Goal: Task Accomplishment & Management: Use online tool/utility

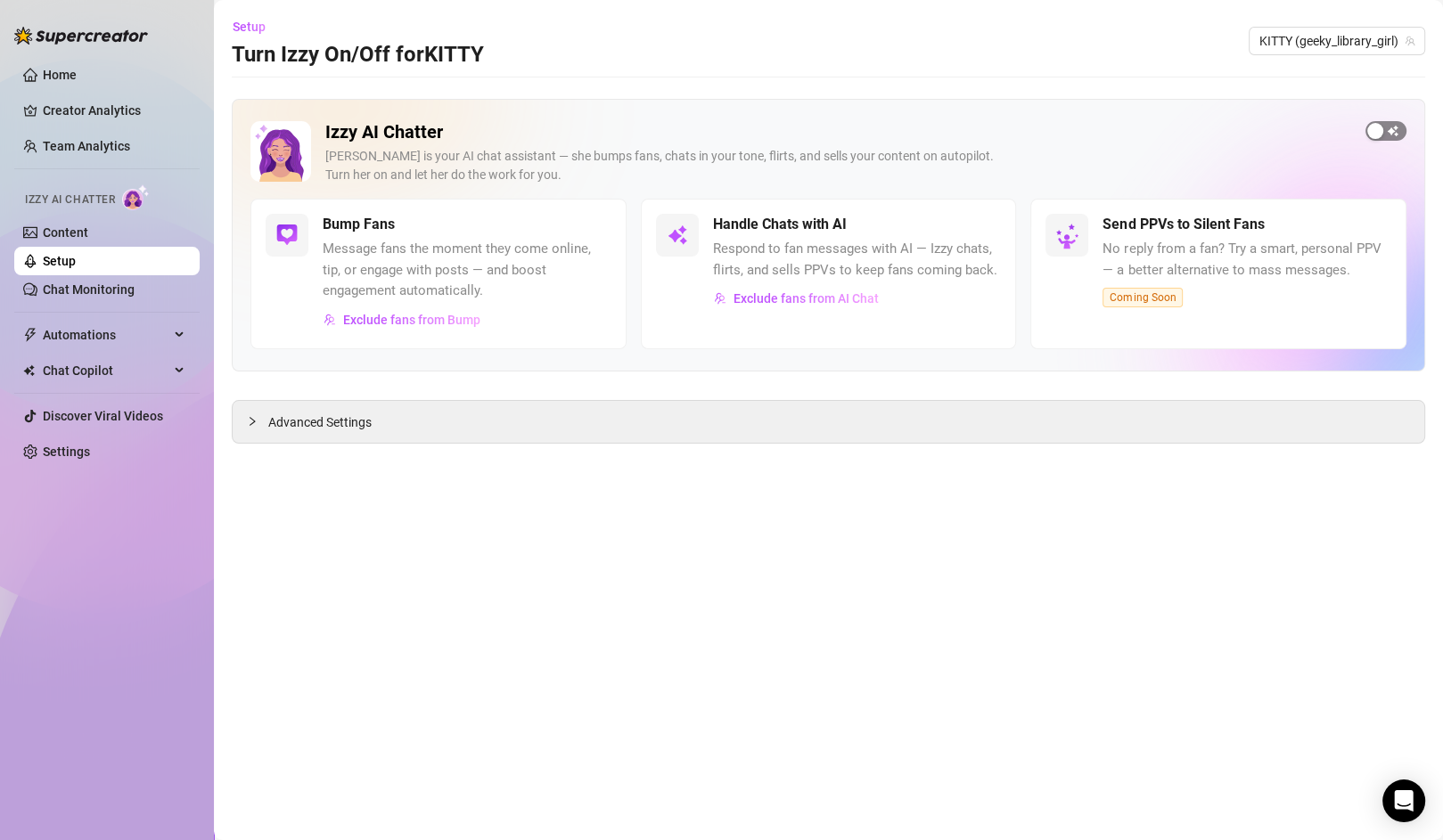
click at [1371, 127] on div "button" at bounding box center [1376, 131] width 16 height 16
click at [418, 321] on span "Exclude fans from Bump" at bounding box center [411, 319] width 137 height 14
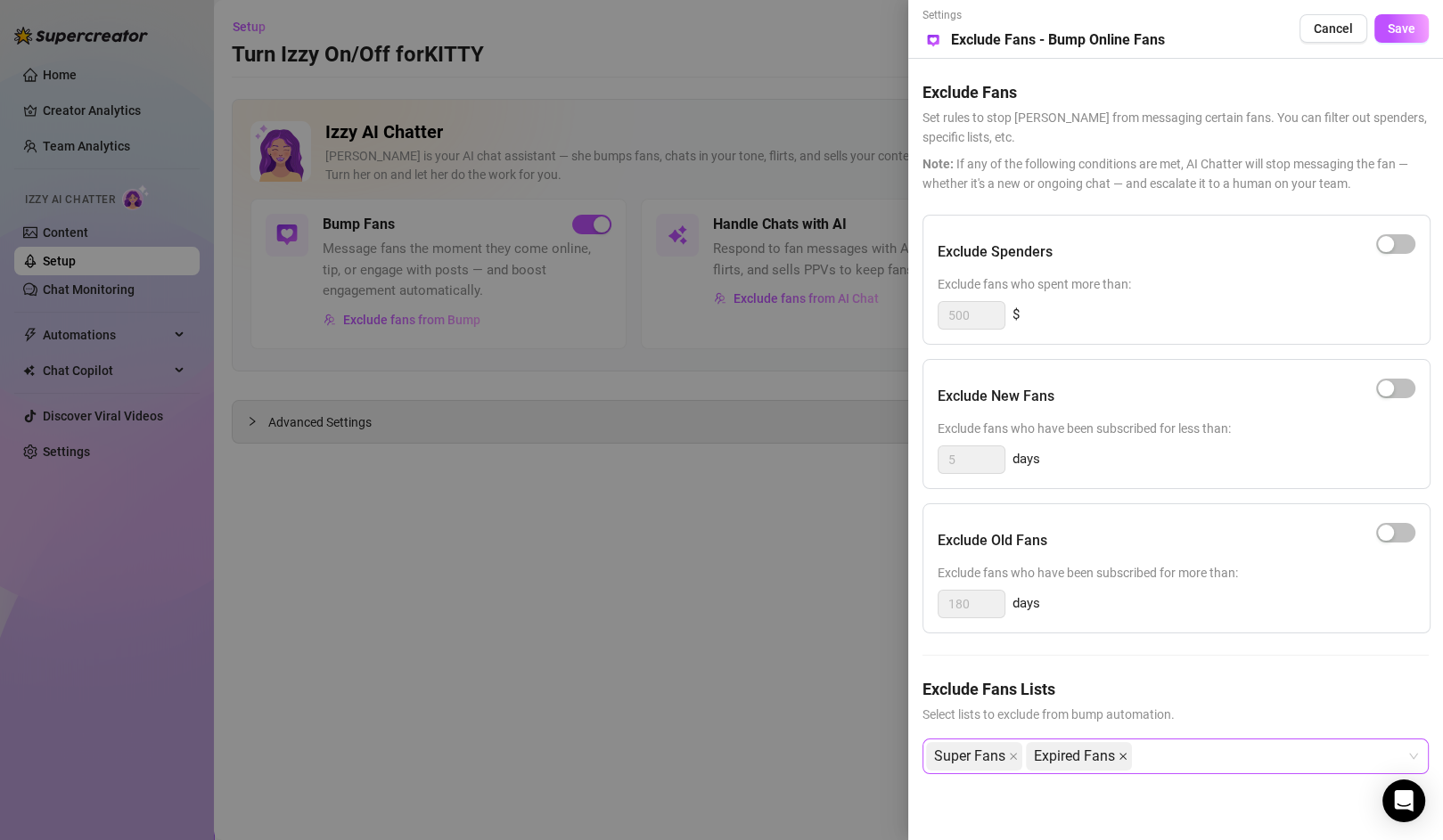
click at [1119, 755] on icon "close" at bounding box center [1123, 757] width 9 height 9
click at [1015, 756] on icon "close" at bounding box center [1014, 757] width 7 height 7
click at [992, 758] on div at bounding box center [1166, 757] width 480 height 32
type input "b"
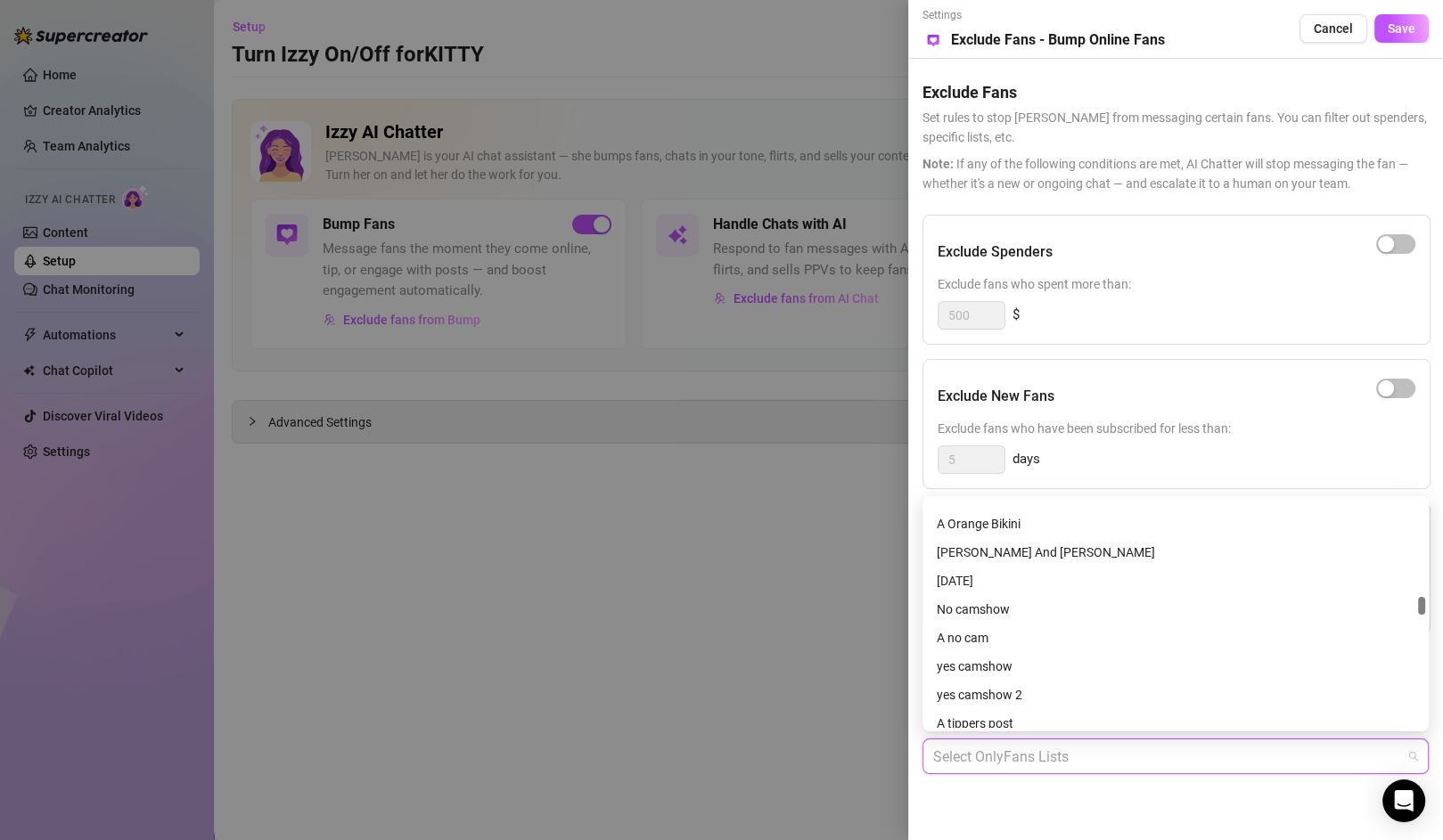
scroll to position [1383, 0]
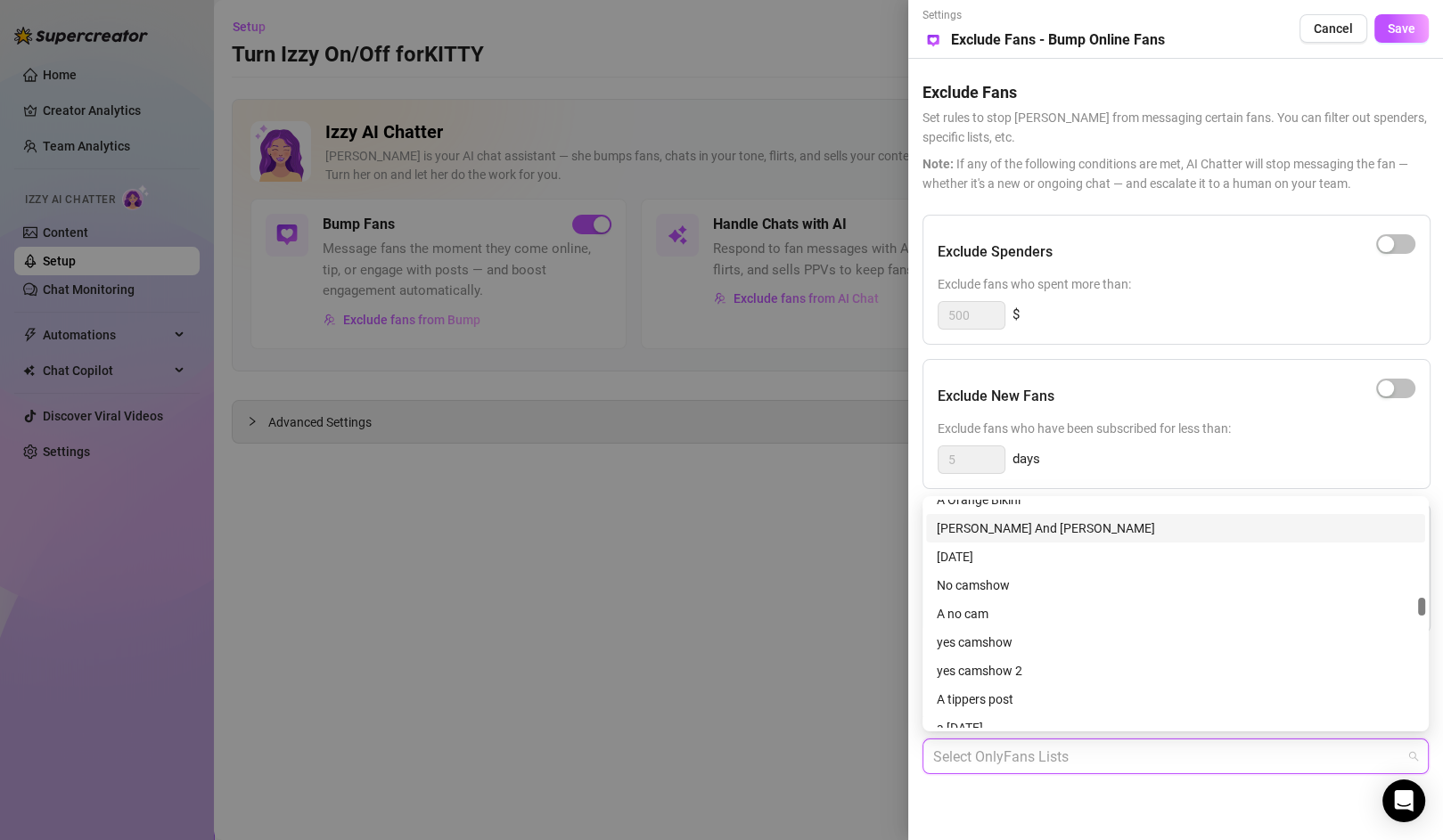
click at [1035, 519] on div "[PERSON_NAME] And [PERSON_NAME]" at bounding box center [1175, 529] width 478 height 20
click at [1102, 805] on div "Settings Preview Exclude Fans - Bump Online Fans Cancel Save Exclude Fans Set r…" at bounding box center [1176, 420] width 535 height 840
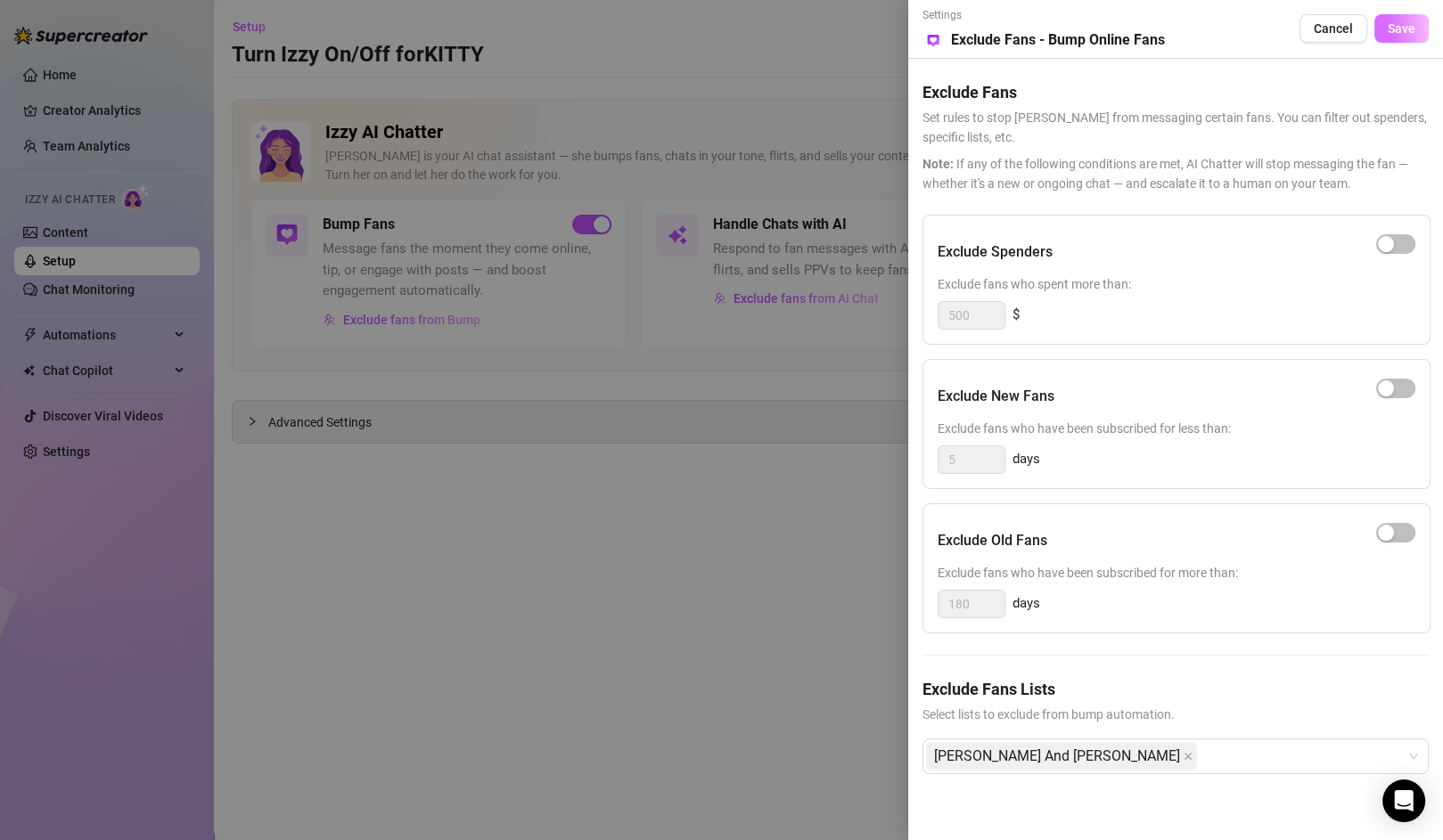
click at [1406, 29] on span "Save" at bounding box center [1402, 29] width 28 height 14
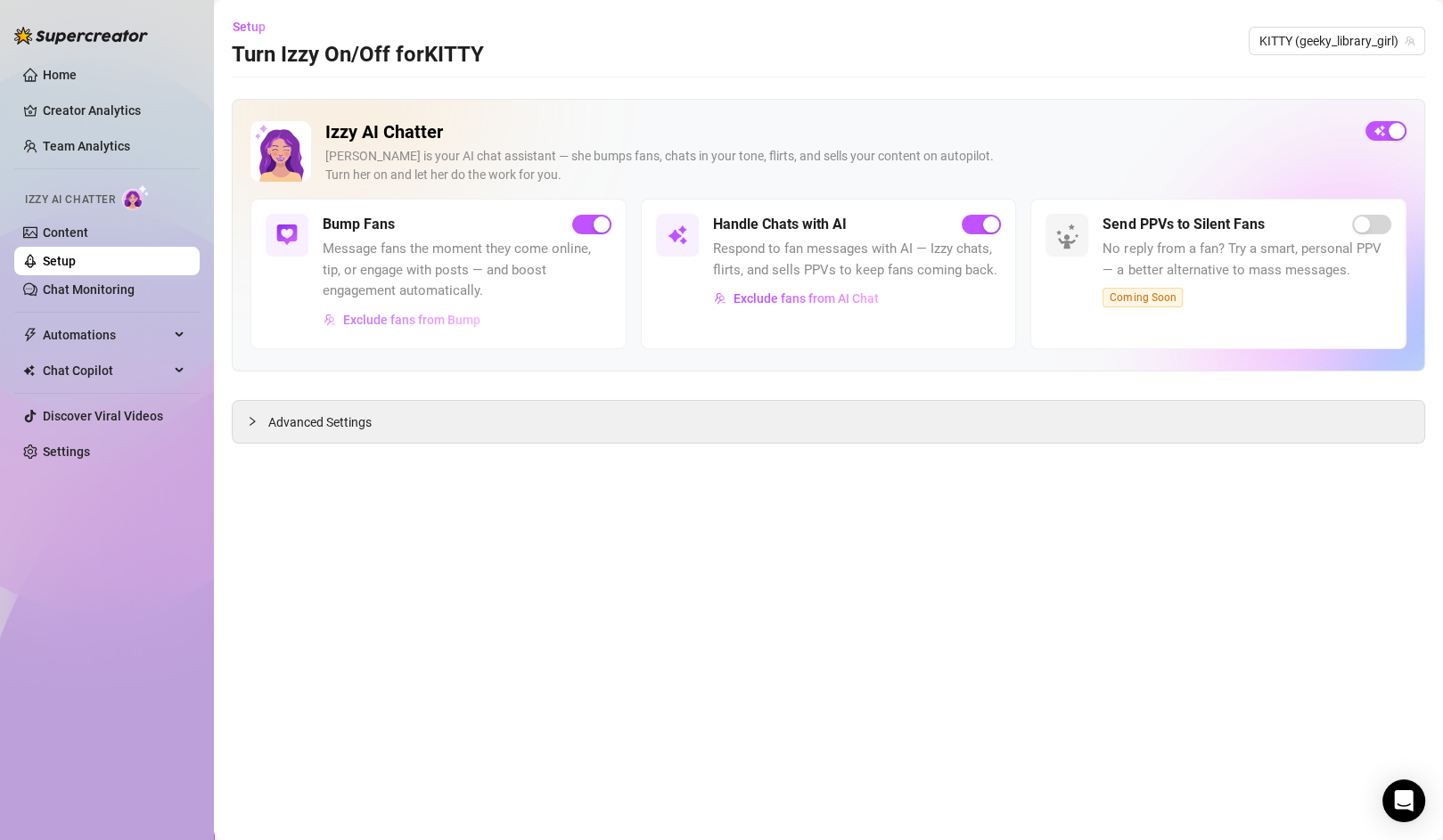
click at [464, 318] on span "Exclude fans from Bump" at bounding box center [411, 319] width 137 height 14
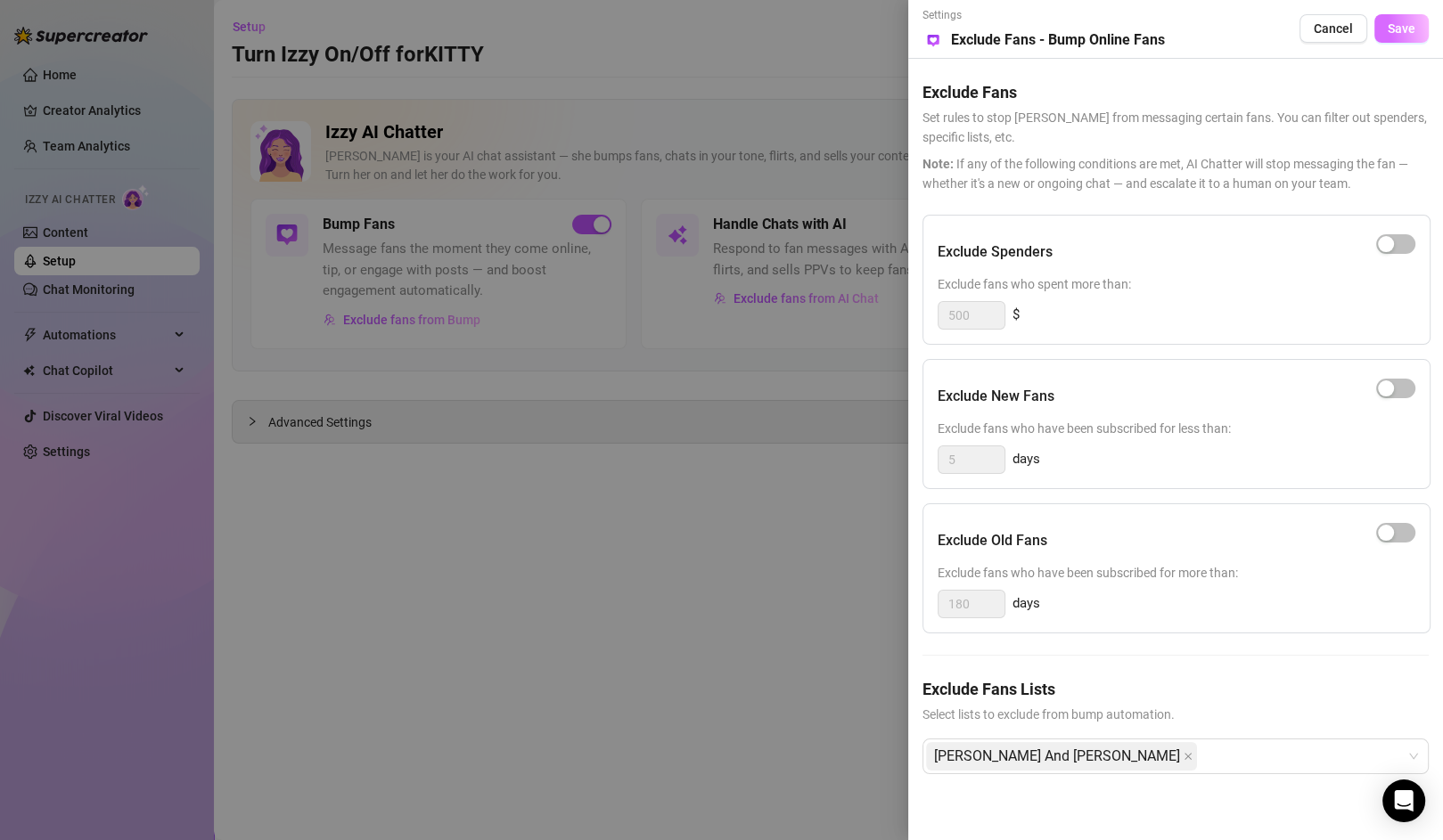
click at [1398, 25] on span "Save" at bounding box center [1402, 29] width 28 height 14
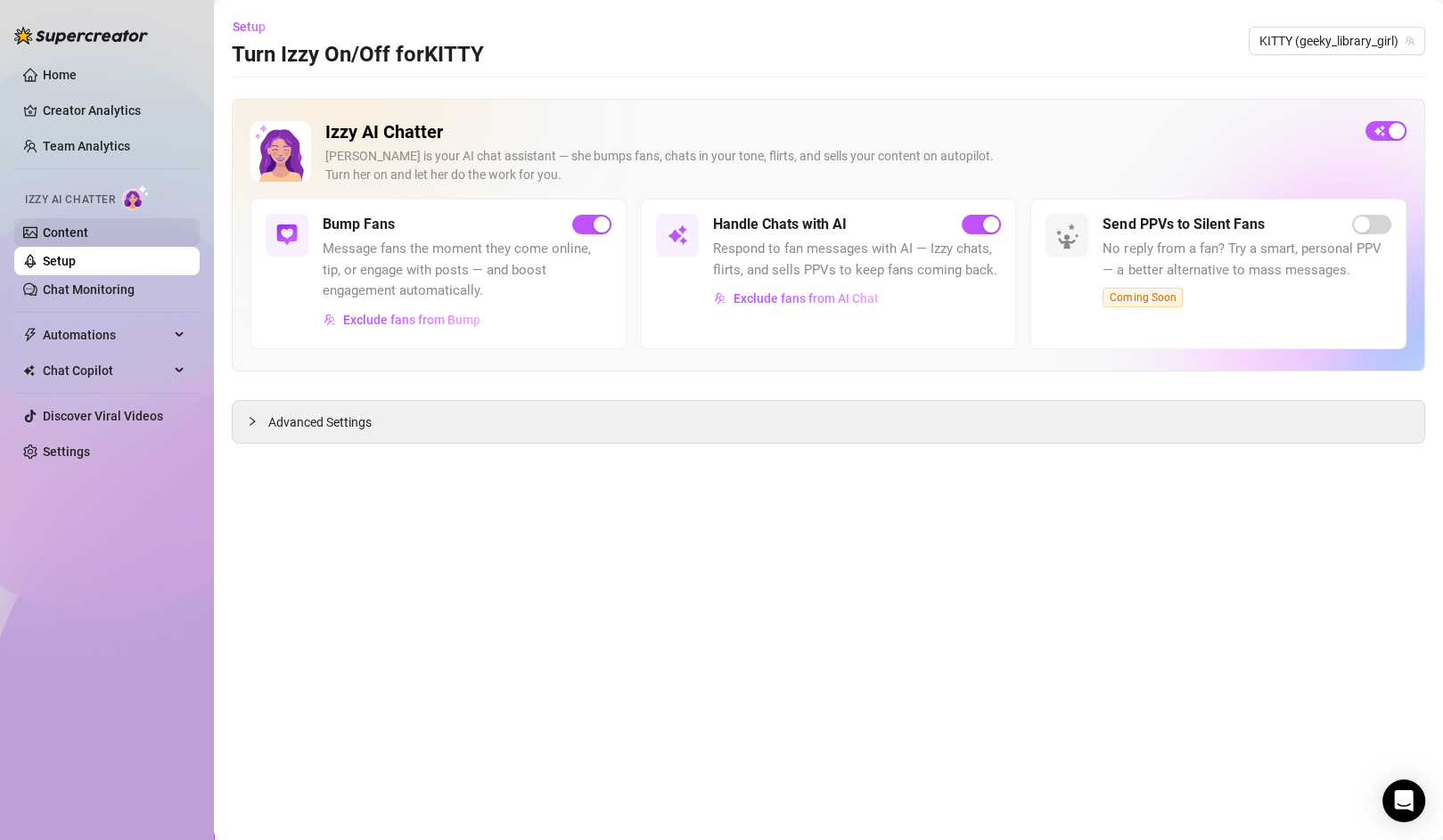
click at [88, 225] on link "Content" at bounding box center [66, 232] width 46 height 14
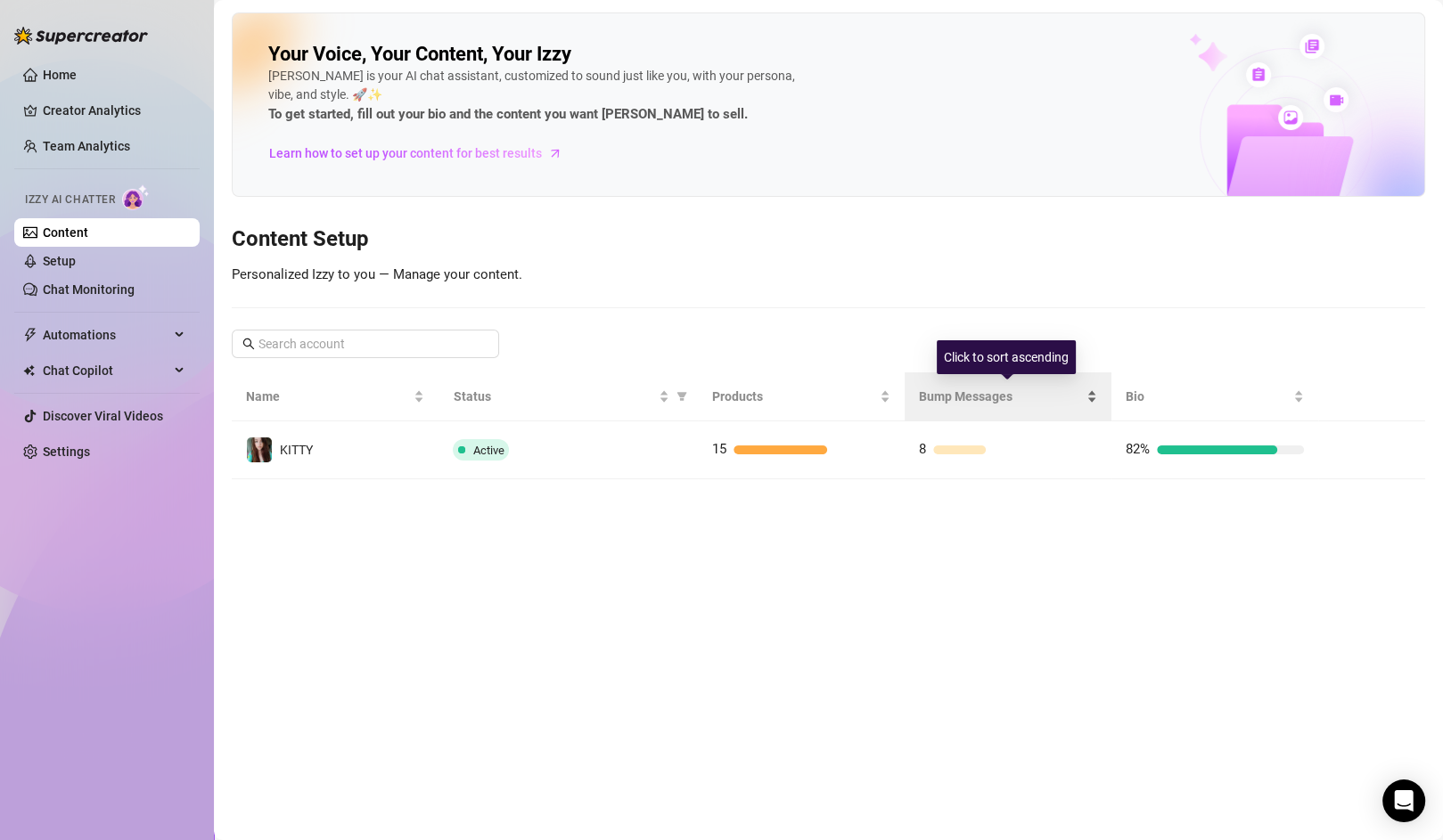
click at [977, 396] on span "Bump Messages" at bounding box center [1001, 397] width 164 height 20
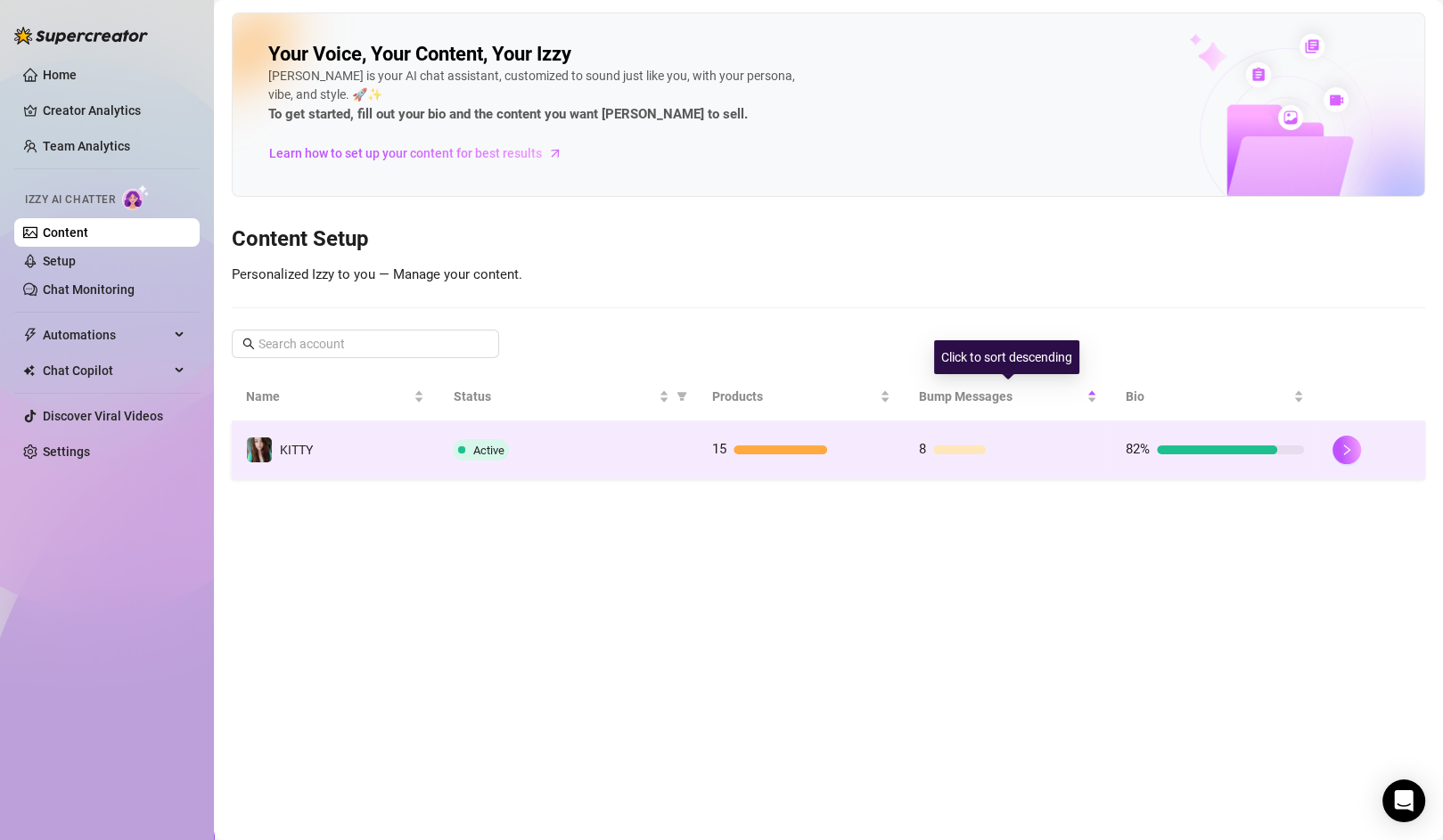
click at [969, 439] on div "8" at bounding box center [1008, 450] width 179 height 22
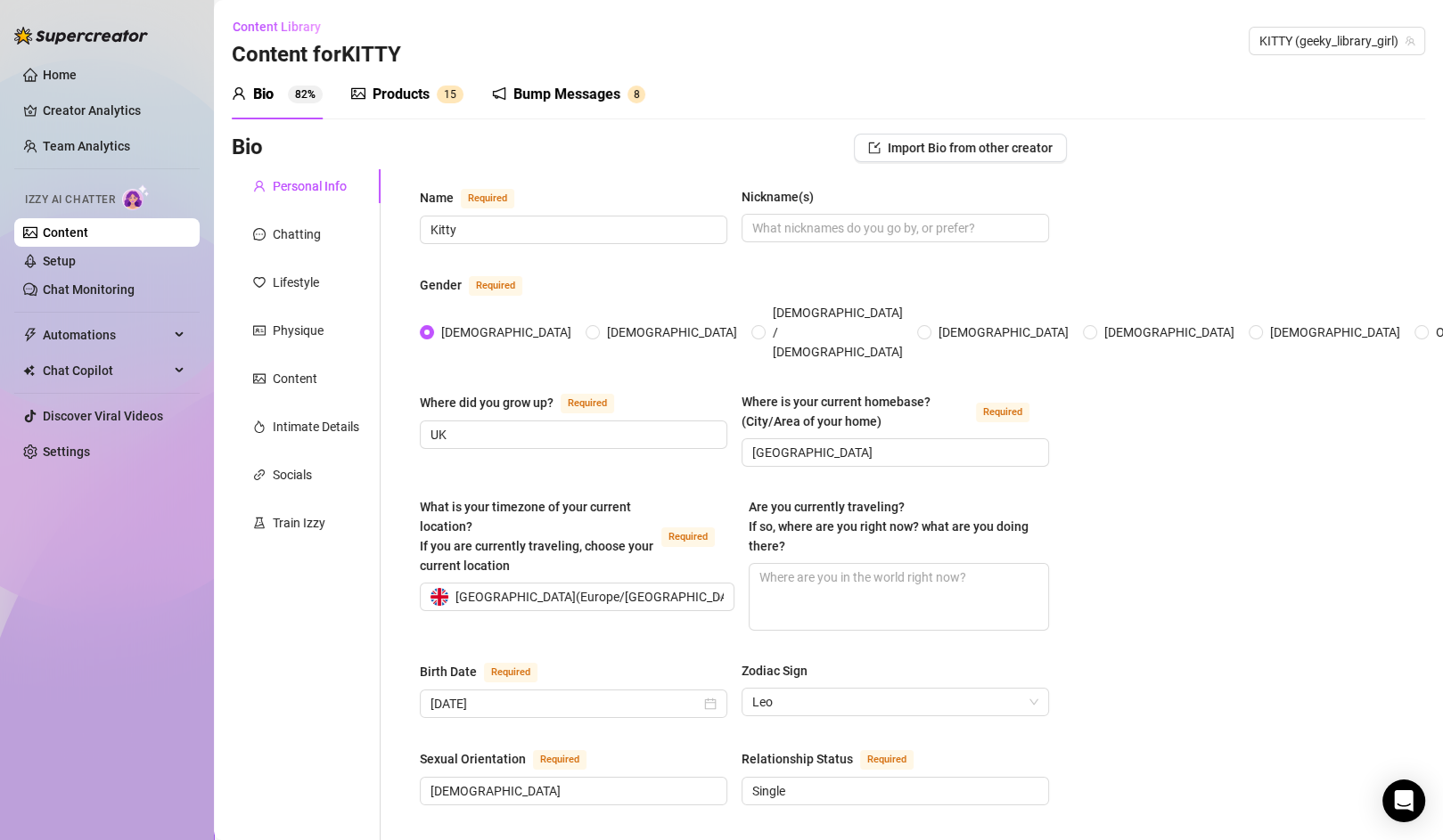
click at [559, 103] on div "Bump Messages" at bounding box center [567, 94] width 107 height 22
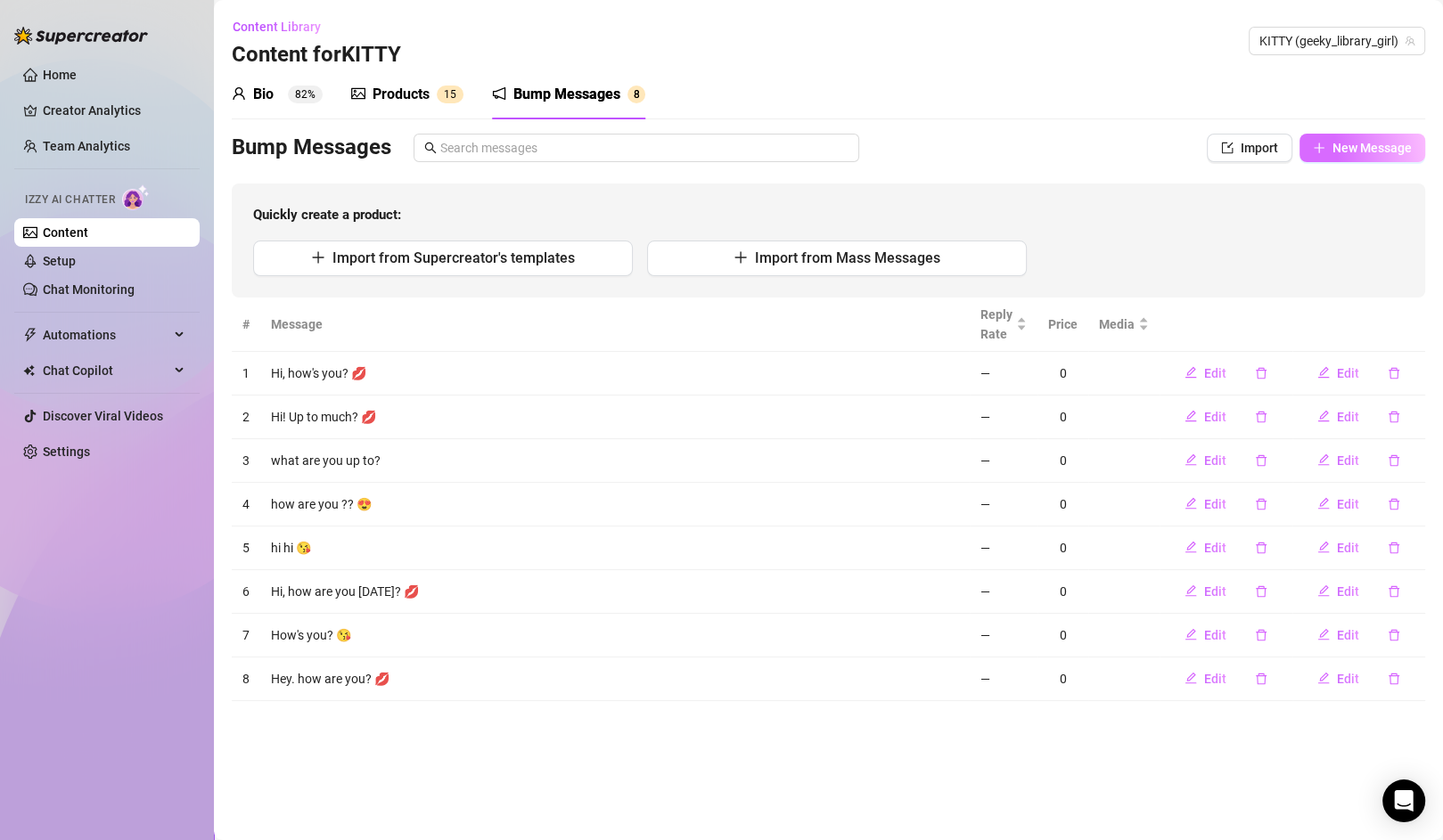
click at [1369, 144] on span "New Message" at bounding box center [1372, 148] width 79 height 14
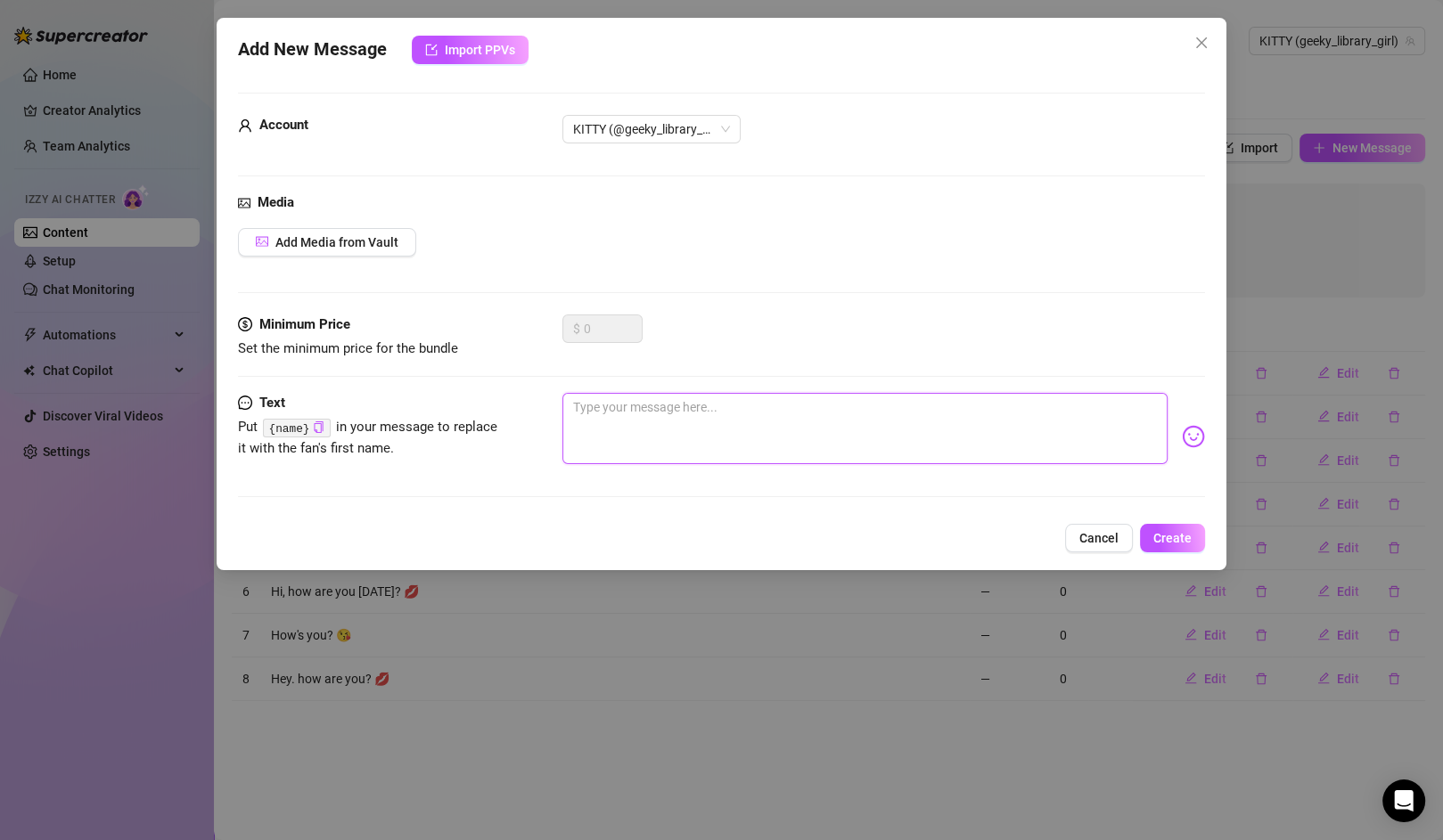
click at [653, 451] on textarea at bounding box center [865, 428] width 605 height 71
type textarea "H"
type textarea "Hi"
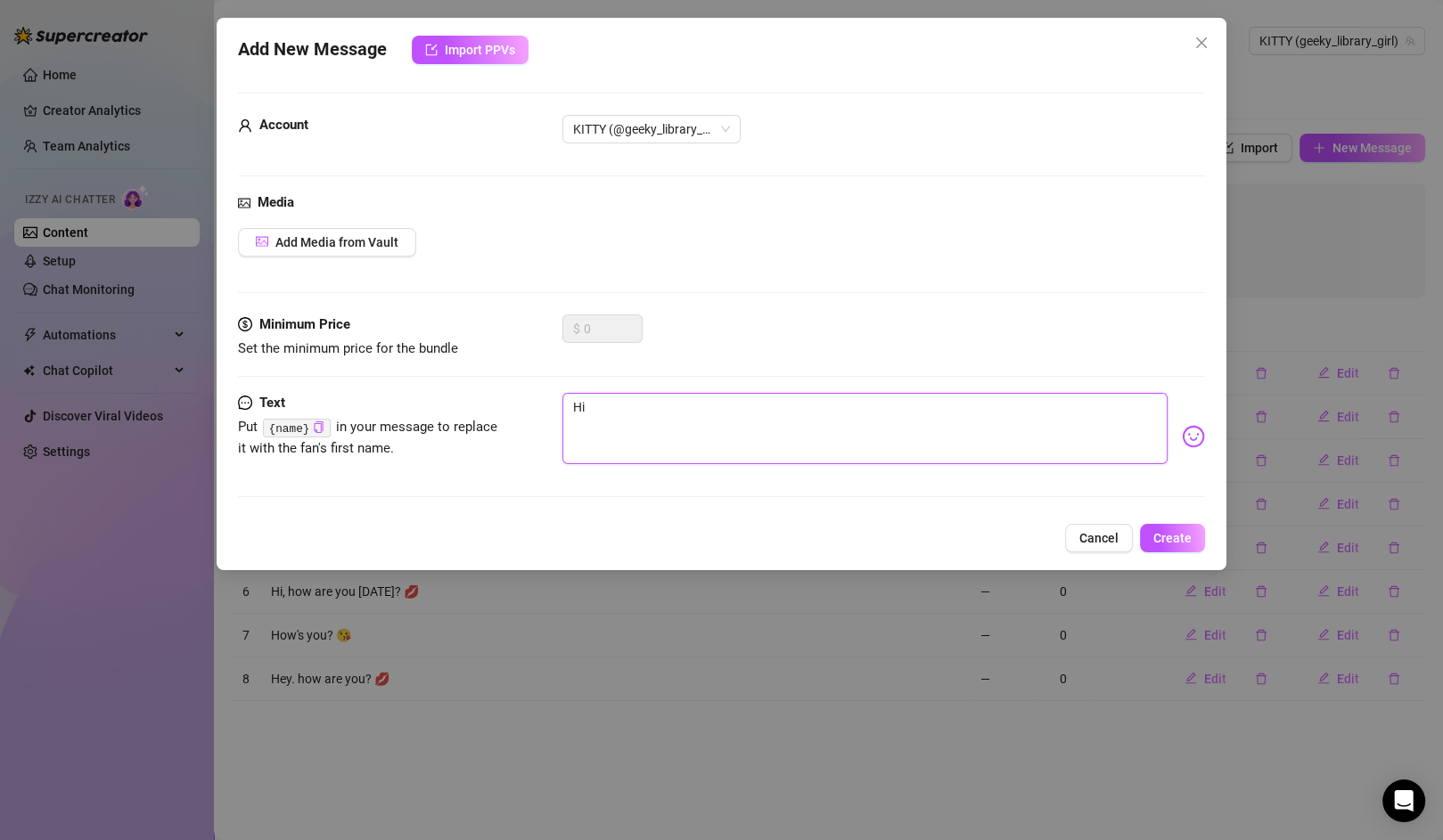
type textarea "Hi!"
type textarea "Hi! H"
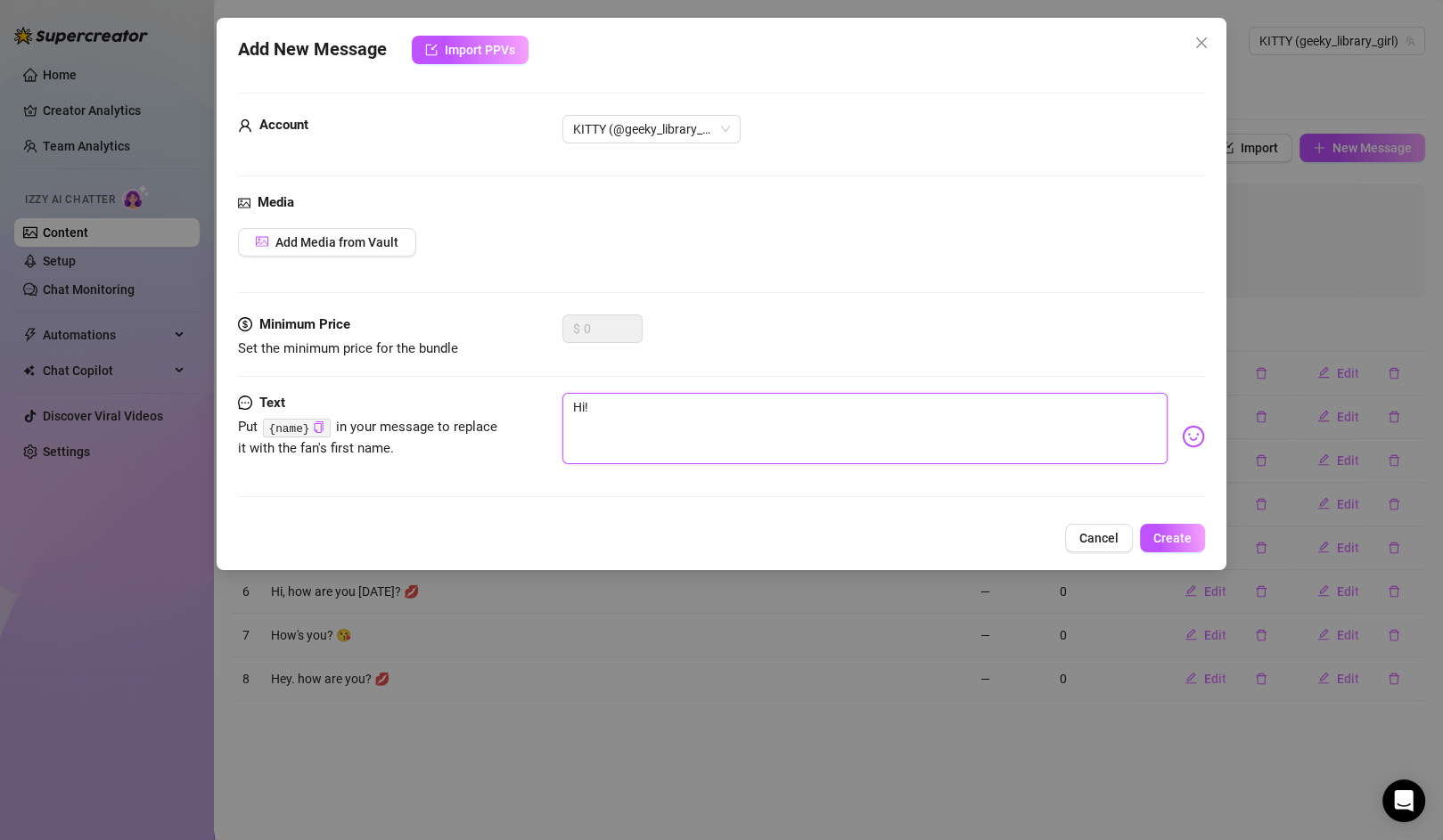
type textarea "Hi! H"
type textarea "Hi! Ho"
type textarea "Hi! How"
type textarea "Hi! How'"
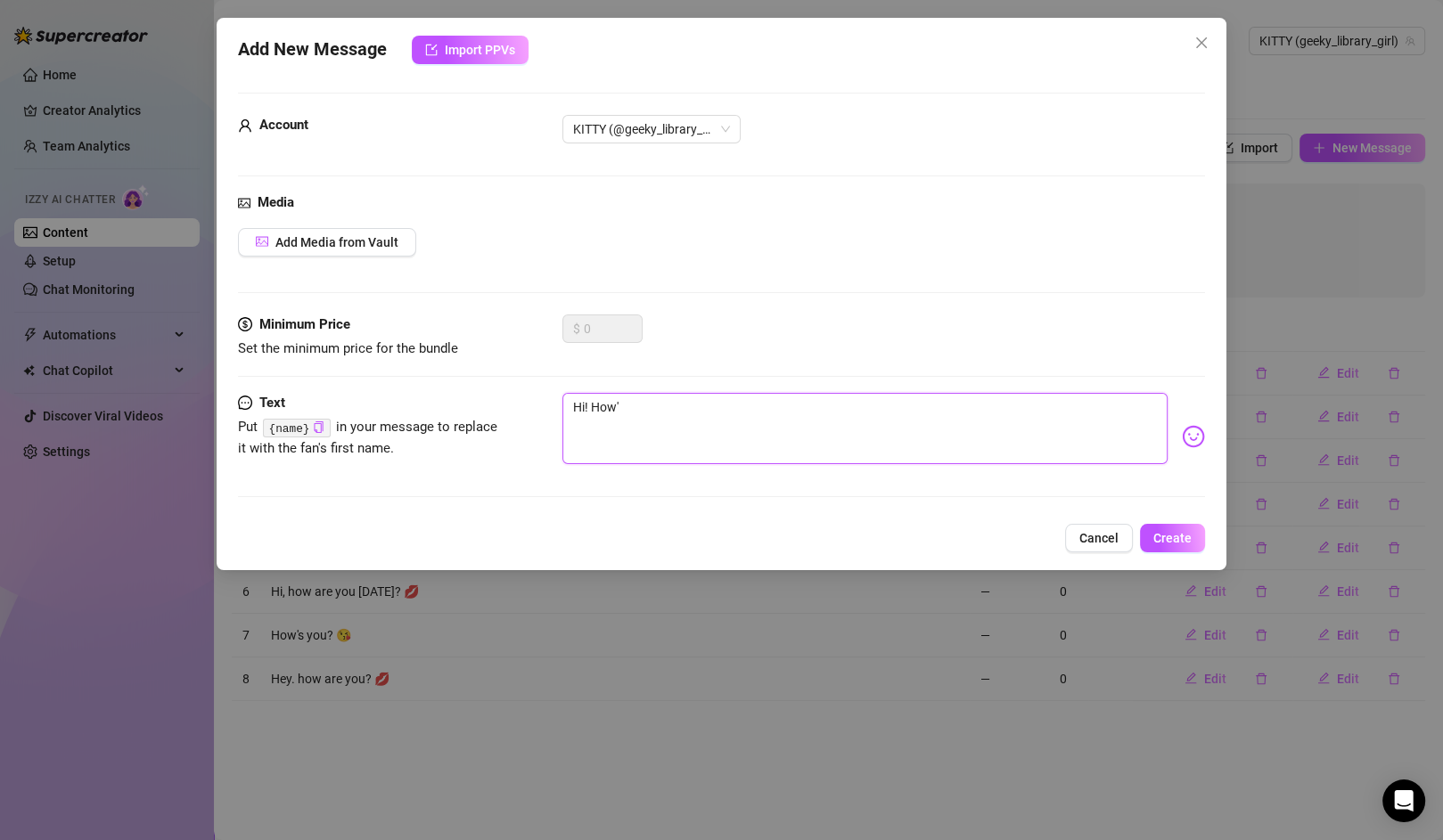
type textarea "Hi! How'"
type textarea "Hi! How's"
type textarea "Hi! How's y"
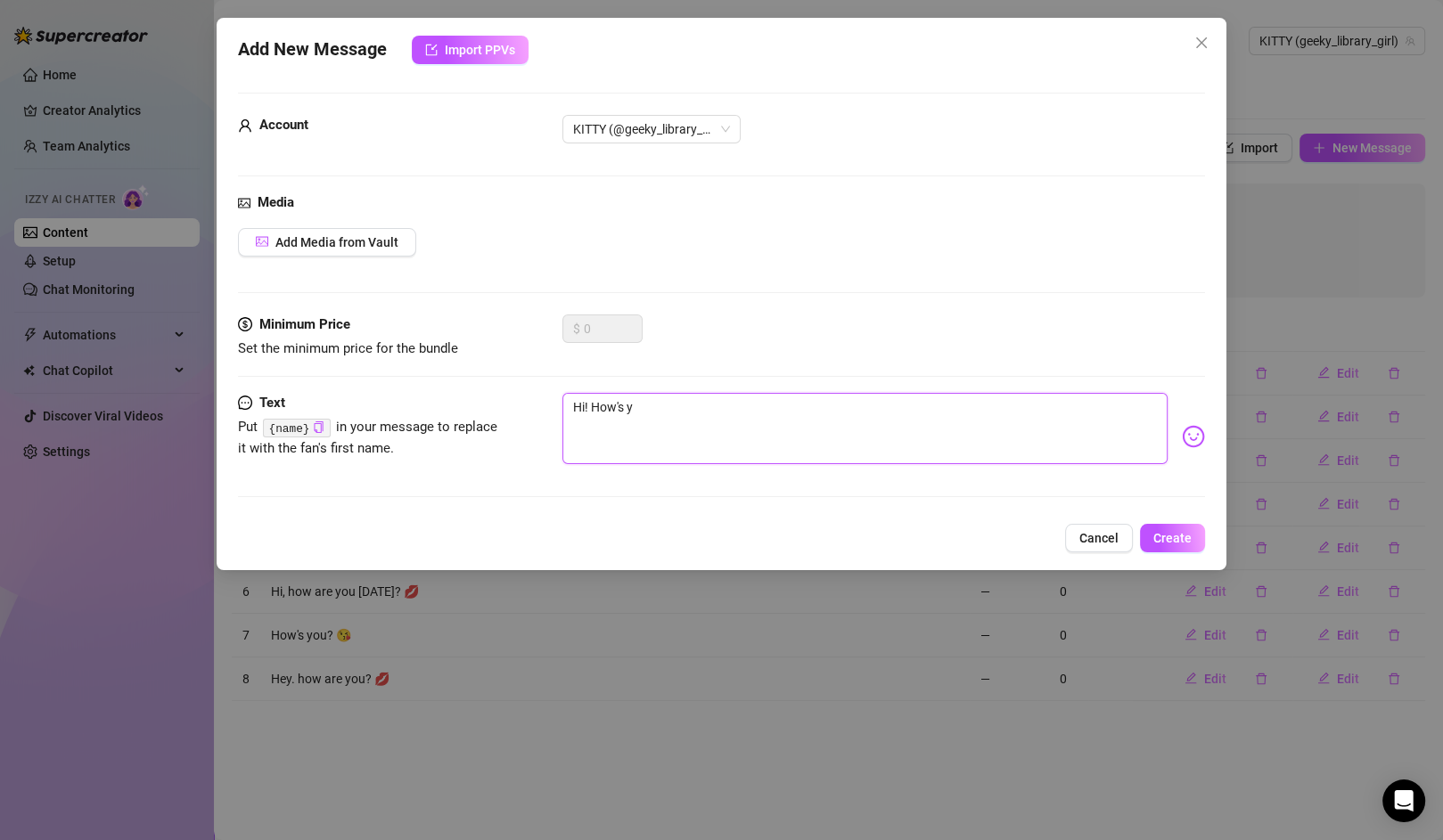
type textarea "Hi! How's yo"
type textarea "Hi! How's you"
type textarea "Hi! How's your"
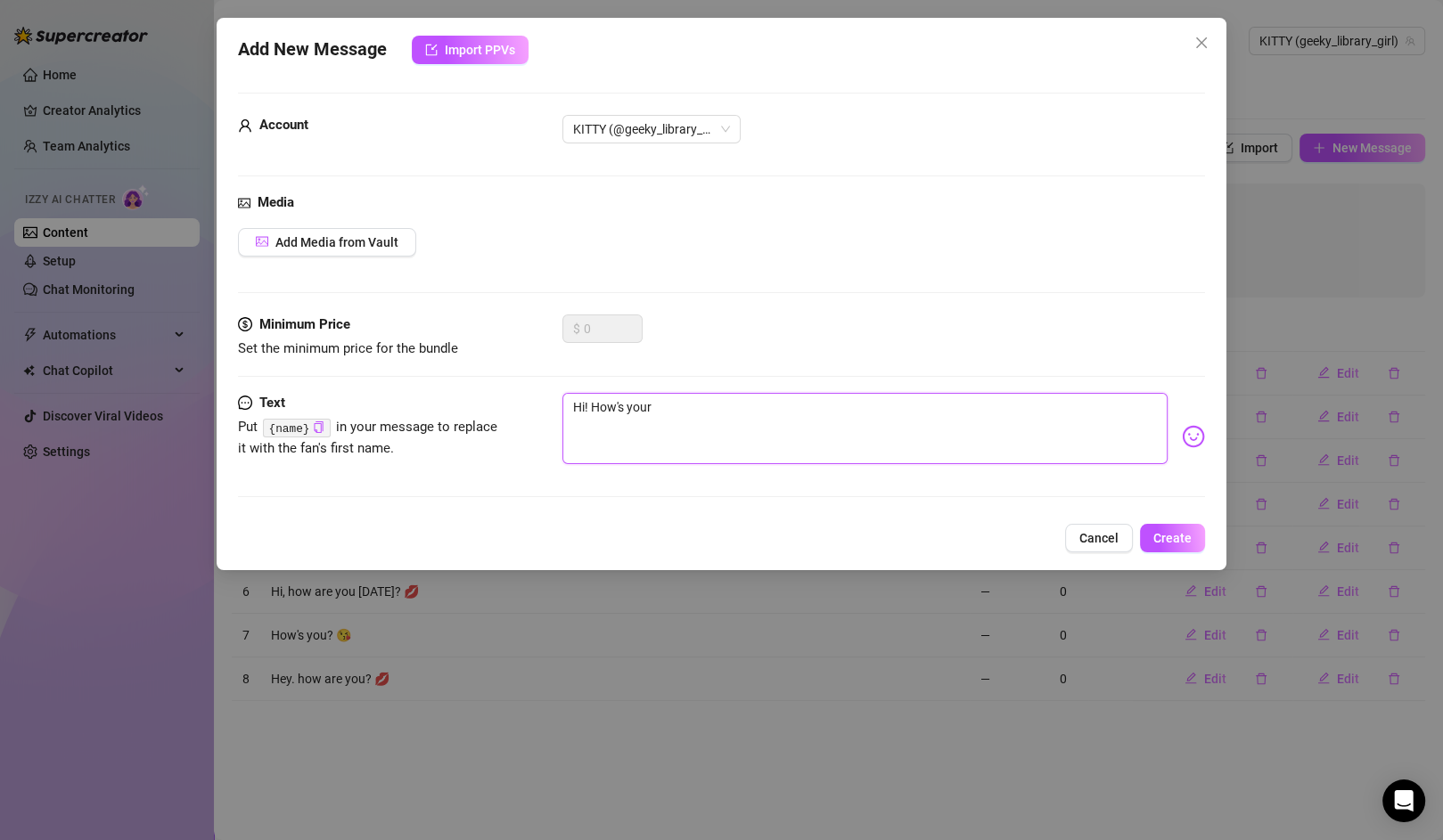
type textarea "Hi! How's your"
type textarea "Hi! How's your d"
type textarea "Hi! How's your da"
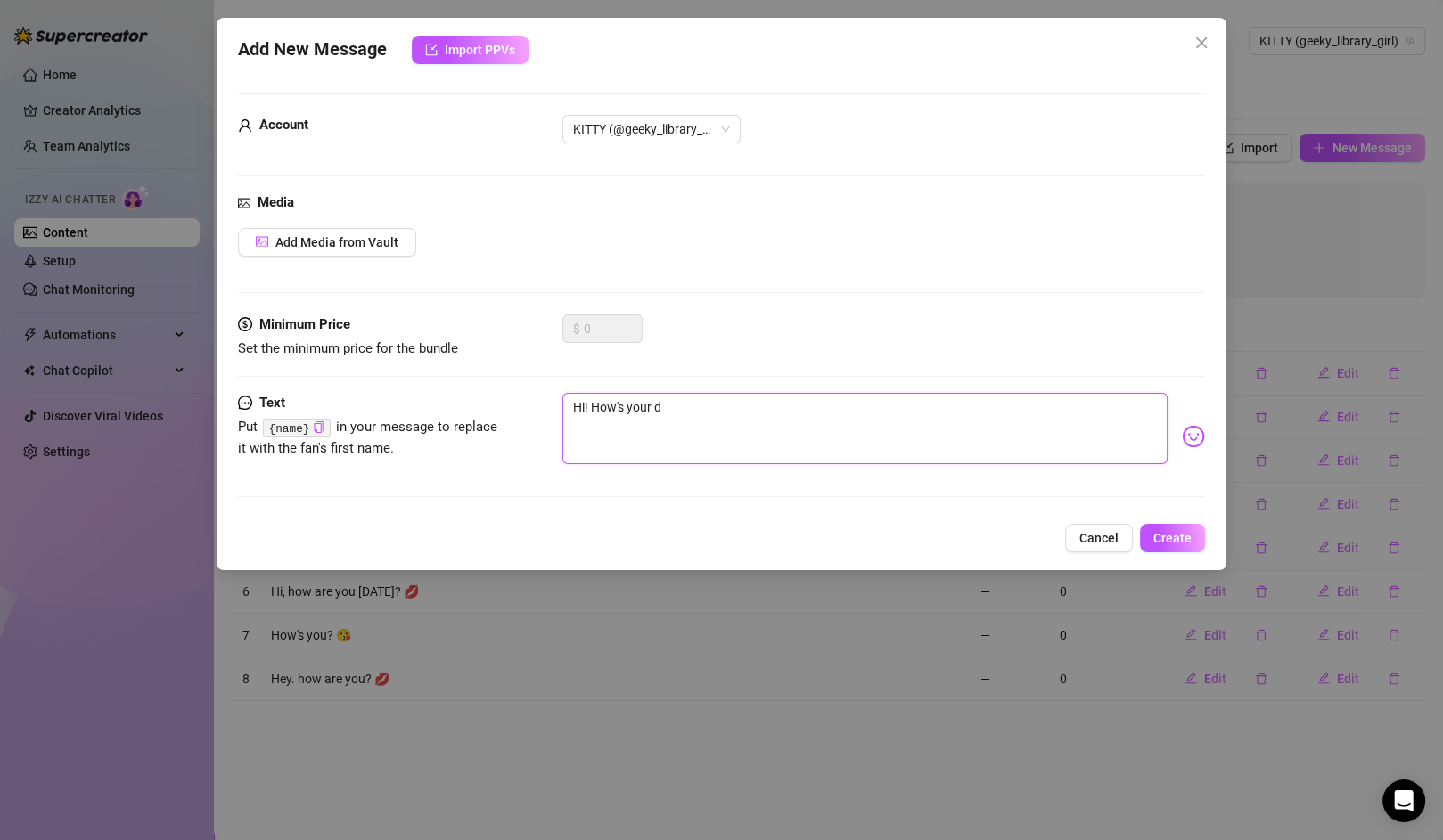
type textarea "Hi! How's your da"
type textarea "Hi! How's your day"
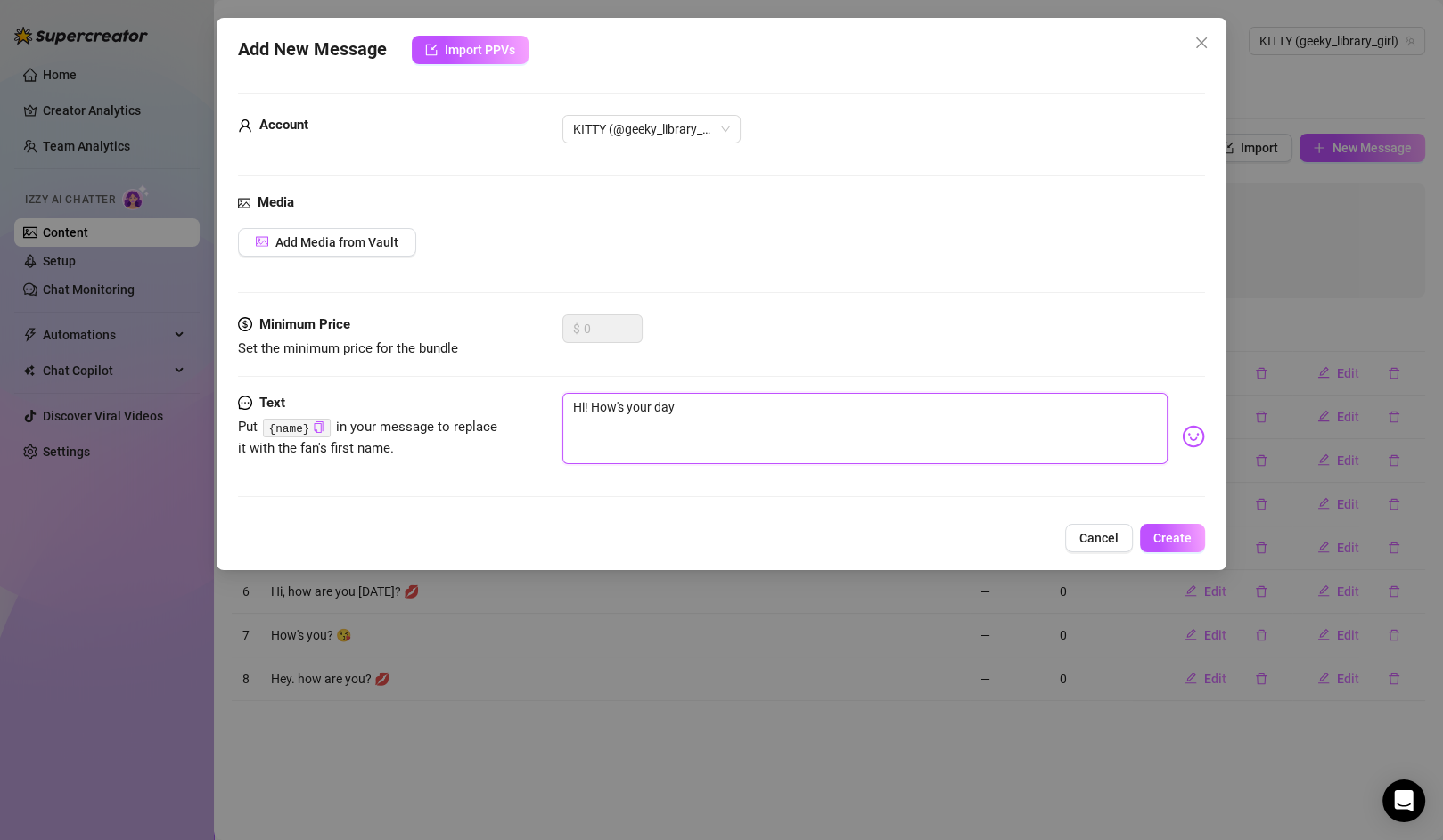
type textarea "Hi! How's your day b"
type textarea "Hi! How's your day be"
type textarea "Hi! How's your day bee"
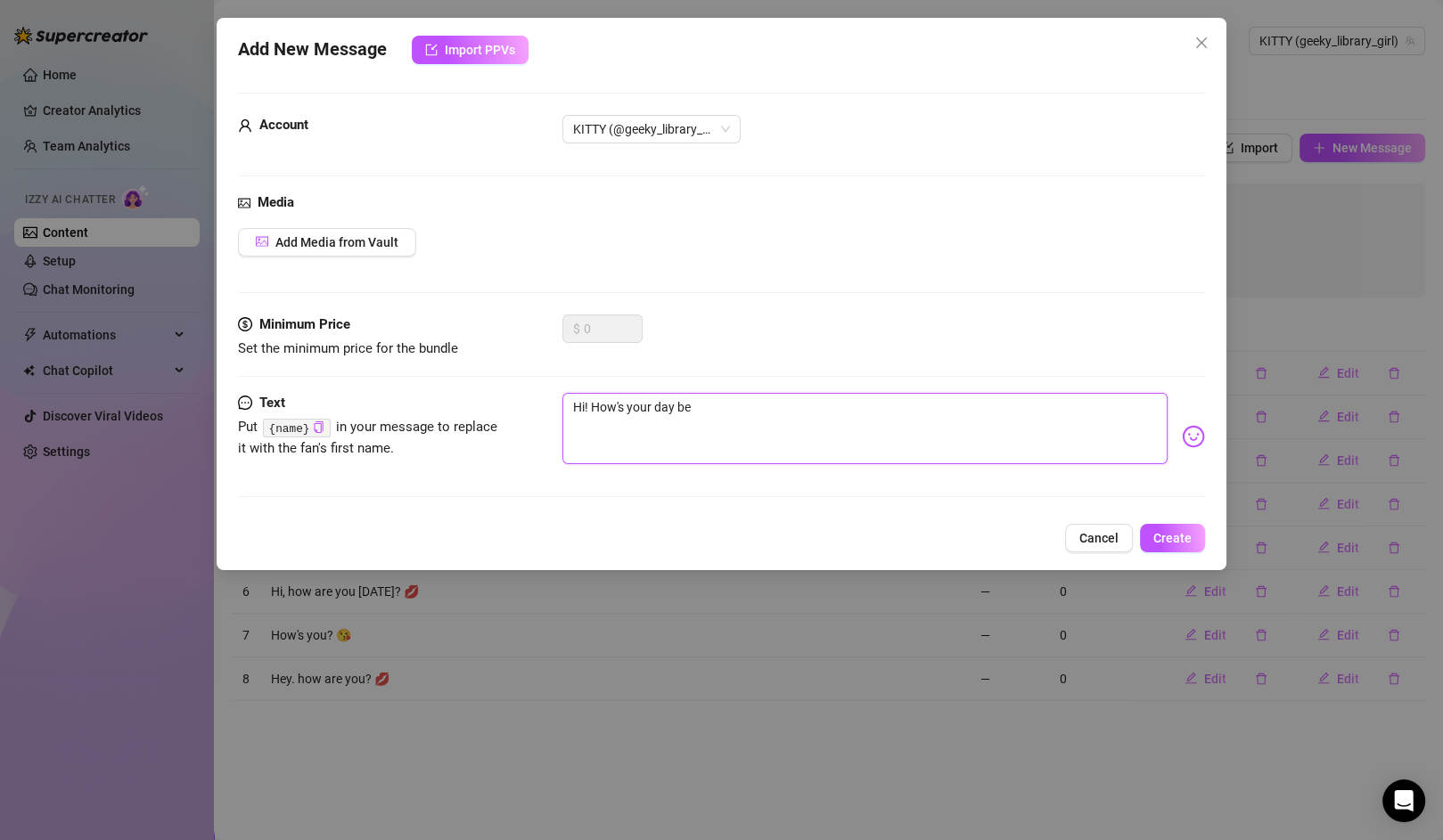
type textarea "Hi! How's your day bee"
type textarea "Hi! How's your day been"
type textarea "Hi! How's your day been?"
type textarea "Hi! How's your day been??"
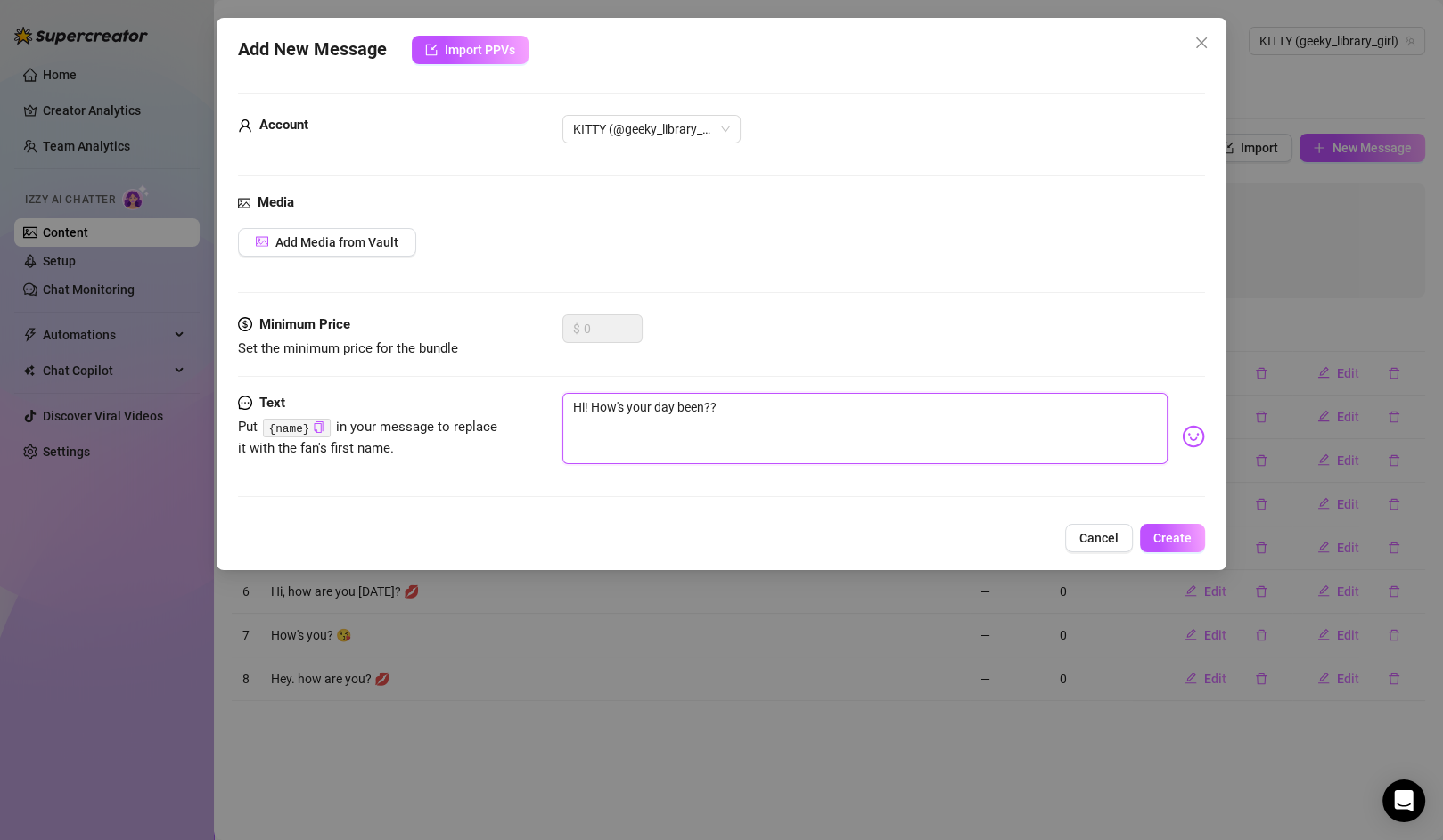
type textarea "Hi! How's your day been??"
type textarea "Hi! How's your day been?"
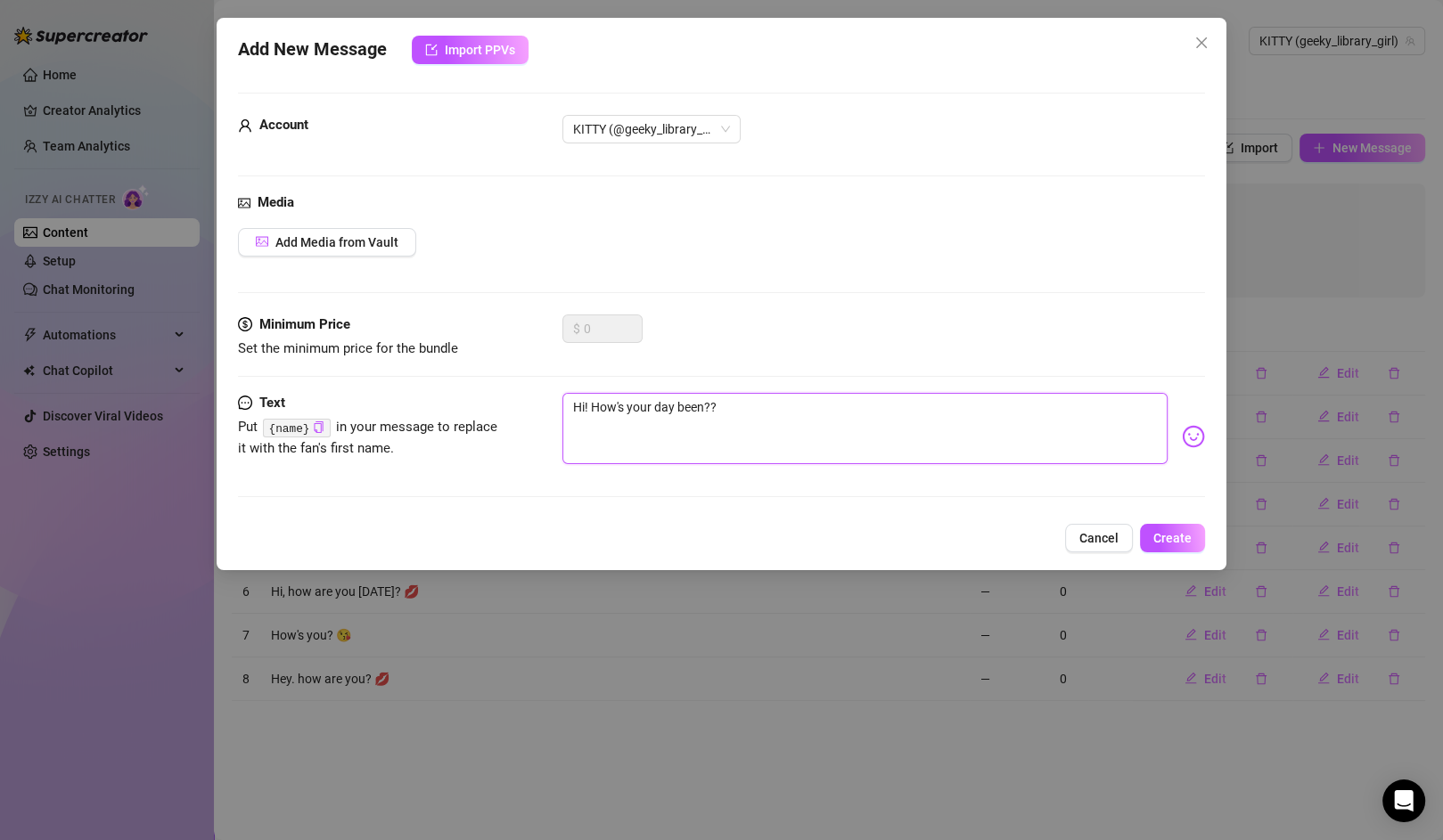
type textarea "Hi! How's your day been?"
type textarea "Hi! How's your day been? x"
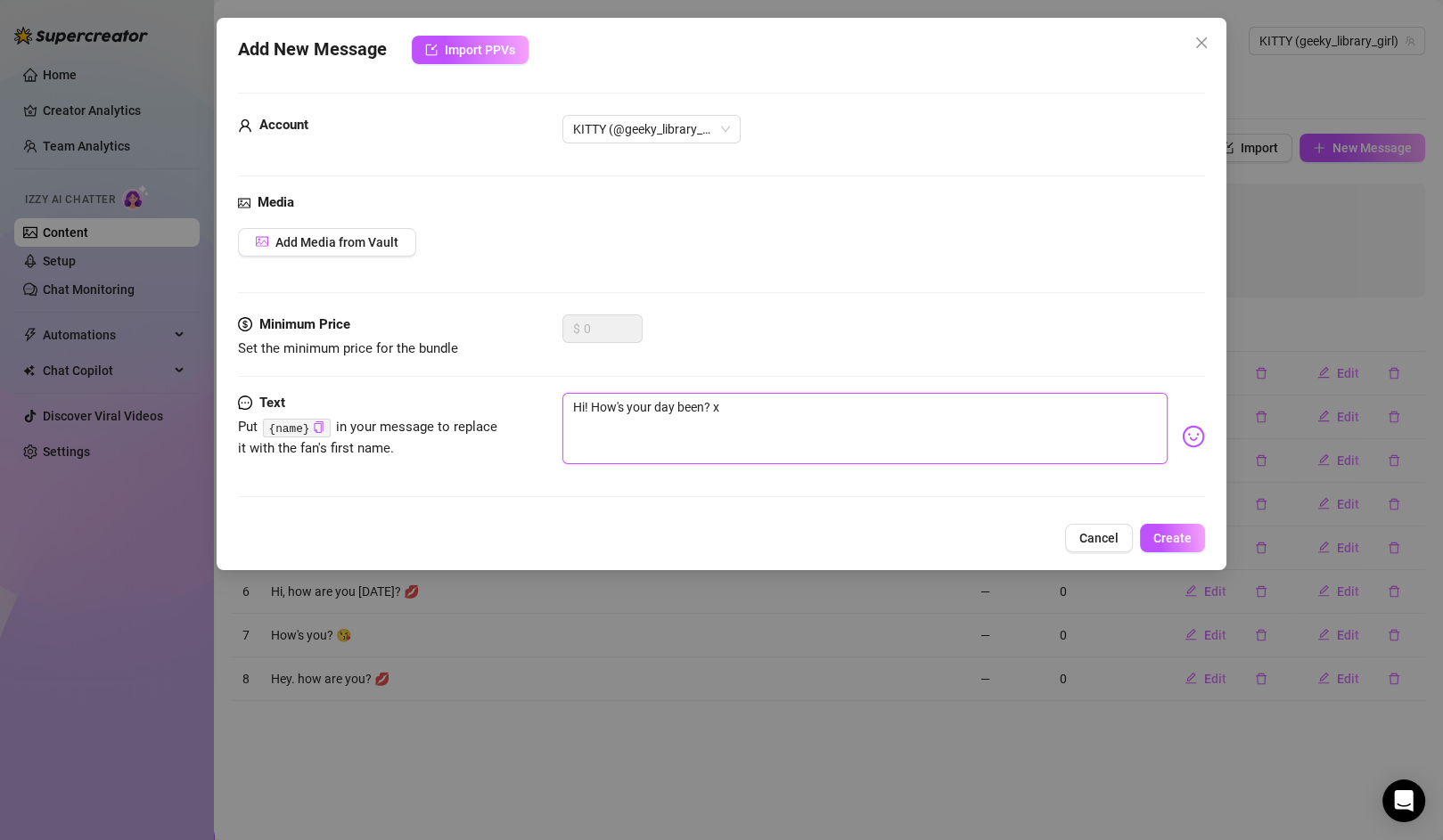
type textarea "Hi! How's your day been? xx"
click at [1187, 541] on span "Create" at bounding box center [1173, 538] width 39 height 14
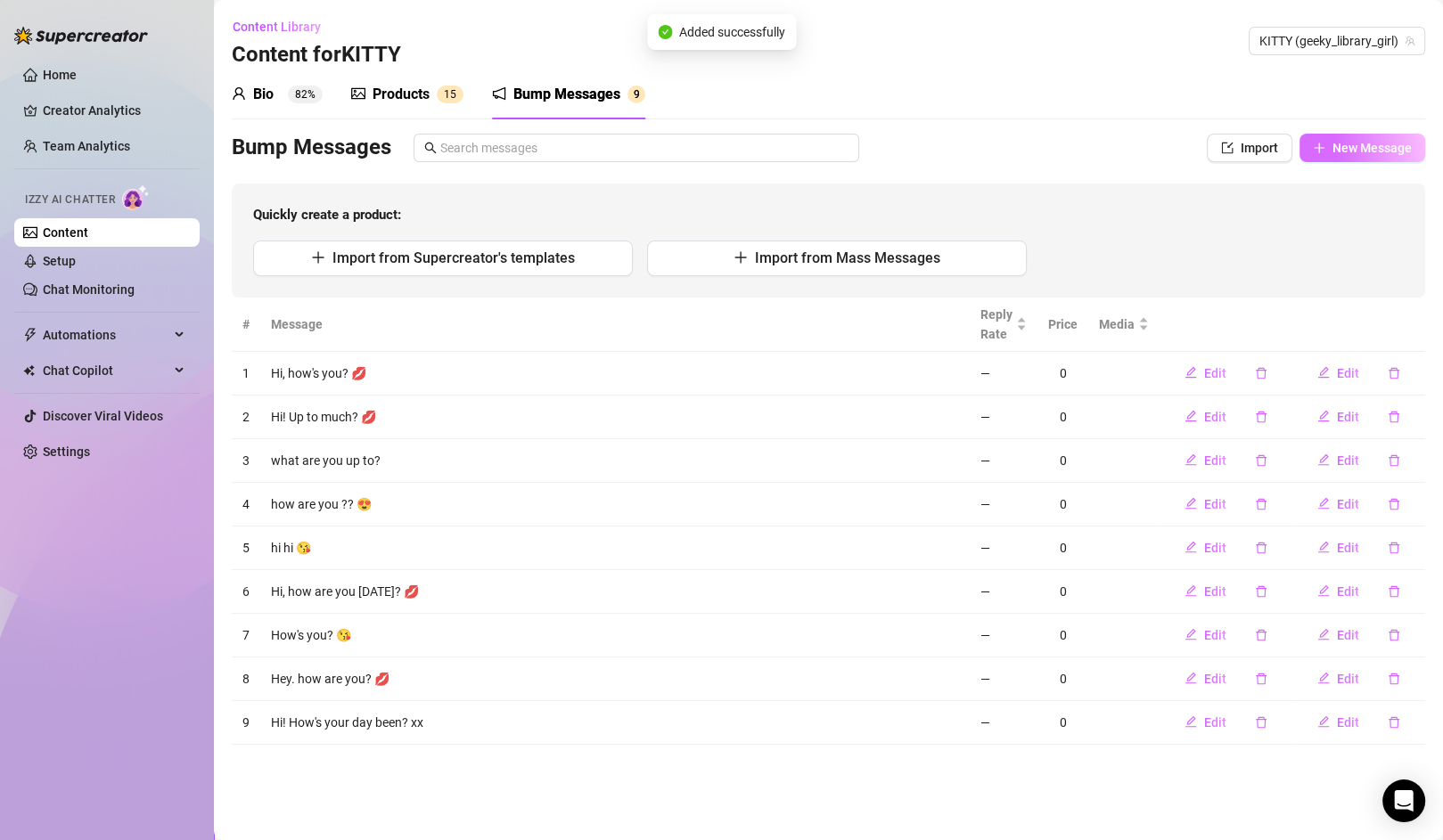
click at [1344, 152] on span "New Message" at bounding box center [1372, 148] width 79 height 14
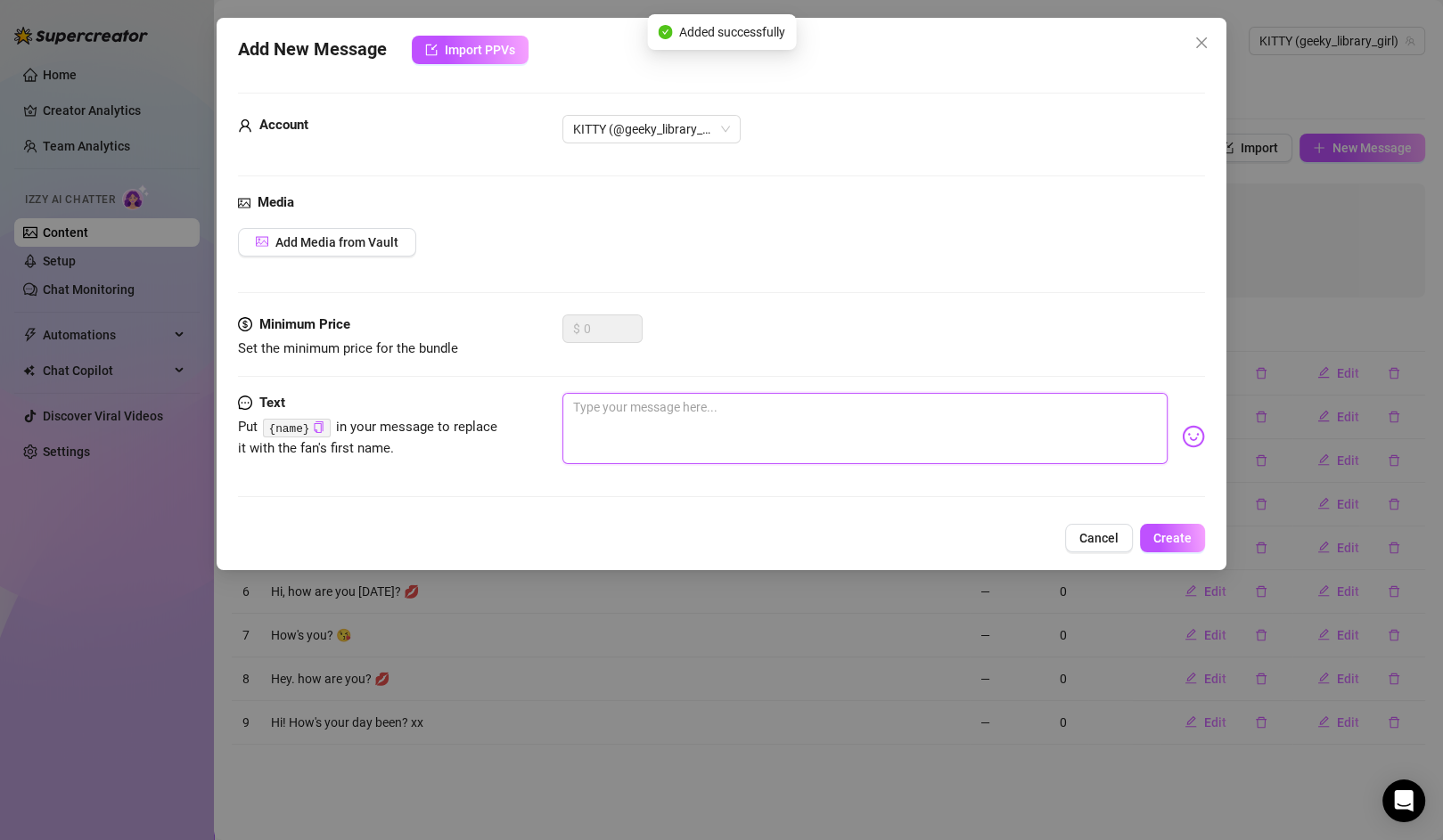
click at [645, 430] on textarea at bounding box center [865, 428] width 605 height 71
type textarea "H"
type textarea "Ha"
type textarea "Hav"
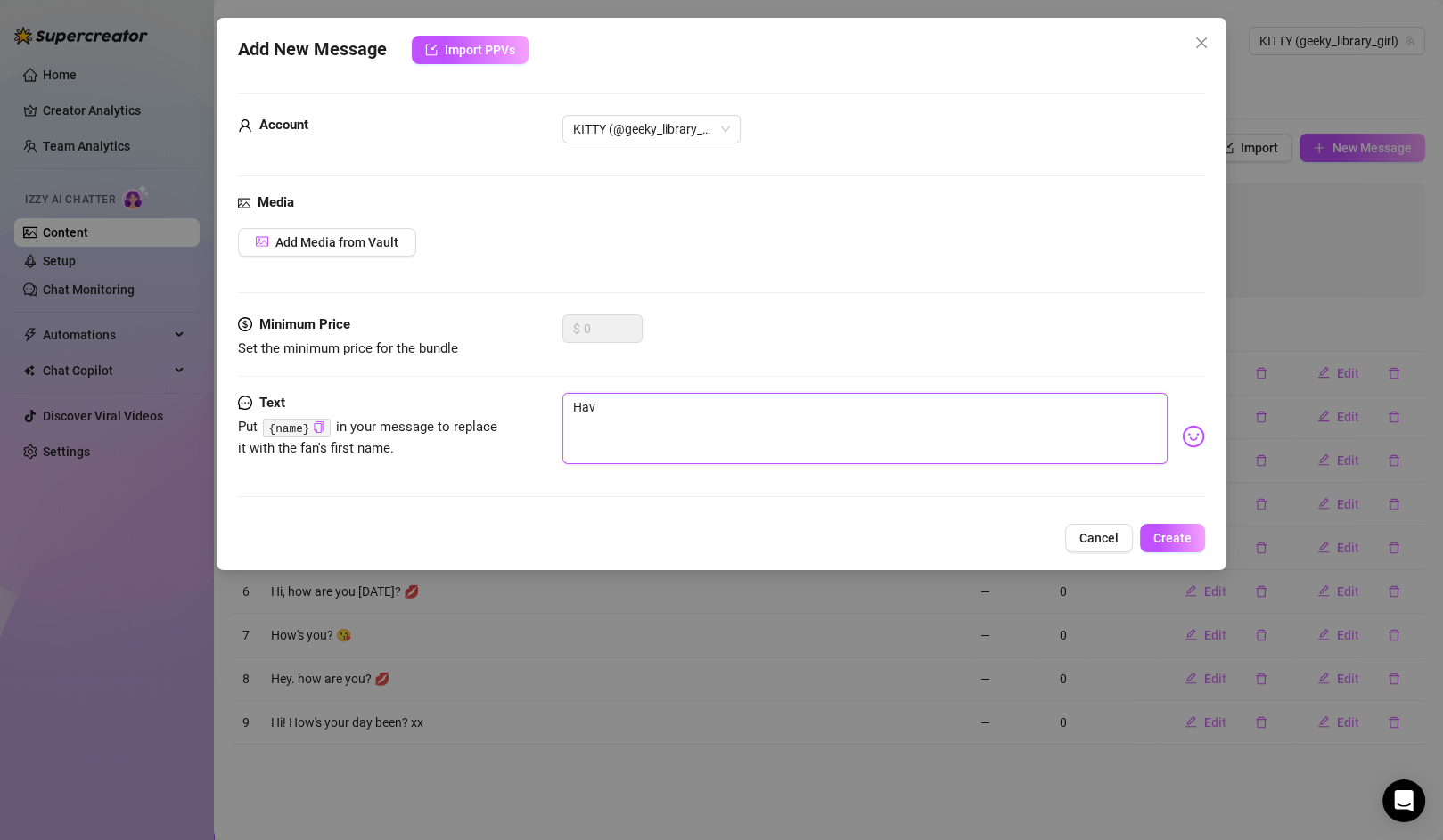
type textarea "Have"
type textarea "Have y"
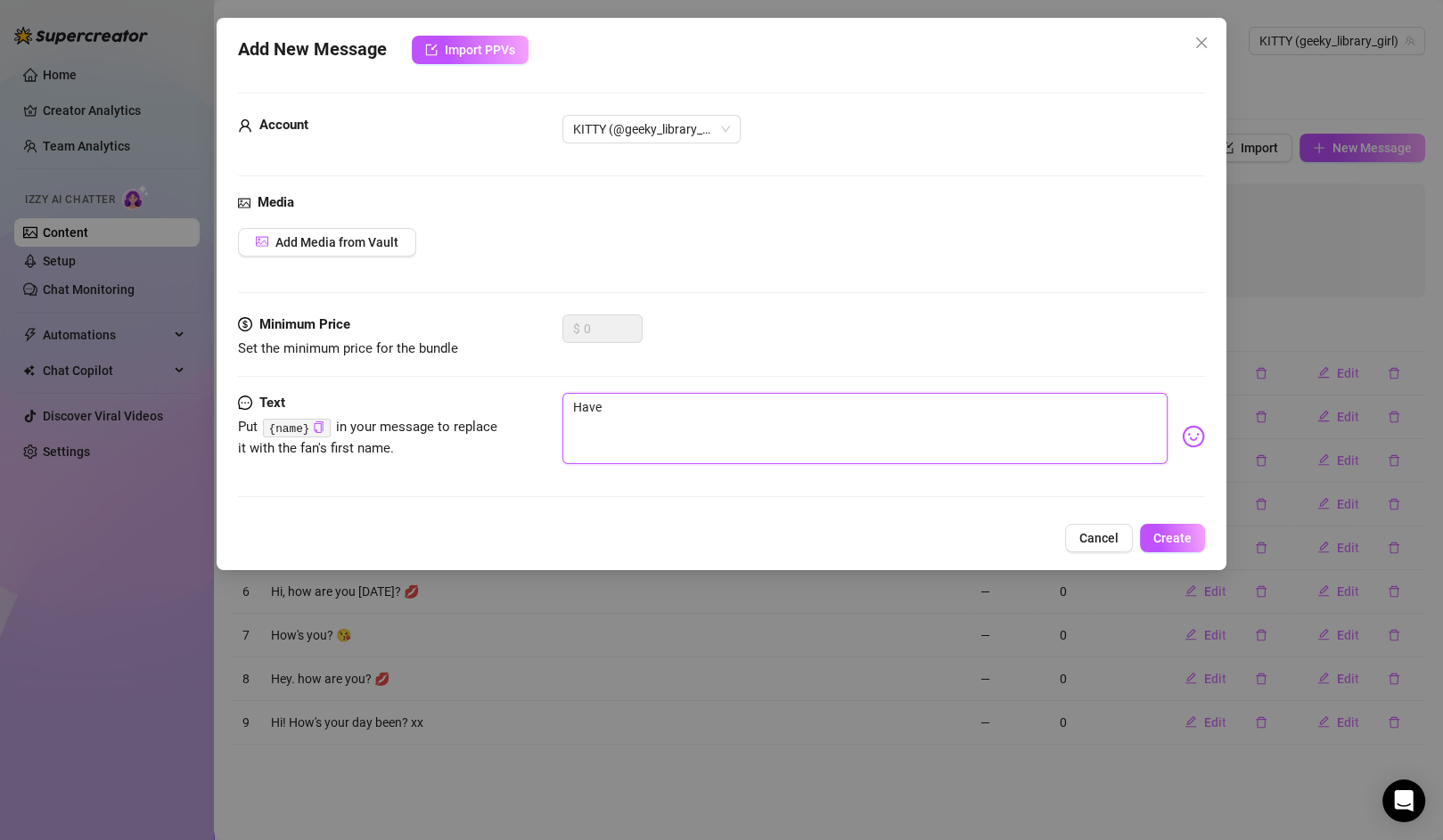
type textarea "Have y"
type textarea "Have yo"
type textarea "Have you"
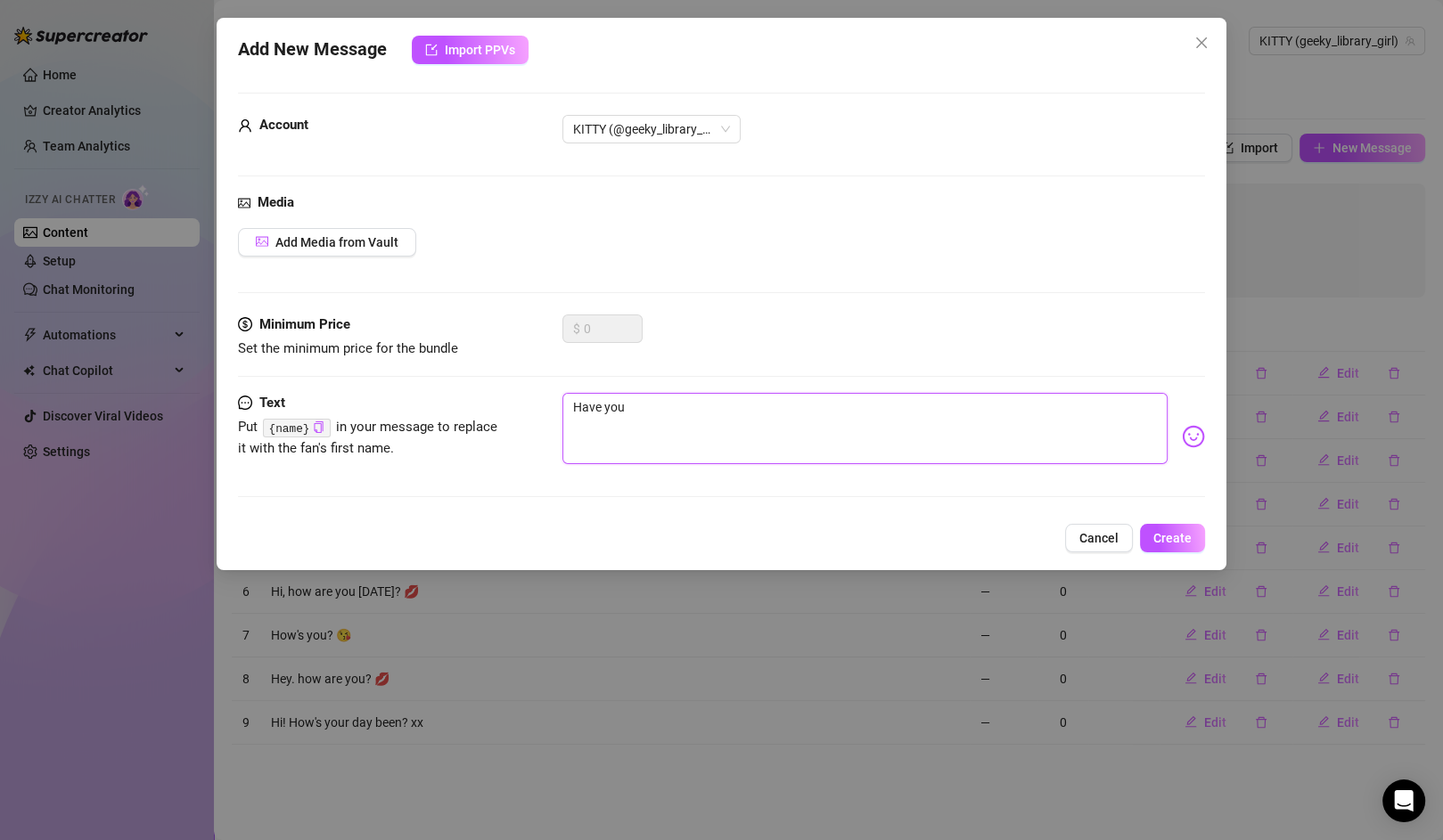
type textarea "Have you h"
type textarea "Have you ha"
type textarea "Have you had"
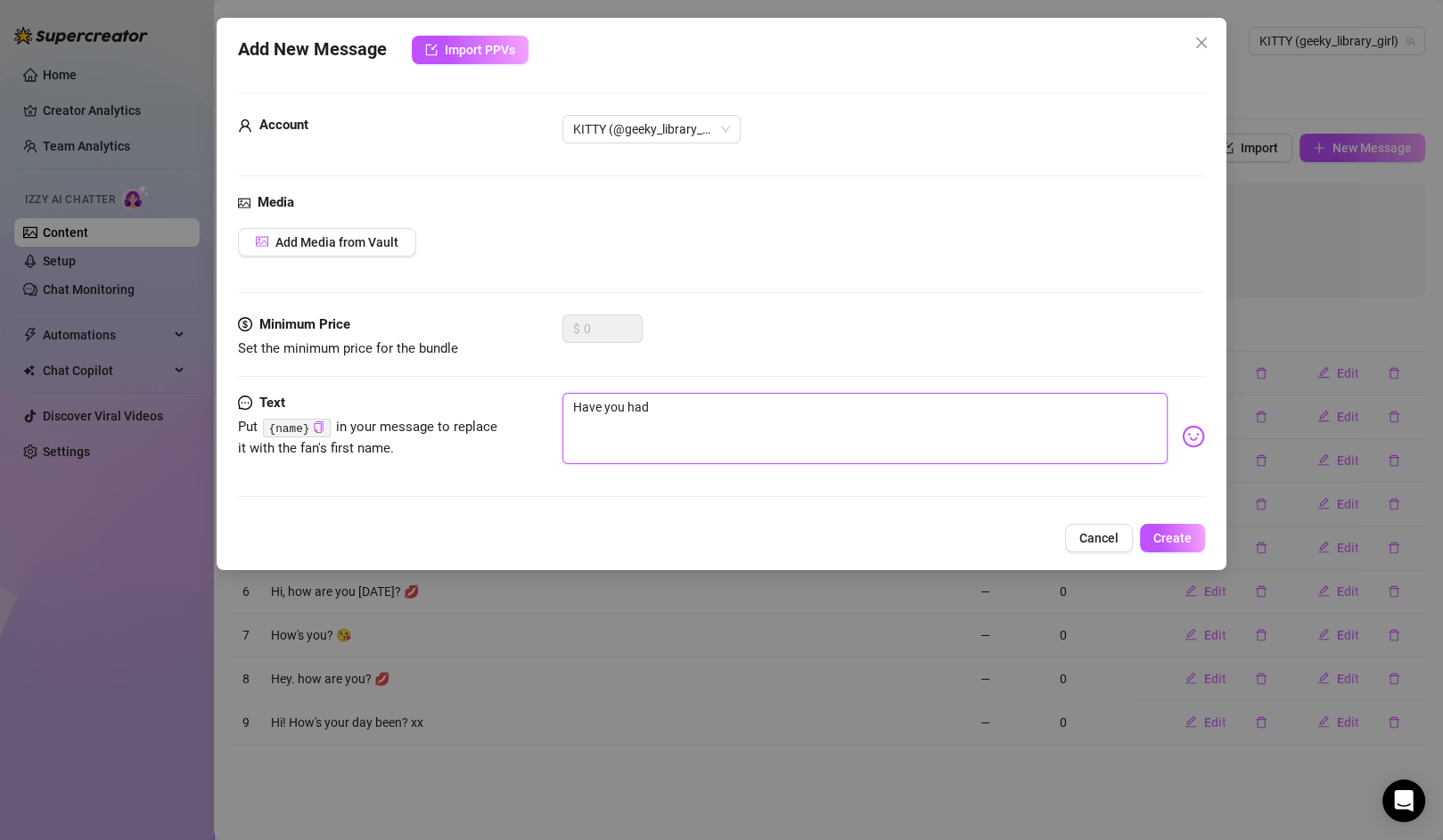
type textarea "Have you had"
type textarea "Have you had a"
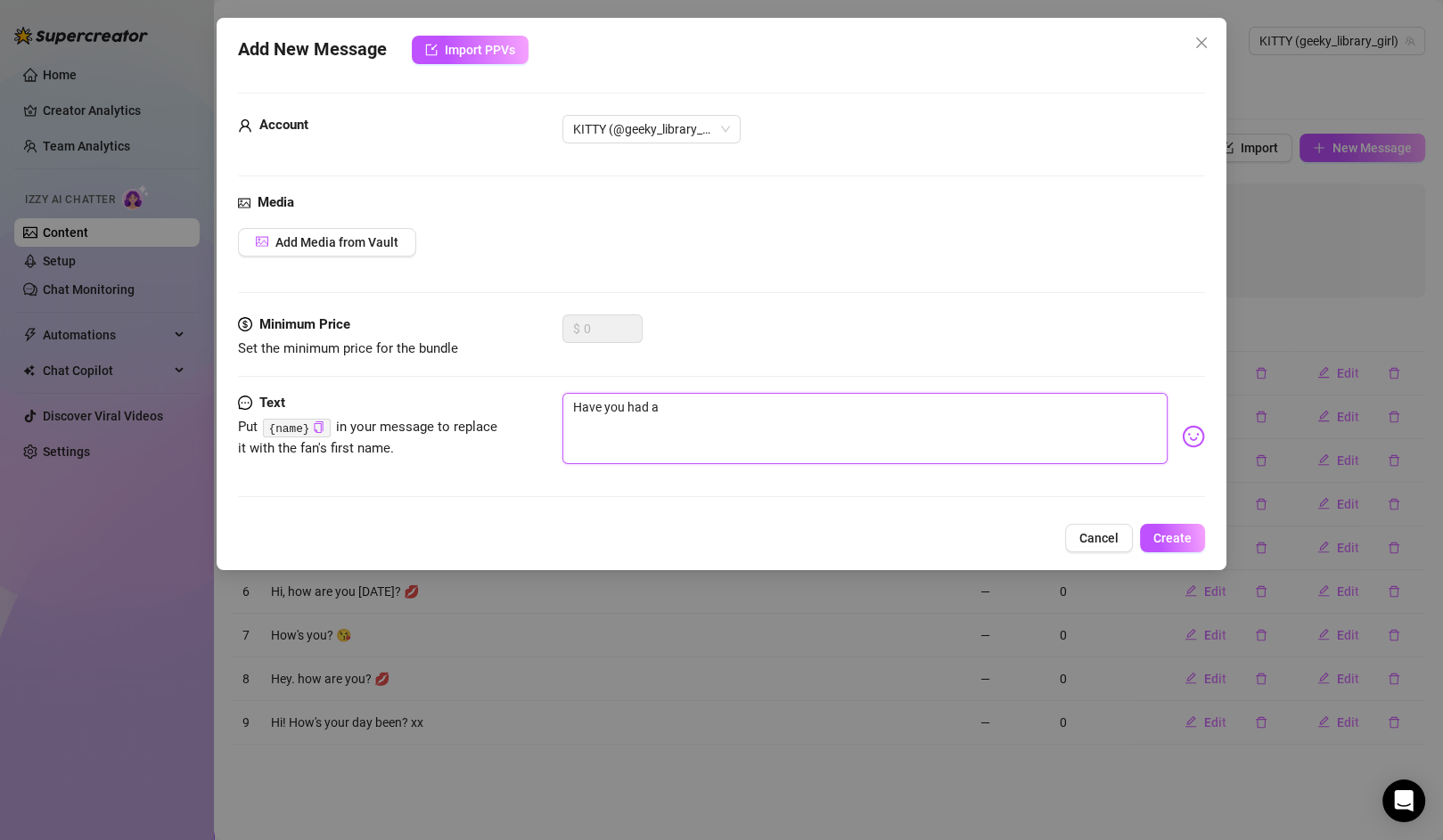
type textarea "Have you had a g"
type textarea "Have you had a go"
type textarea "Have you had a goo"
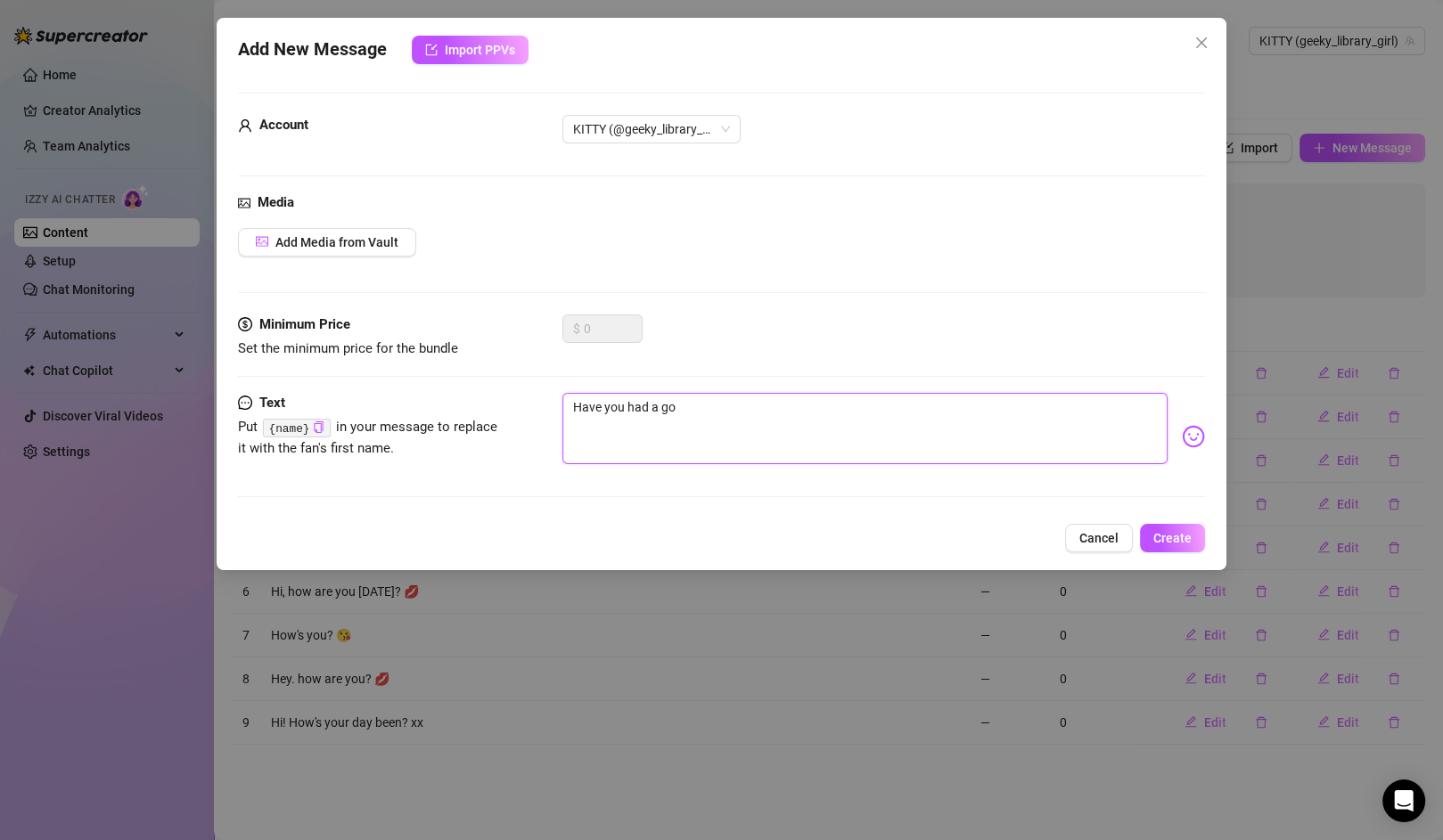
type textarea "Have you had a goo"
type textarea "H"
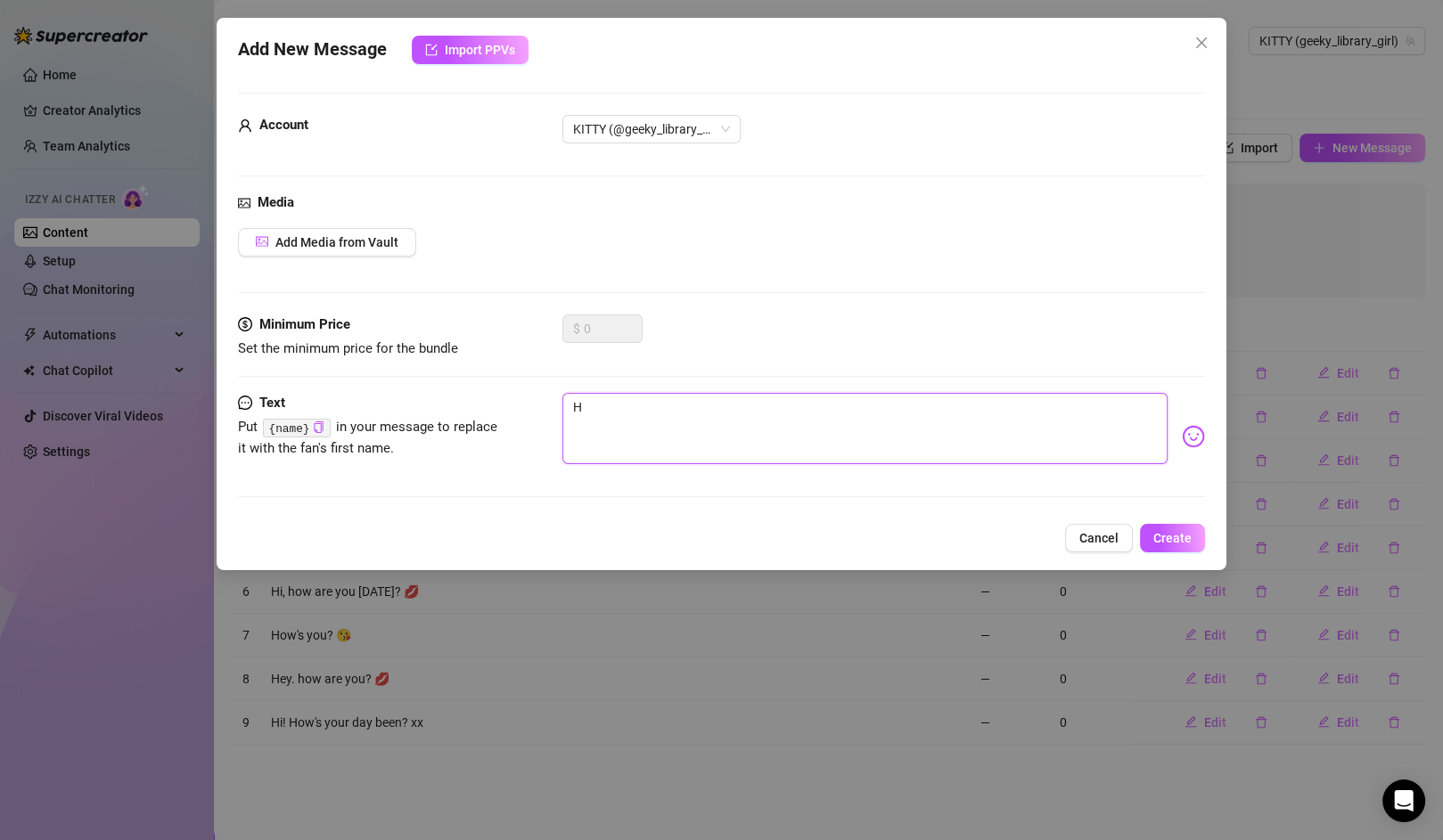
type textarea "Ho"
type textarea "How"
type textarea "How'"
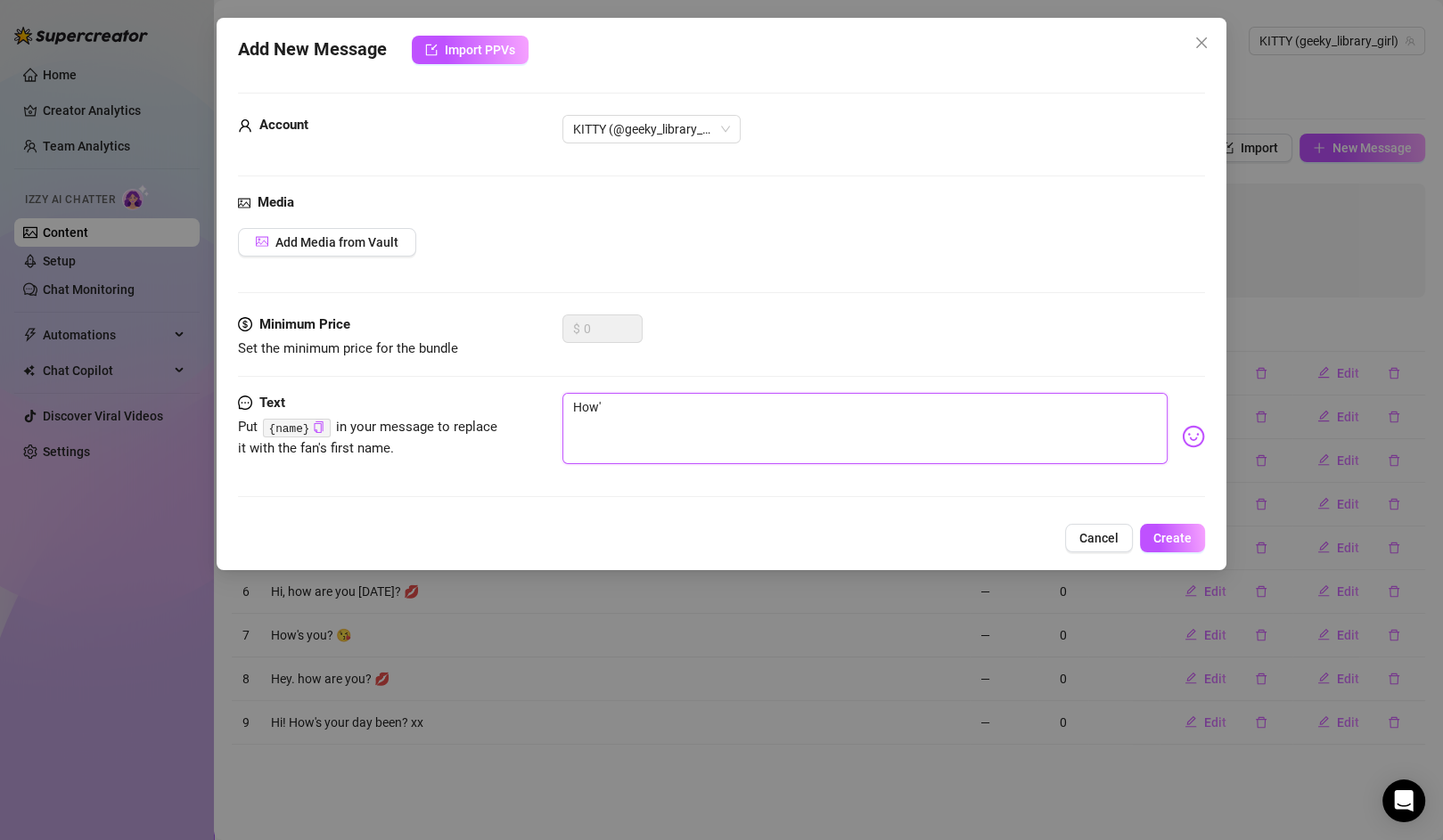
type textarea "How's"
type textarea "How's y"
type textarea "How's yo"
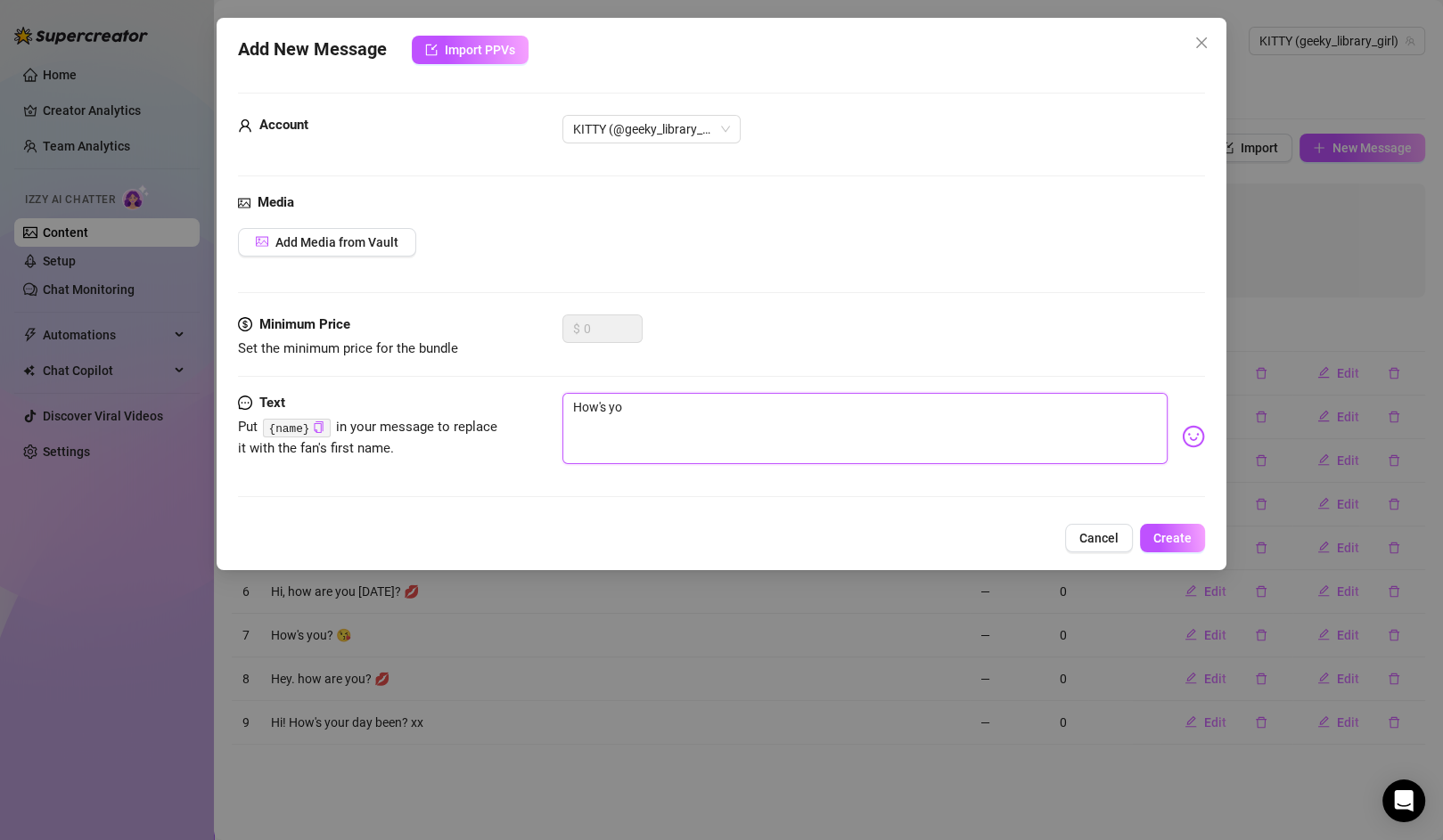
type textarea "How's you"
type textarea "How's your"
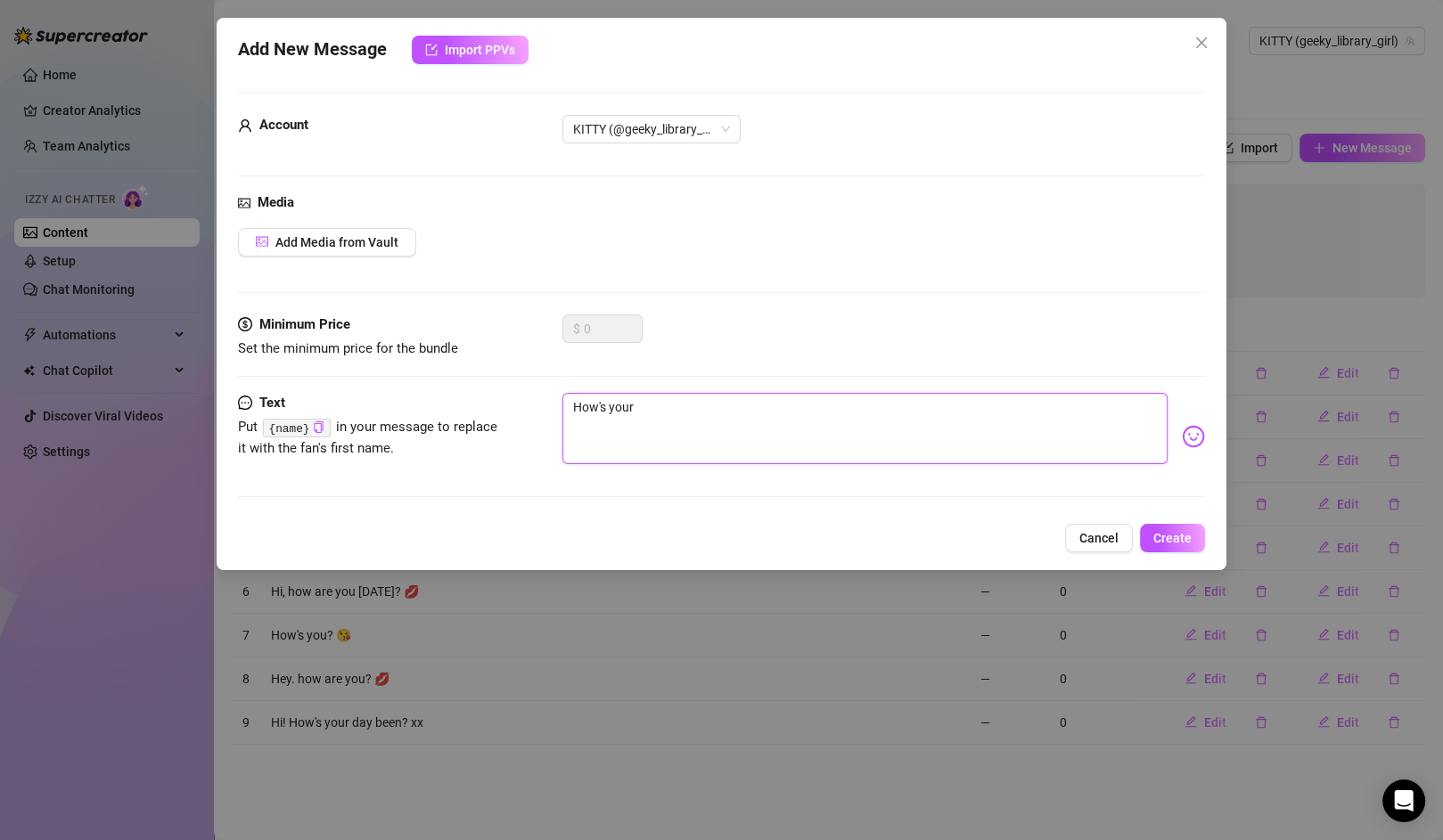
type textarea "How's your"
type textarea "How's your d"
type textarea "How's your da"
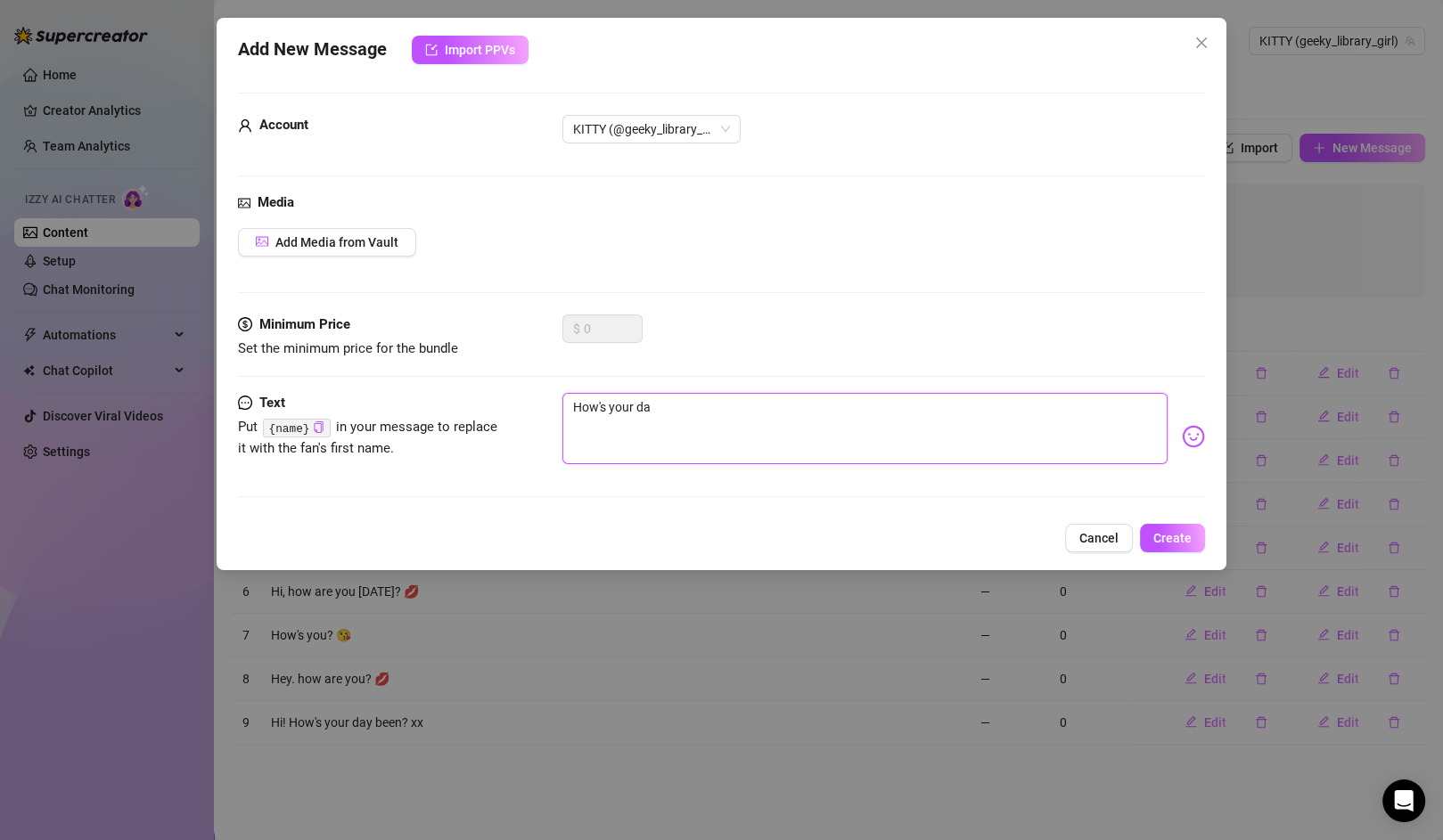
type textarea "How's your day"
type textarea "How's your day g"
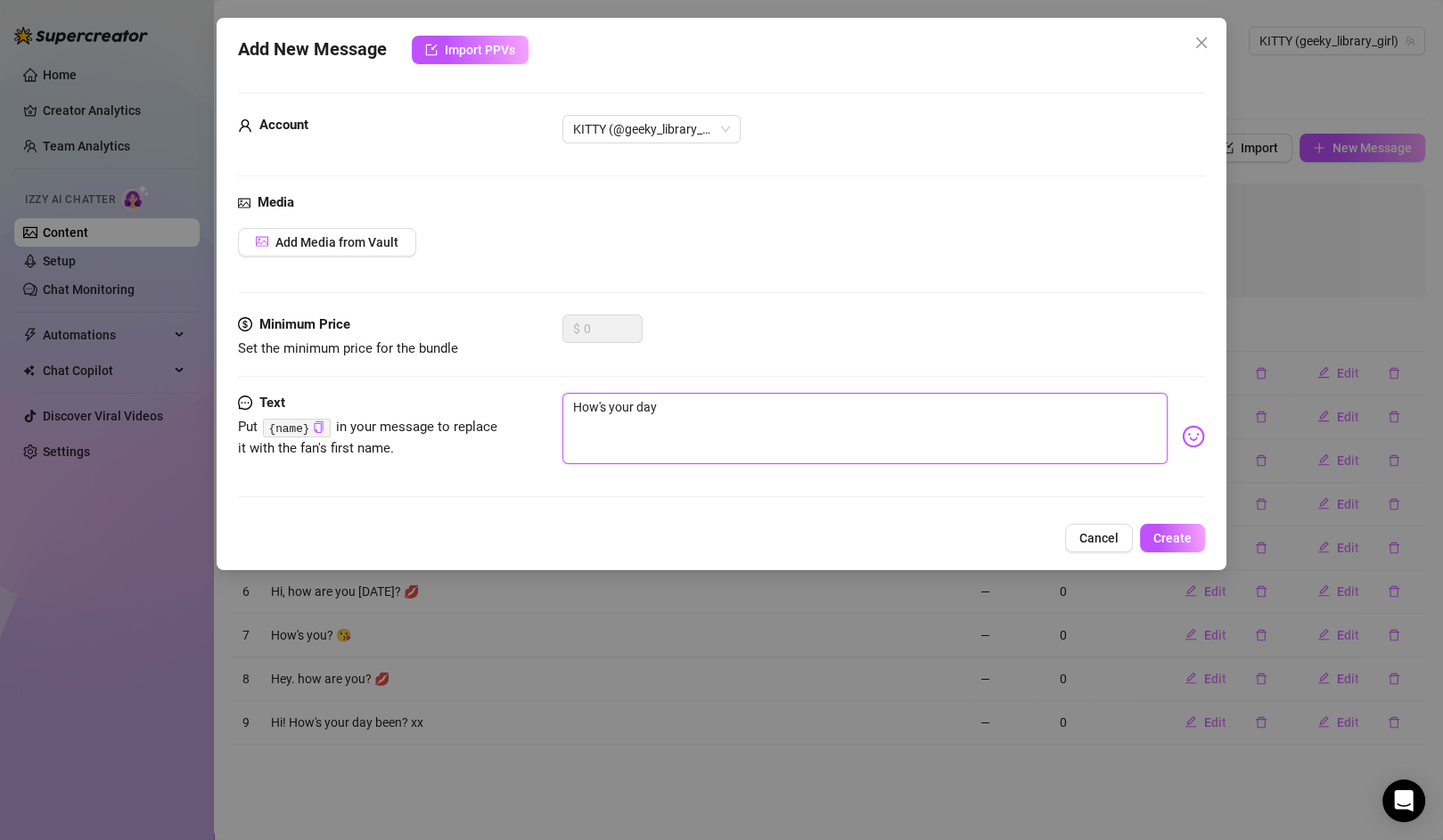
type textarea "How's your day g"
type textarea "How's your day go"
type textarea "How's your day goi"
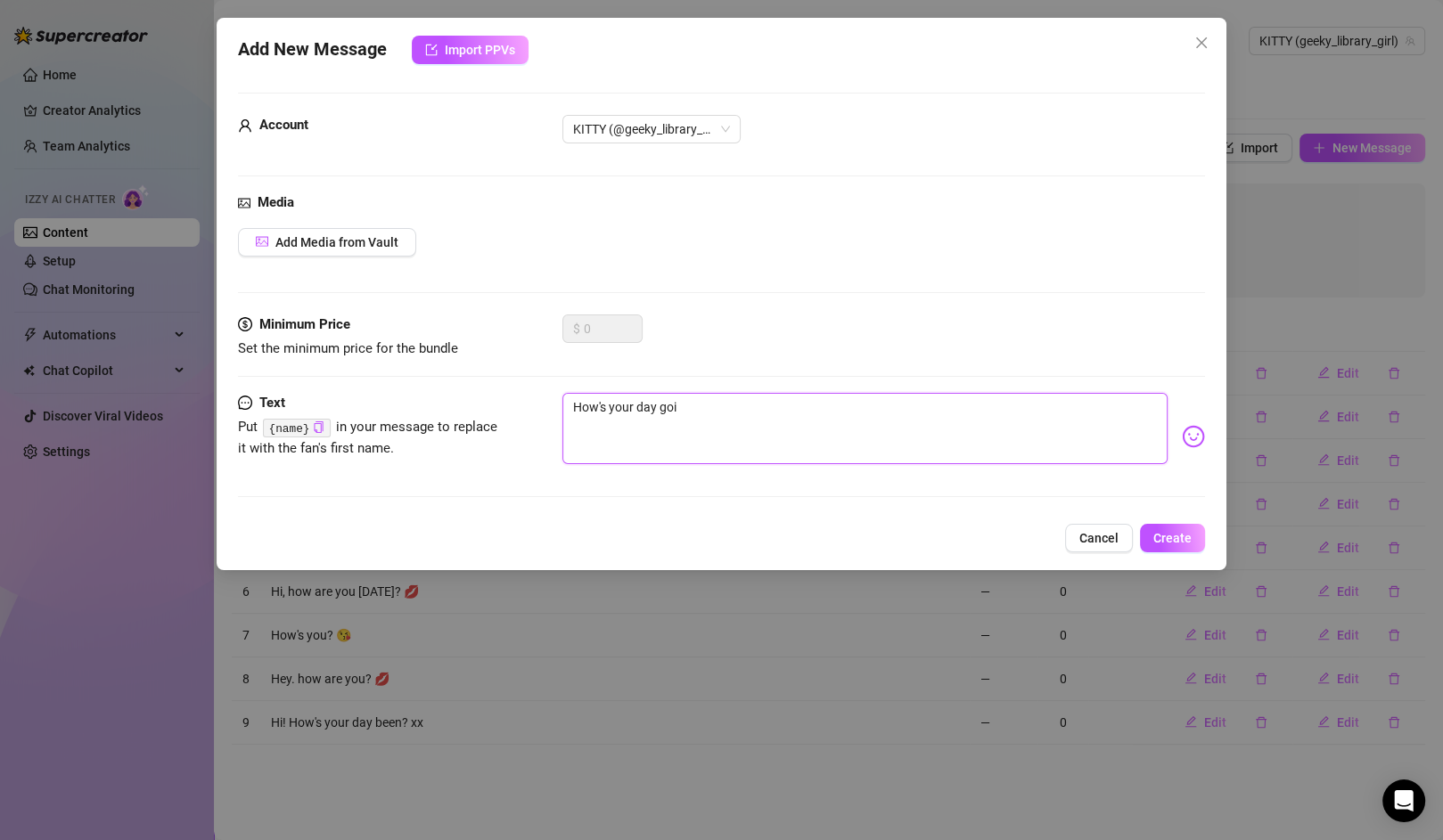
type textarea "How's your day goin"
type textarea "How's your day going"
type textarea "How's your day going?"
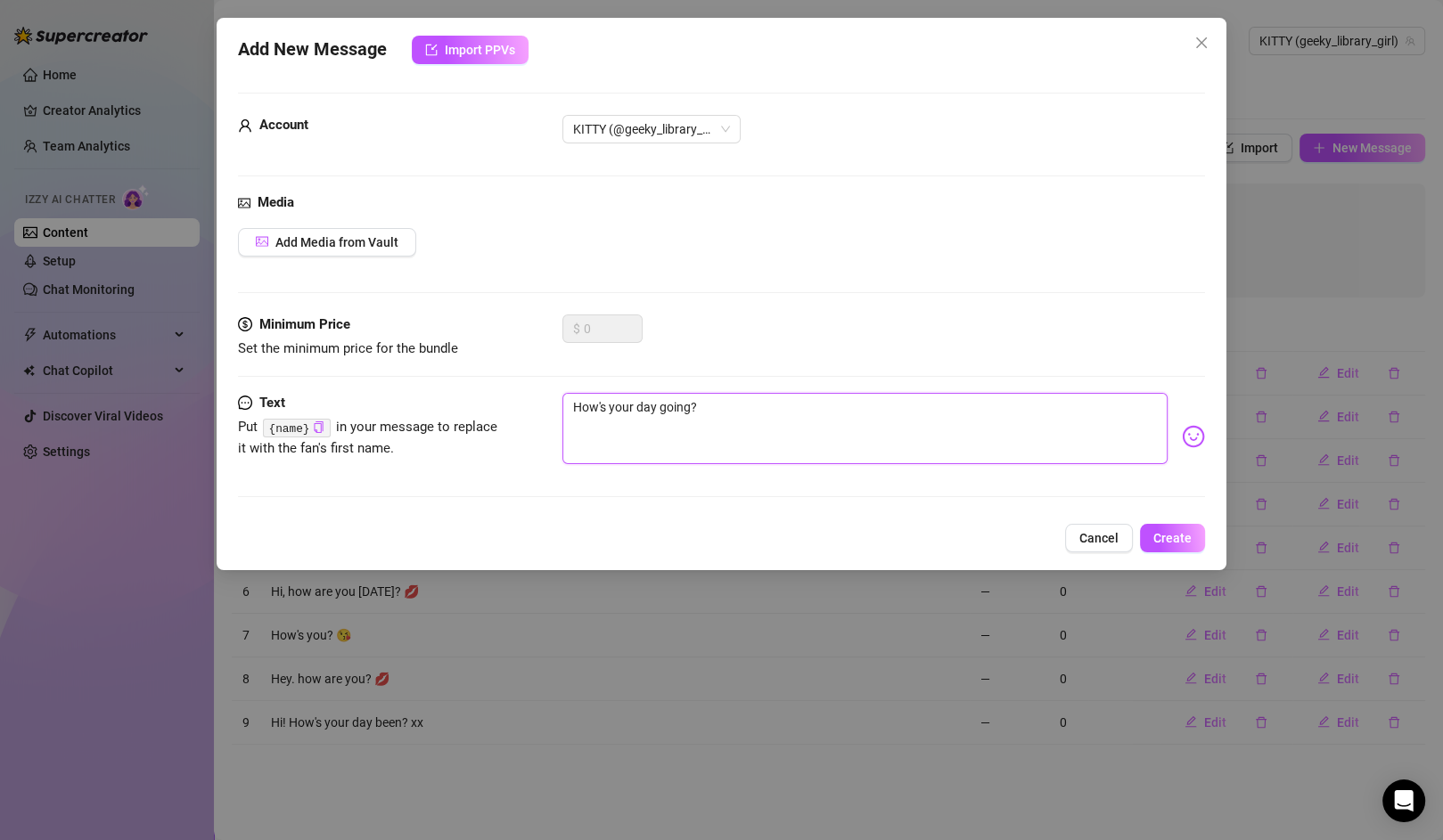
type textarea "How's your day going?"
click at [1182, 436] on img at bounding box center [1193, 437] width 23 height 23
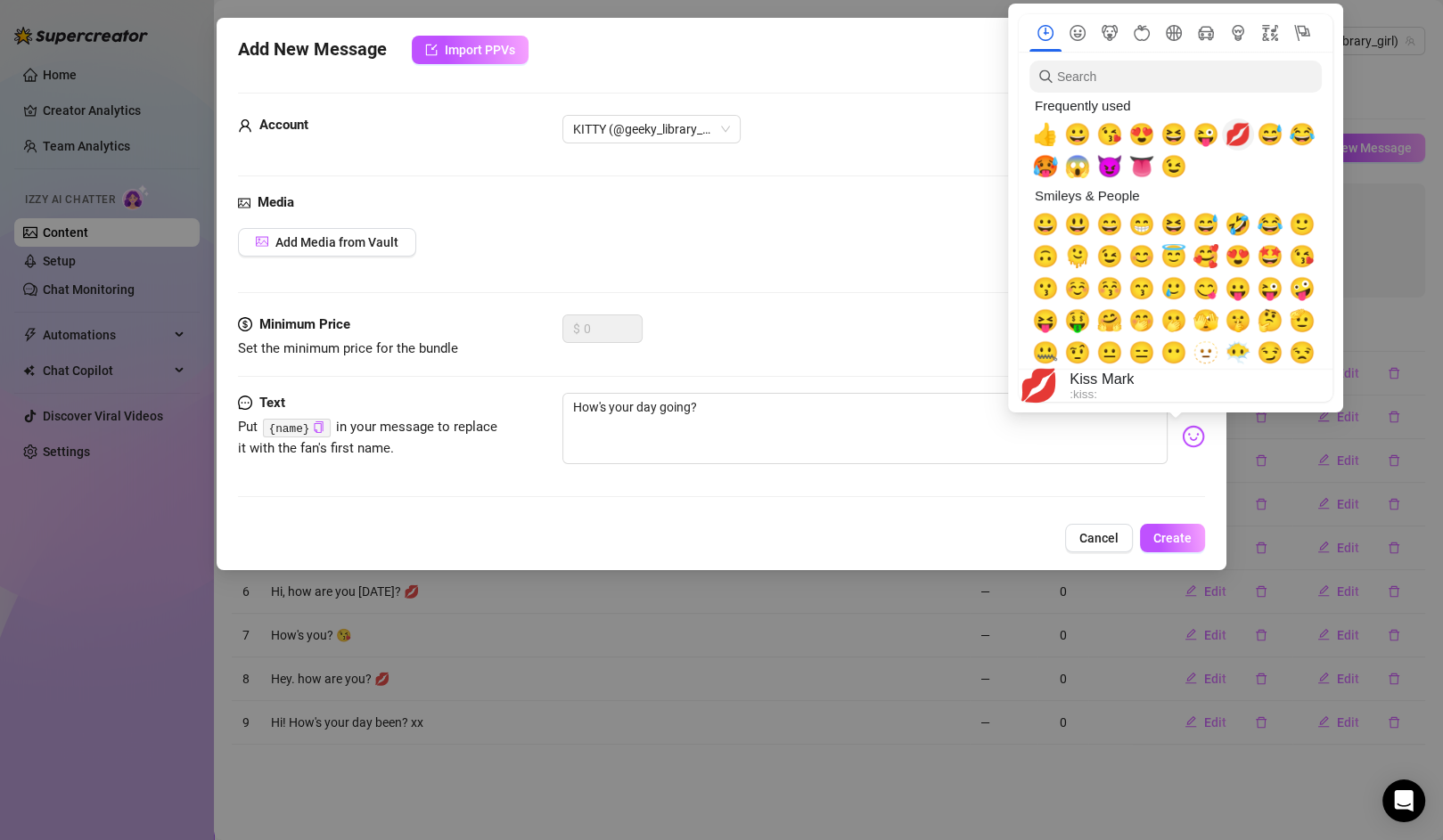
click at [1234, 140] on span "💋" at bounding box center [1238, 135] width 27 height 25
type textarea "How's your day going? 💋"
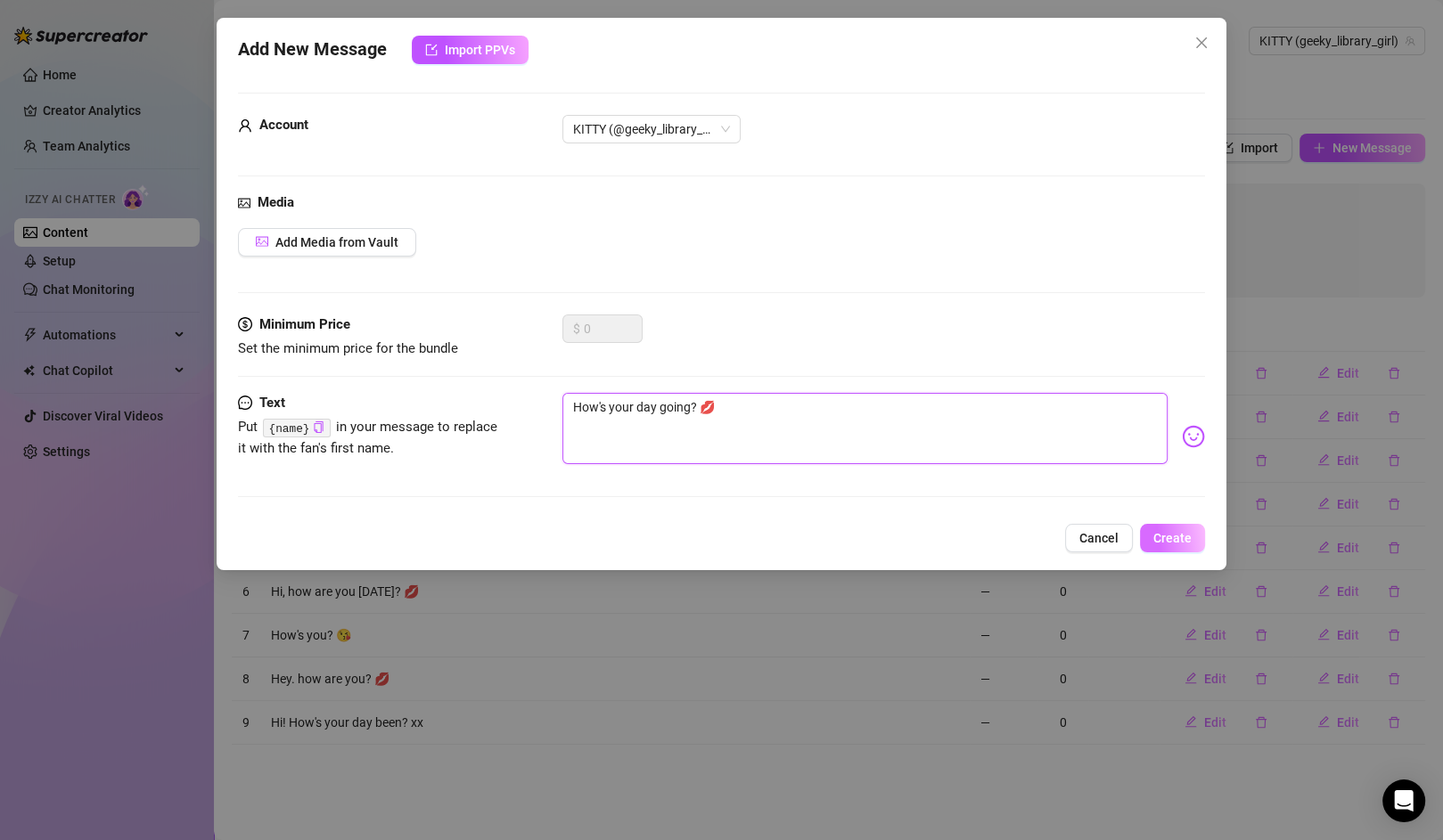
type textarea "How's your day going? 💋"
click at [1177, 544] on button "Create" at bounding box center [1173, 538] width 65 height 29
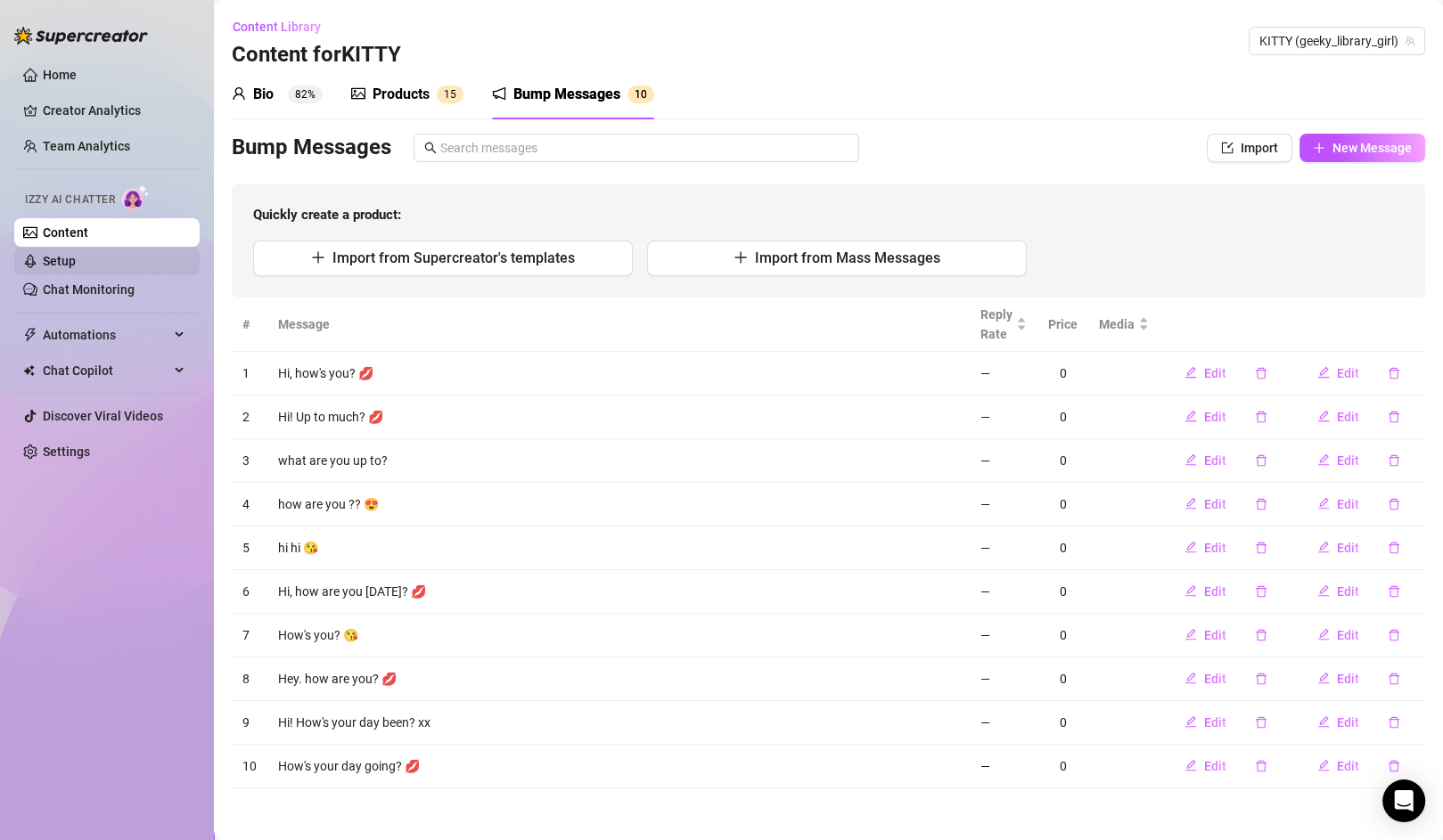
click at [75, 258] on link "Setup" at bounding box center [59, 261] width 33 height 14
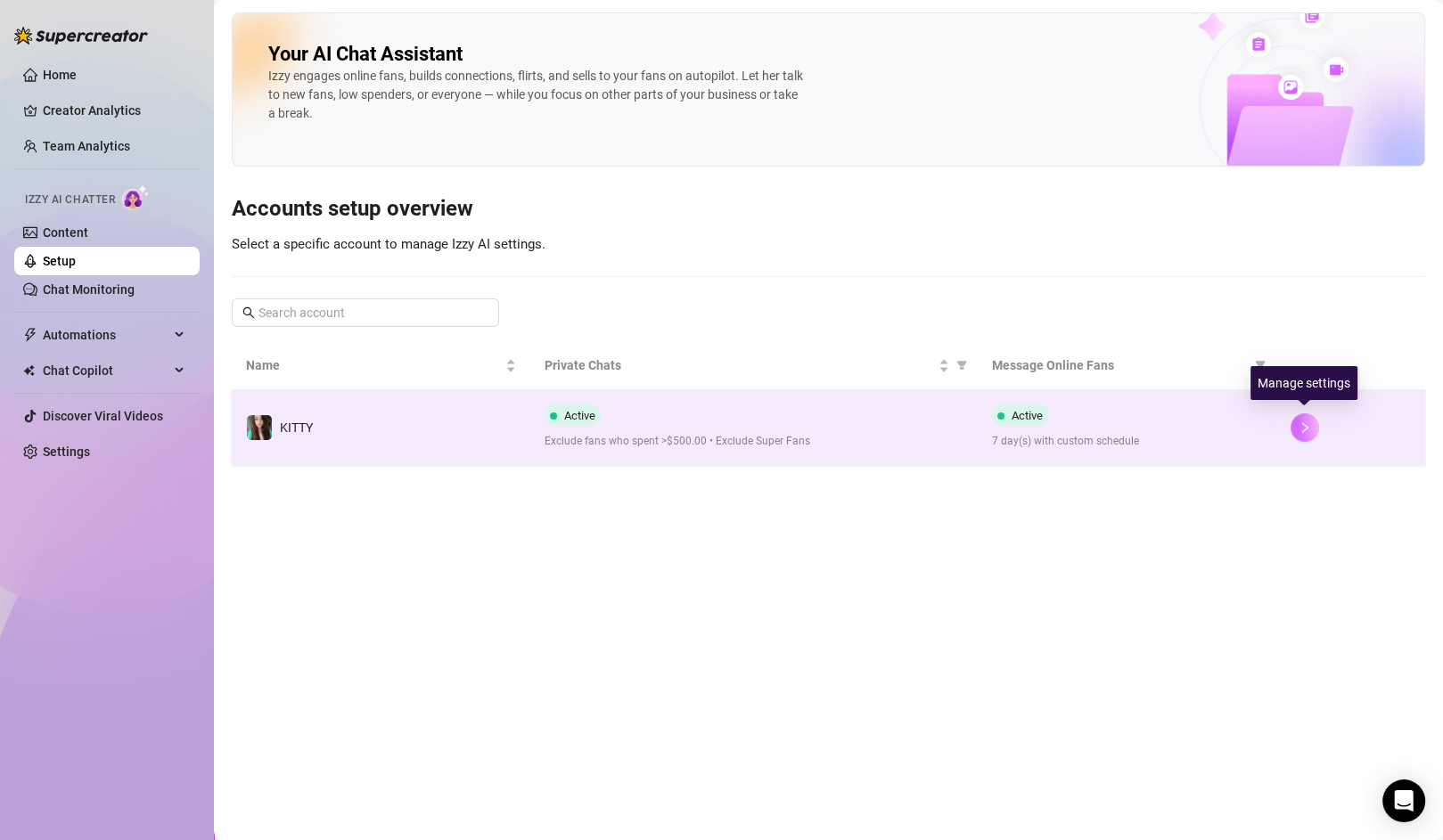
click at [1302, 424] on icon "right" at bounding box center [1305, 428] width 13 height 13
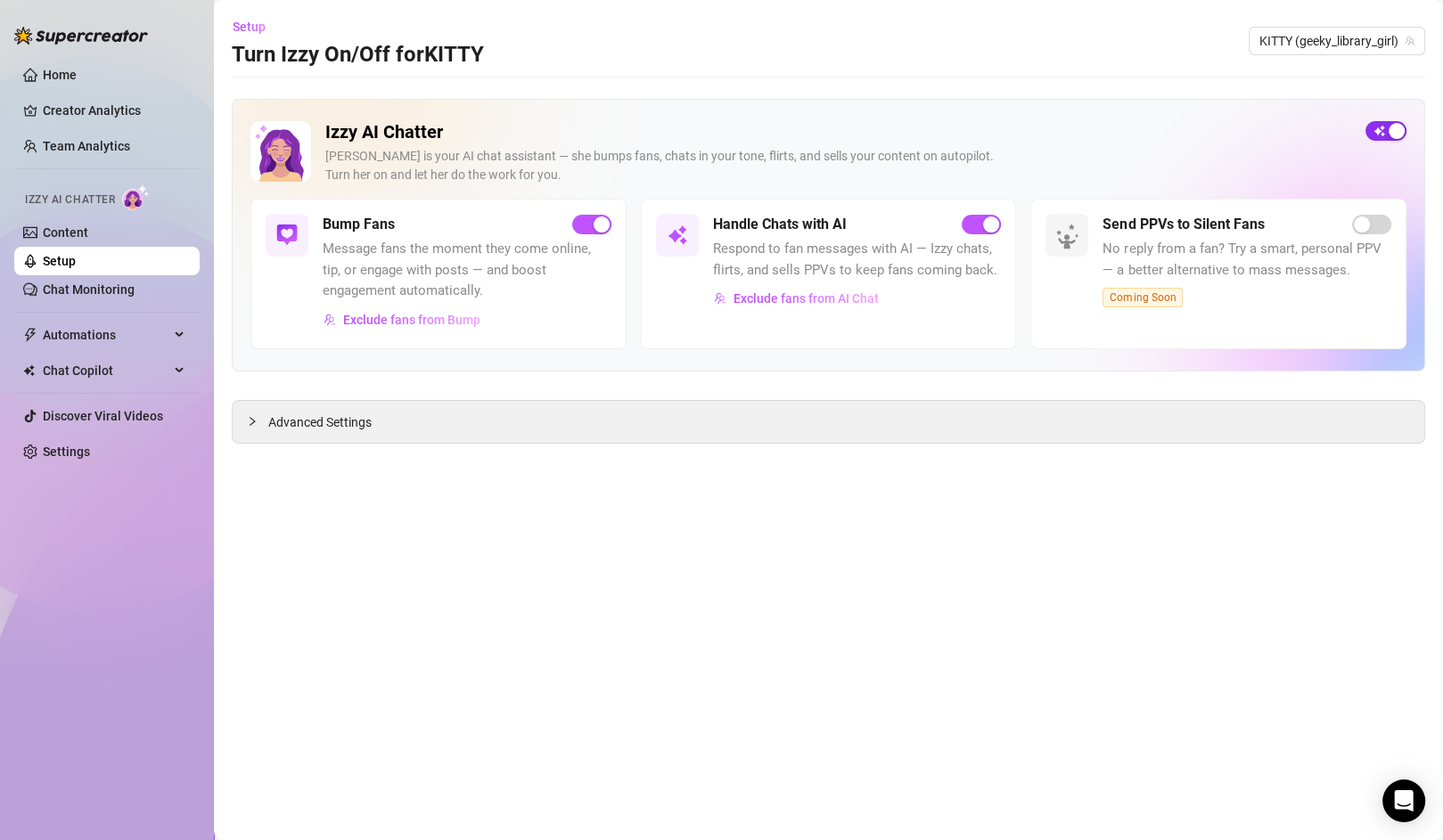
click at [1397, 127] on div "button" at bounding box center [1397, 131] width 16 height 16
click at [1380, 123] on div "button" at bounding box center [1376, 131] width 16 height 16
click at [433, 318] on span "Exclude fans from Bump" at bounding box center [411, 319] width 137 height 14
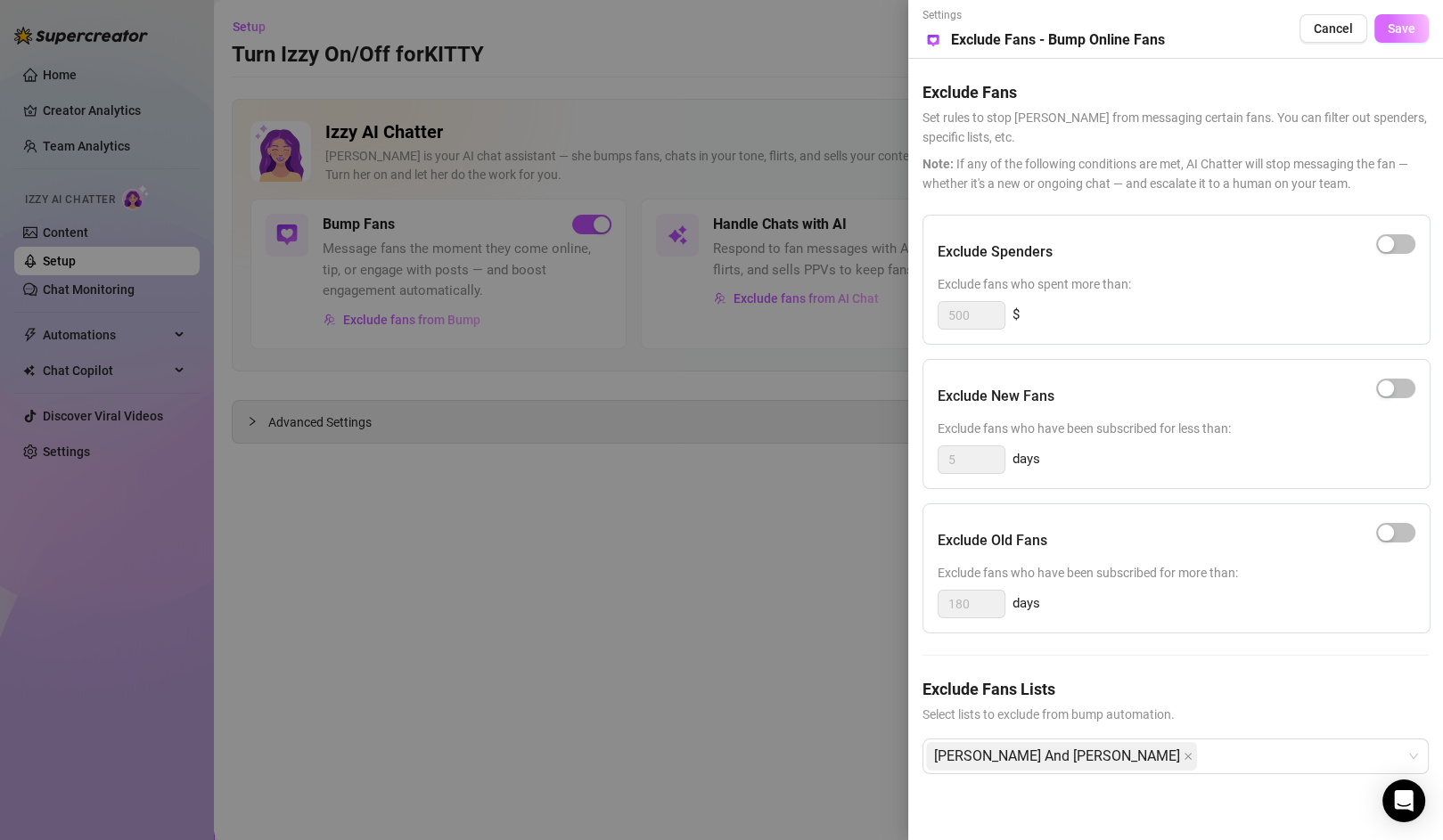
click at [1398, 34] on span "Save" at bounding box center [1402, 29] width 28 height 14
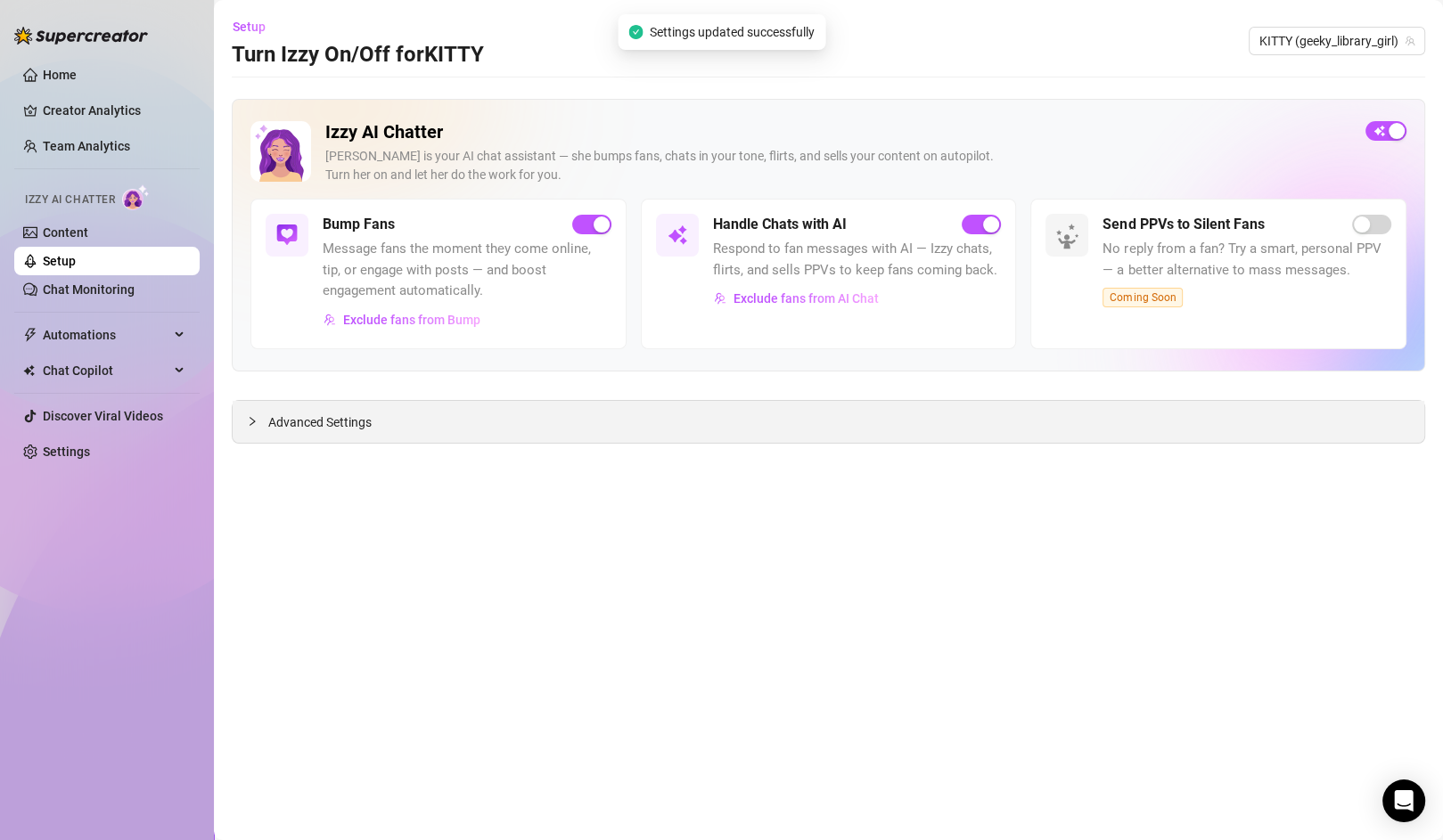
click at [335, 413] on span "Advanced Settings" at bounding box center [320, 423] width 103 height 20
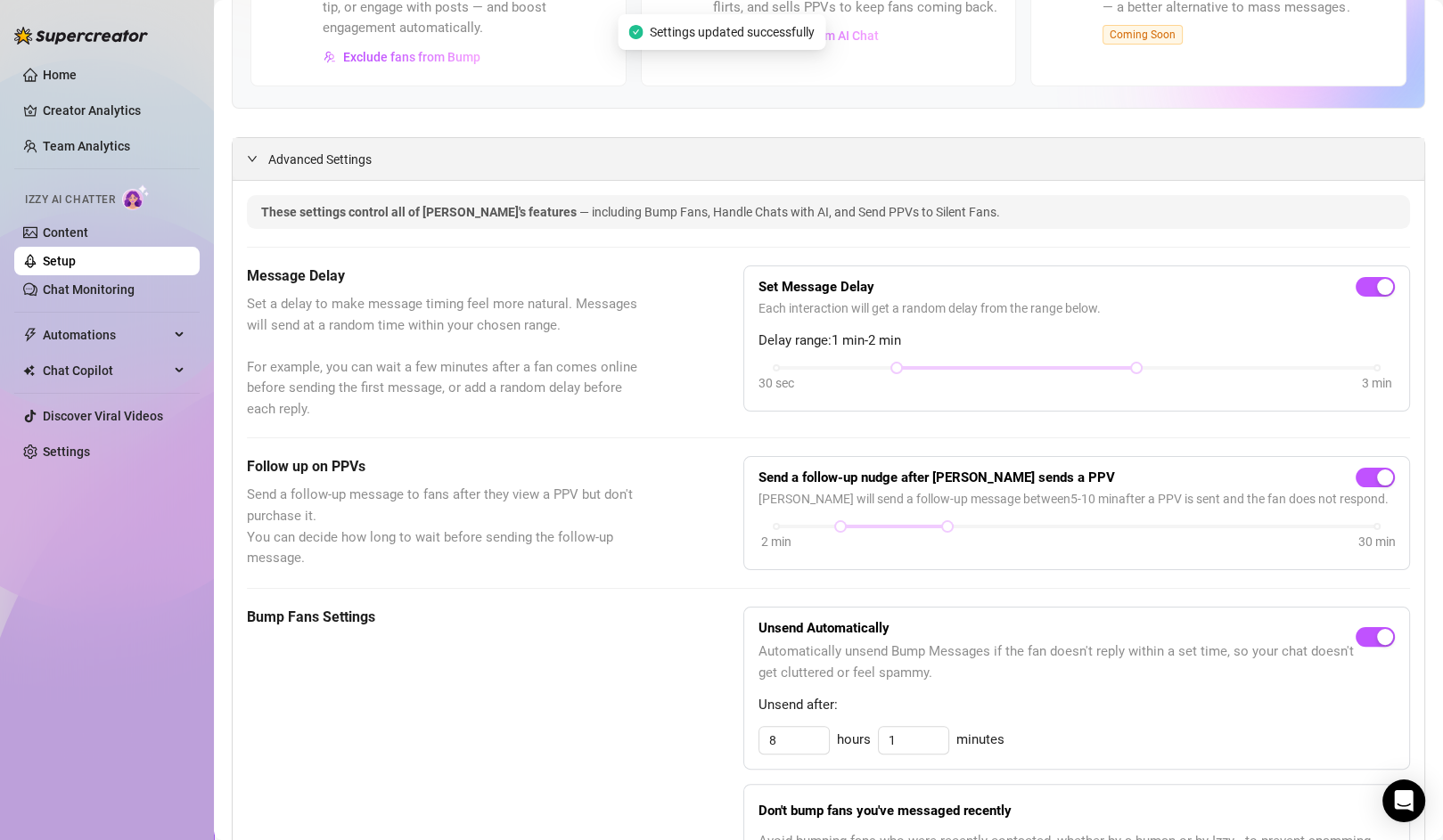
scroll to position [270, 0]
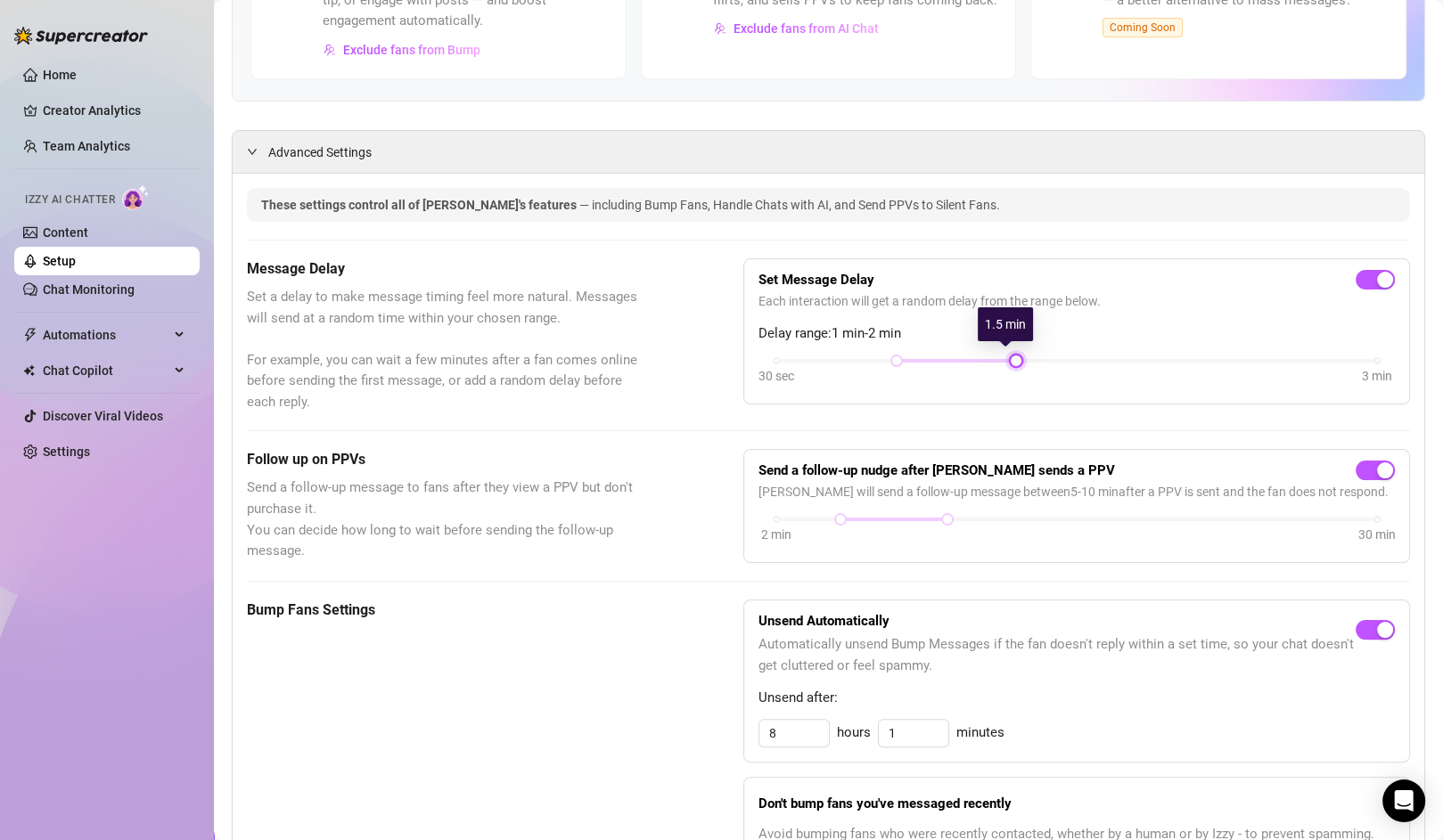
drag, startPoint x: 1121, startPoint y: 357, endPoint x: 1032, endPoint y: 365, distance: 89.4
click at [1032, 365] on div "30 sec 3 min" at bounding box center [1077, 372] width 637 height 34
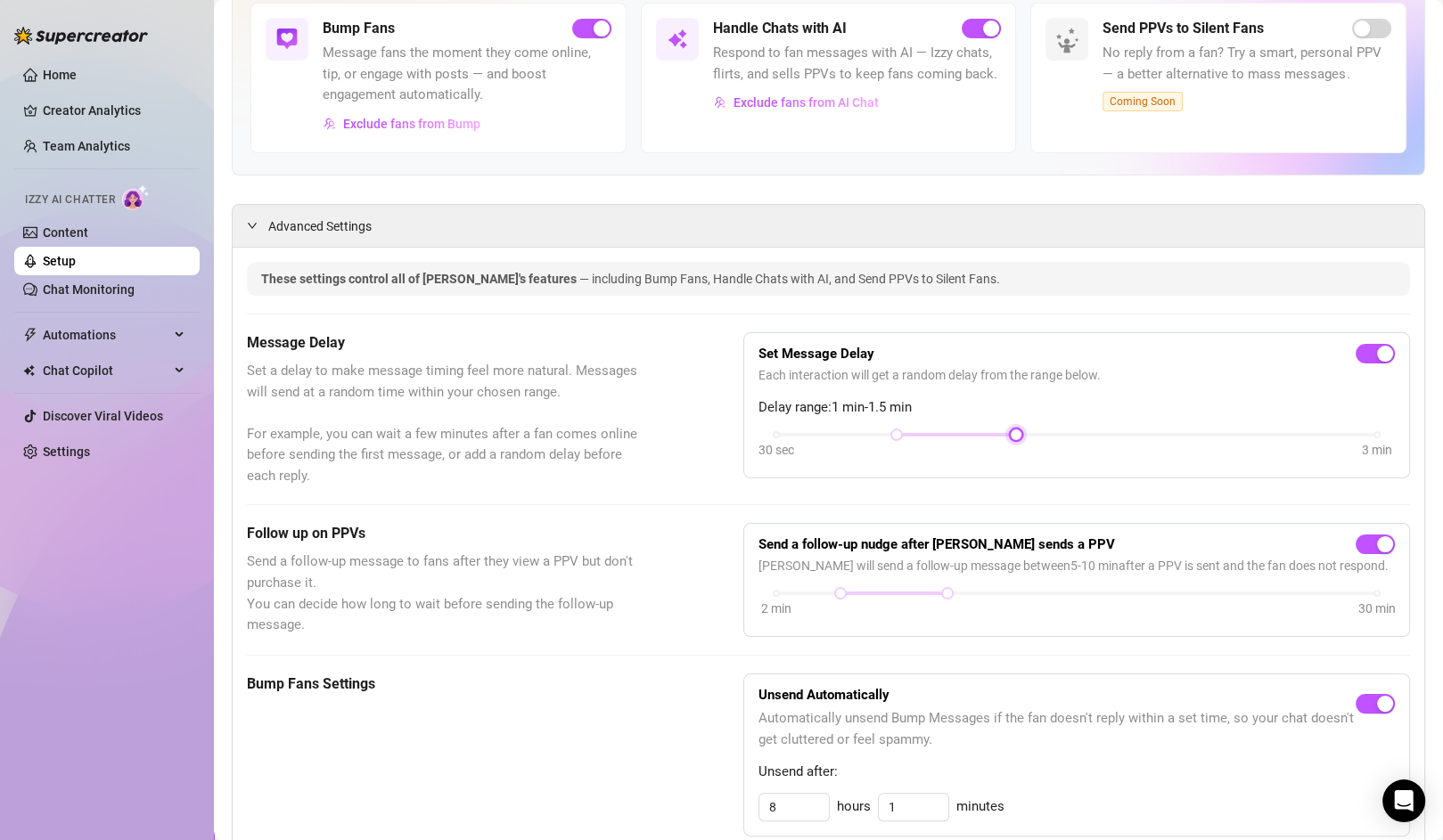
scroll to position [204, 0]
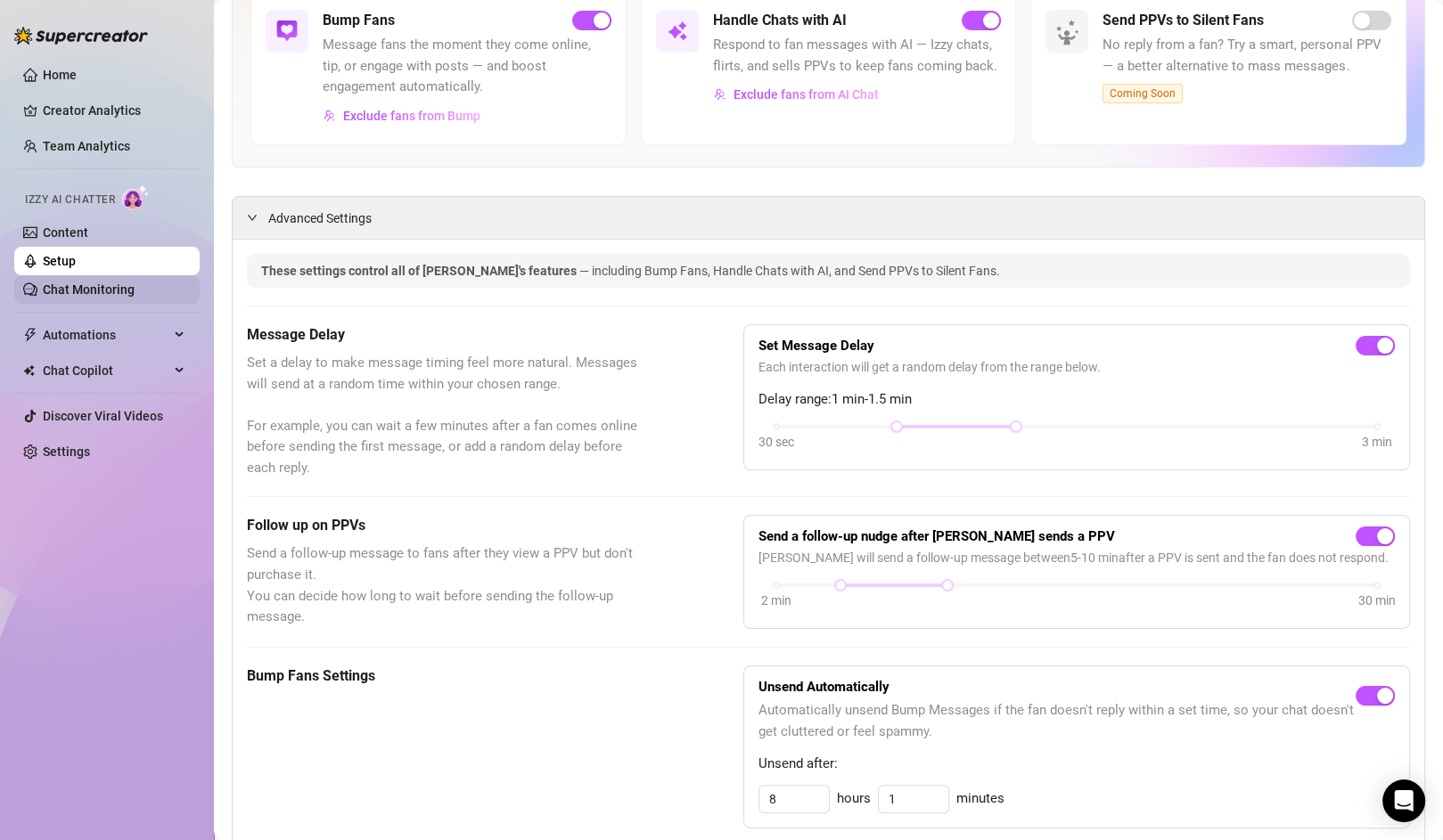
click at [99, 285] on link "Chat Monitoring" at bounding box center [89, 290] width 92 height 14
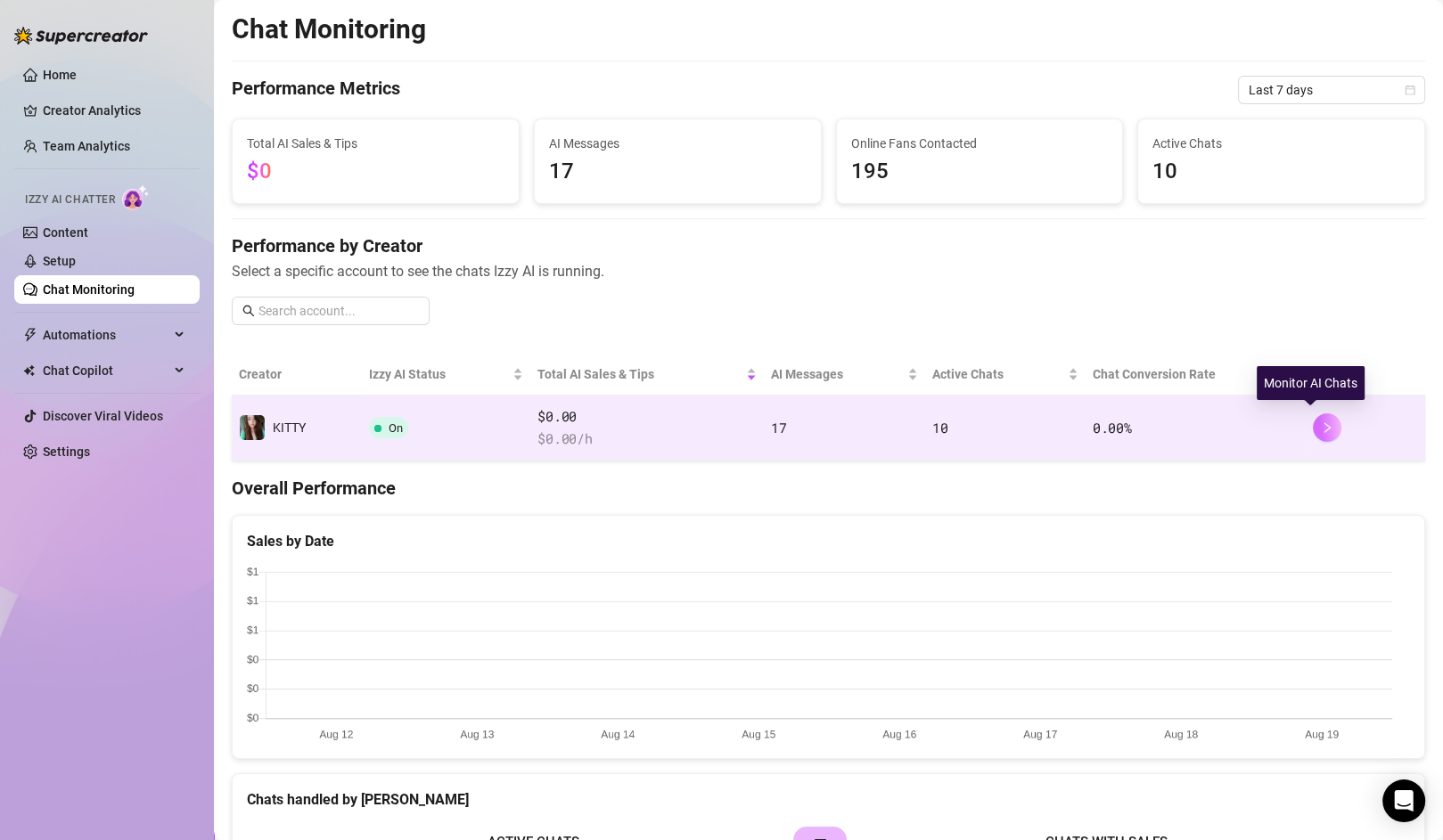
click at [1319, 426] on button "button" at bounding box center [1327, 428] width 29 height 29
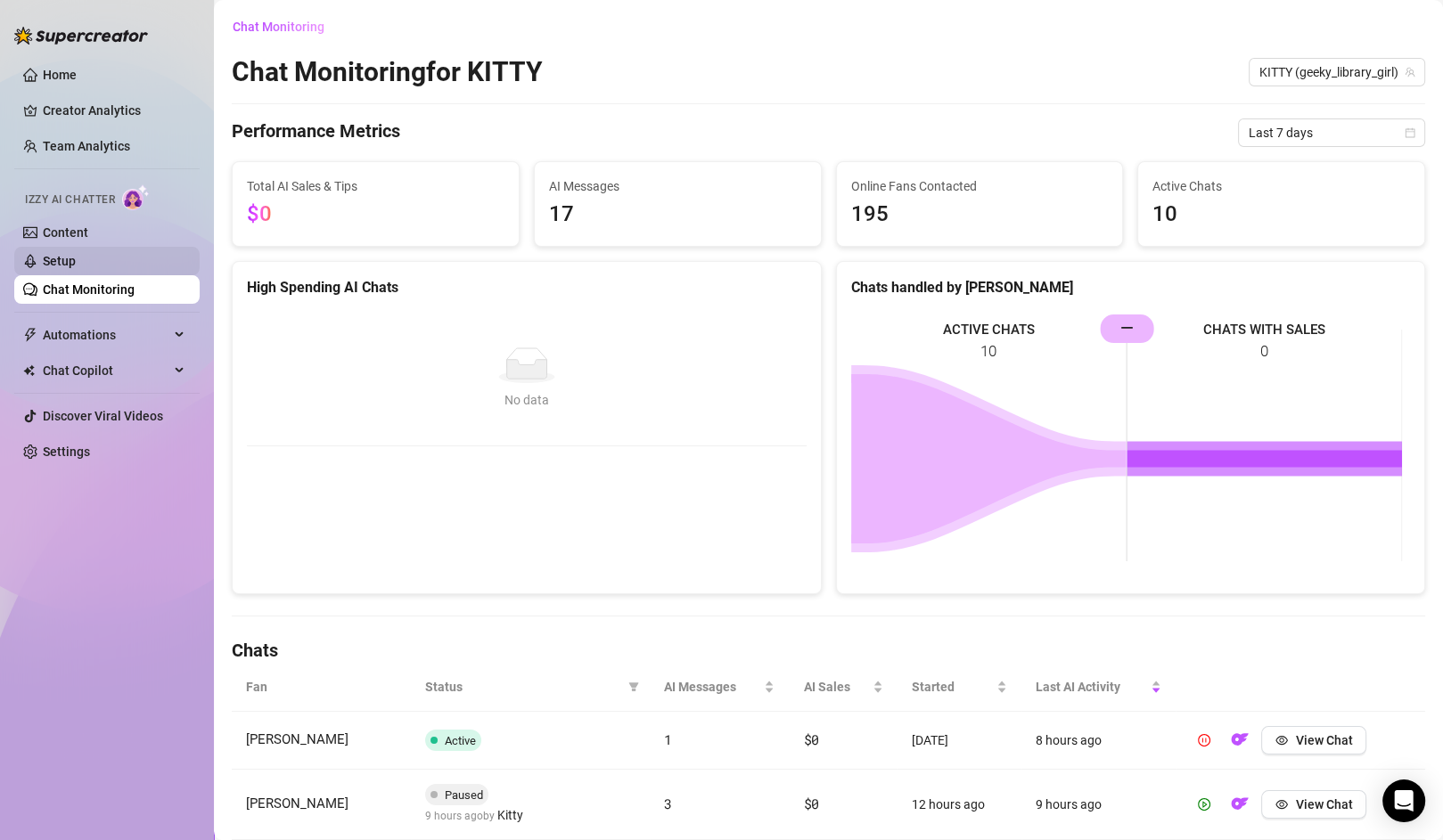
click at [75, 256] on link "Setup" at bounding box center [59, 261] width 33 height 14
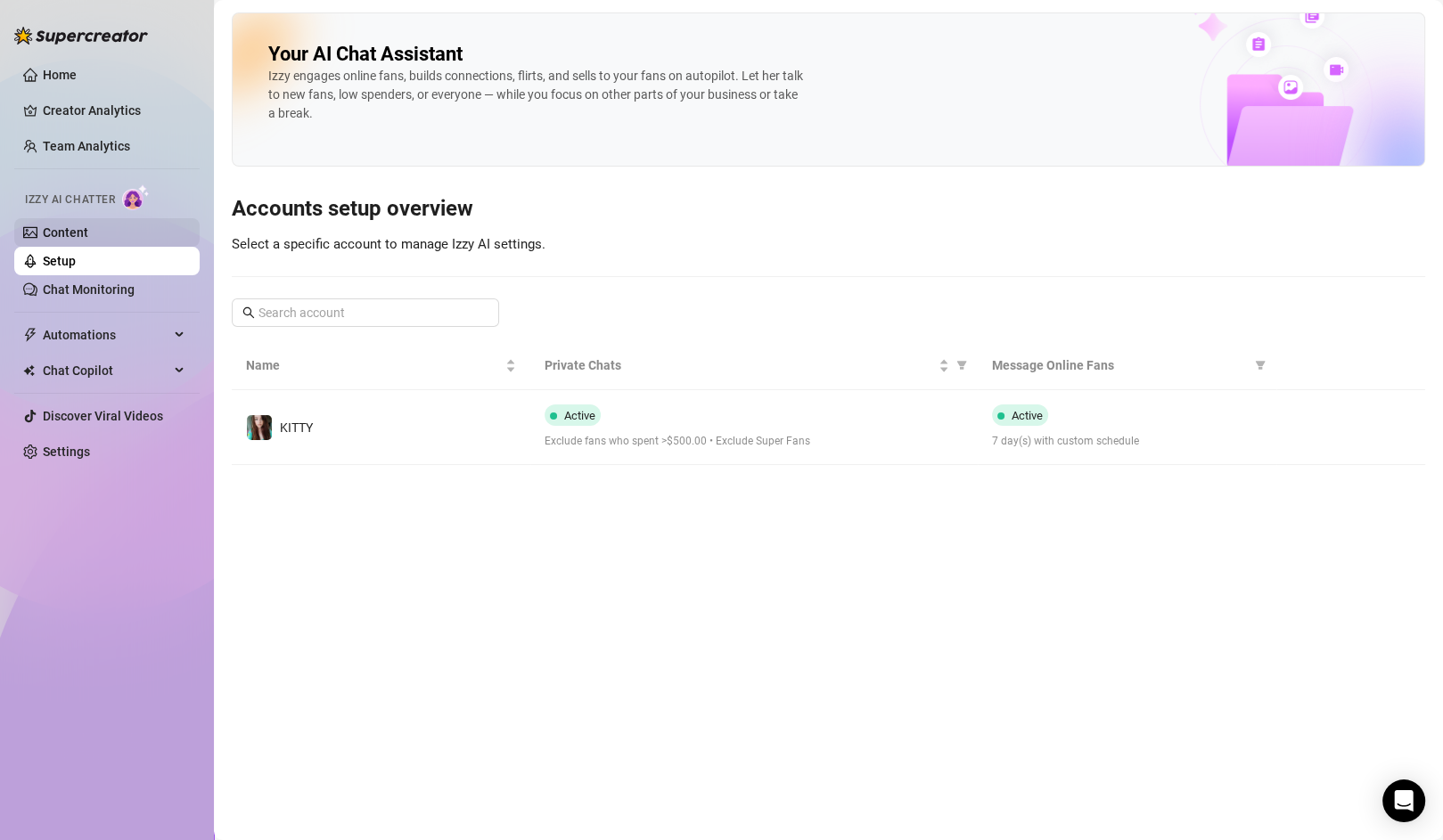
click at [88, 225] on link "Content" at bounding box center [66, 232] width 46 height 14
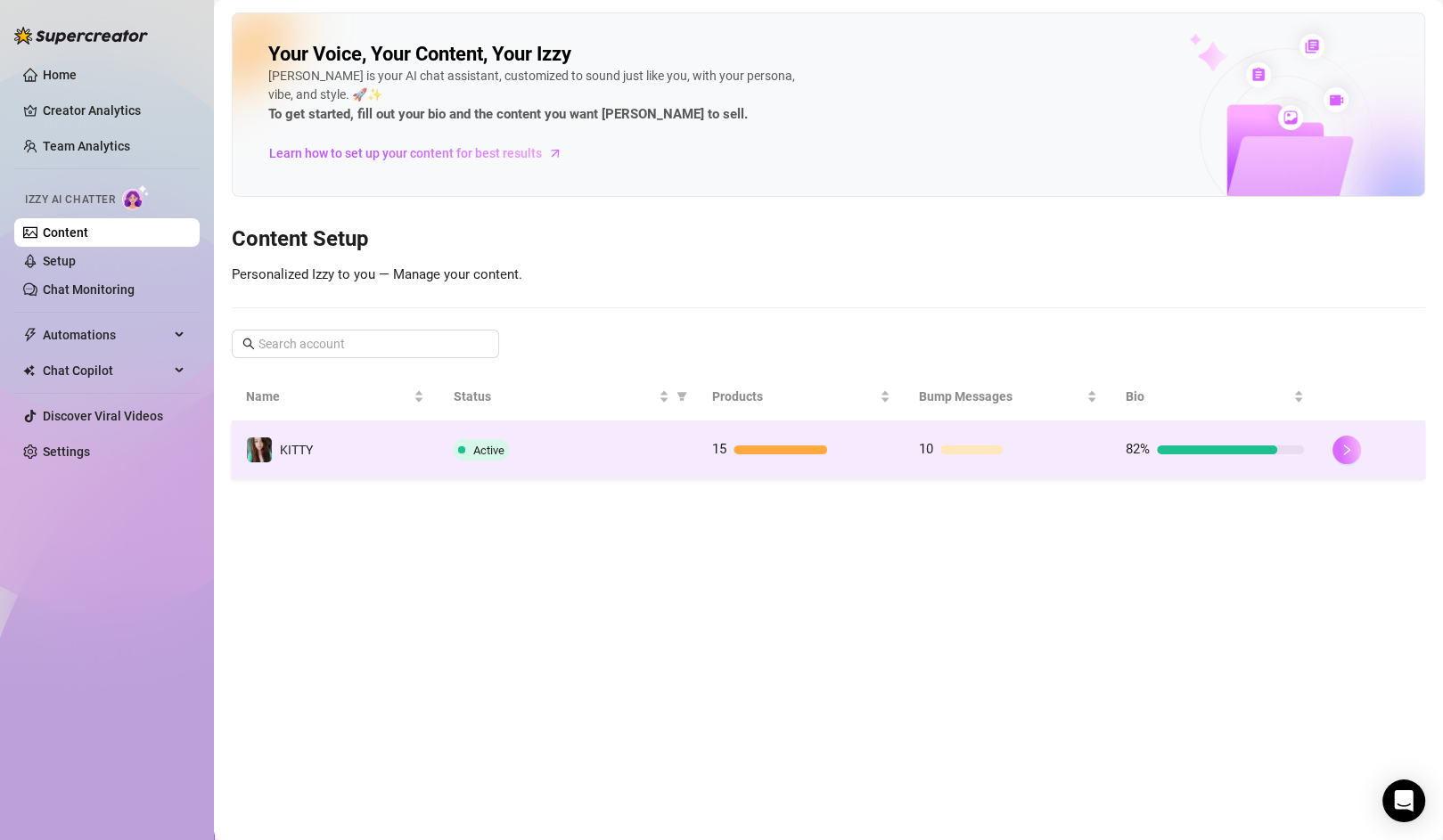
click at [1346, 445] on icon "right" at bounding box center [1346, 450] width 6 height 11
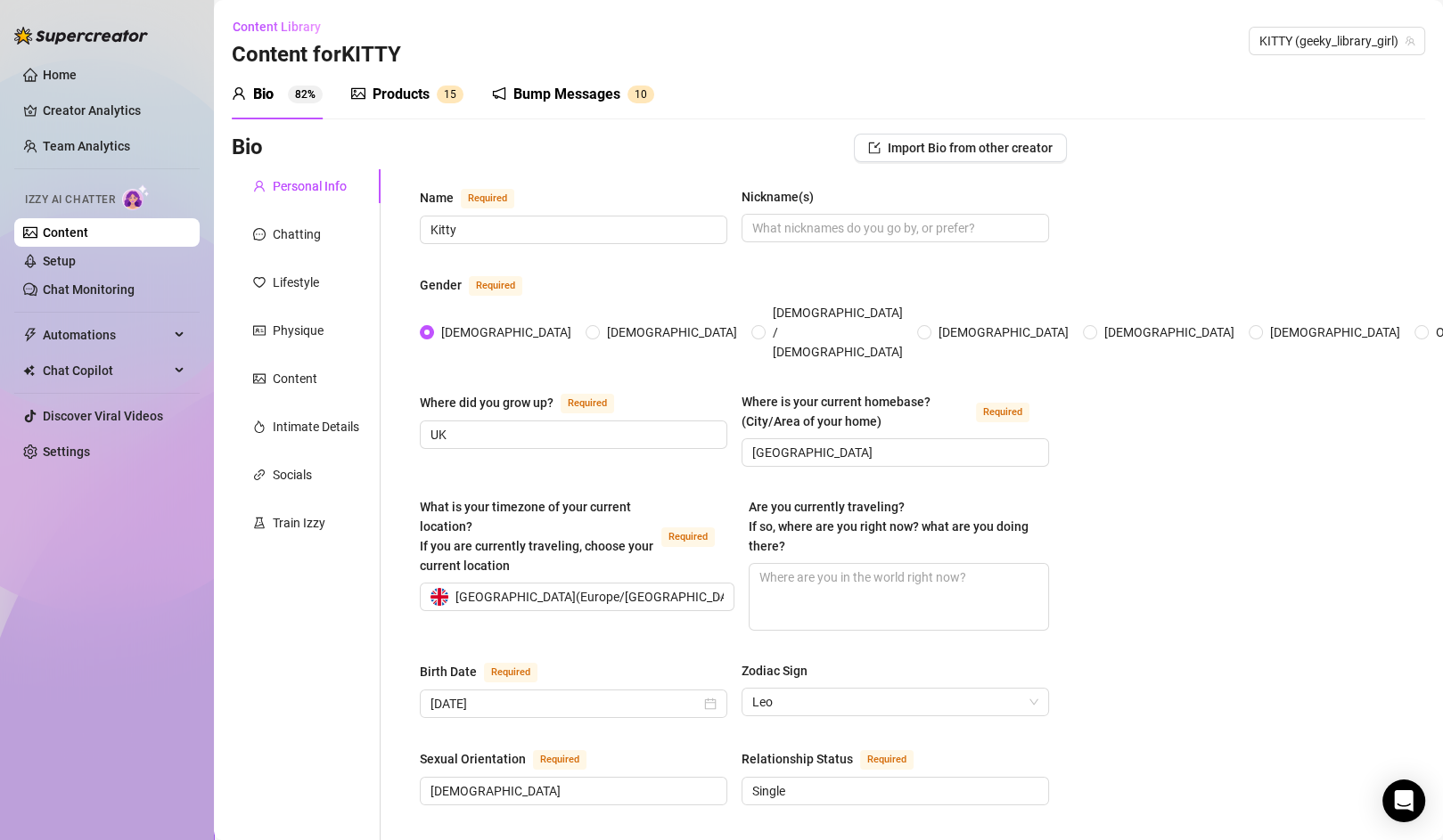
click at [553, 88] on div "Bump Messages" at bounding box center [567, 94] width 107 height 22
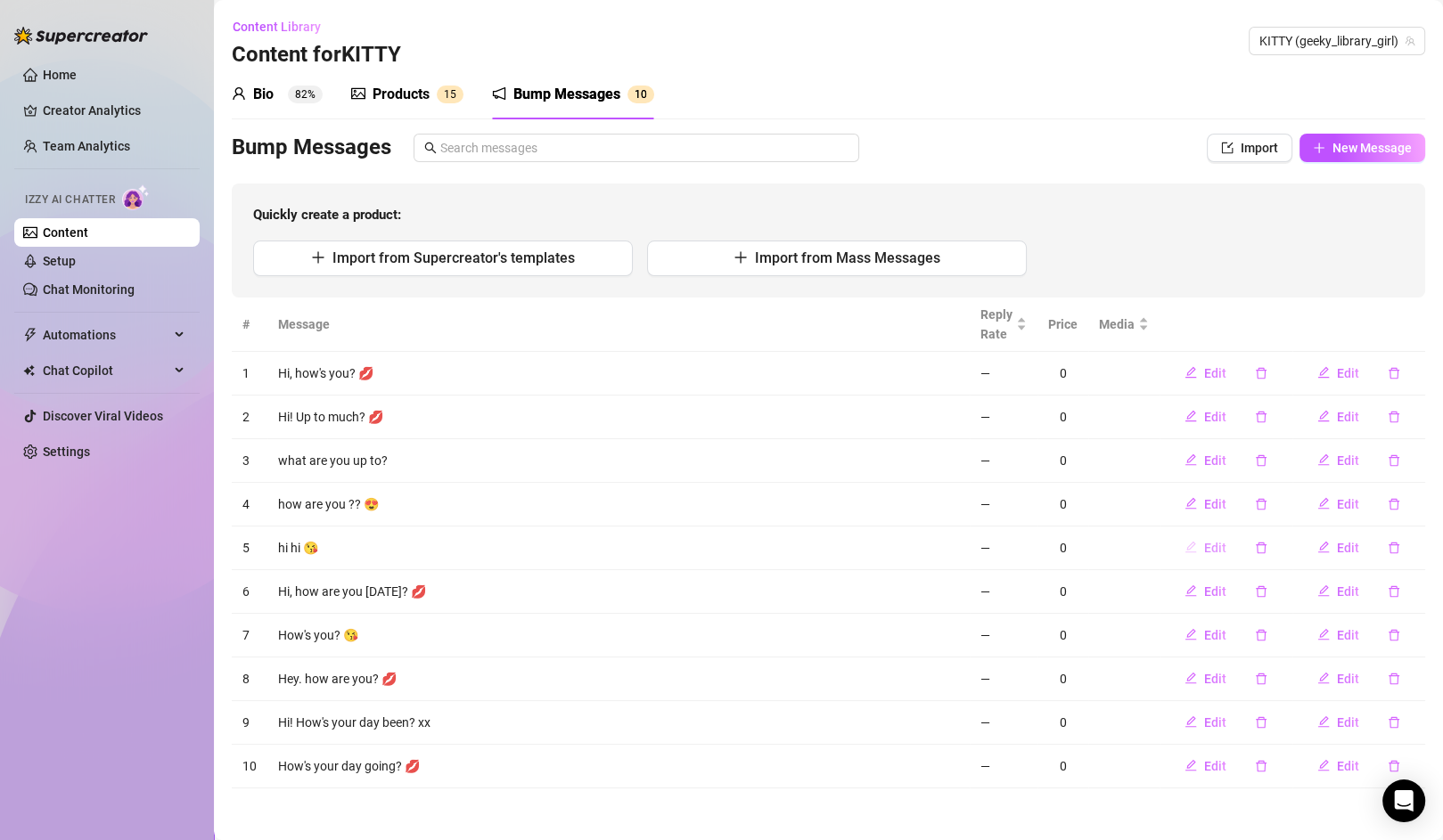
click at [1218, 542] on span "Edit" at bounding box center [1215, 548] width 22 height 14
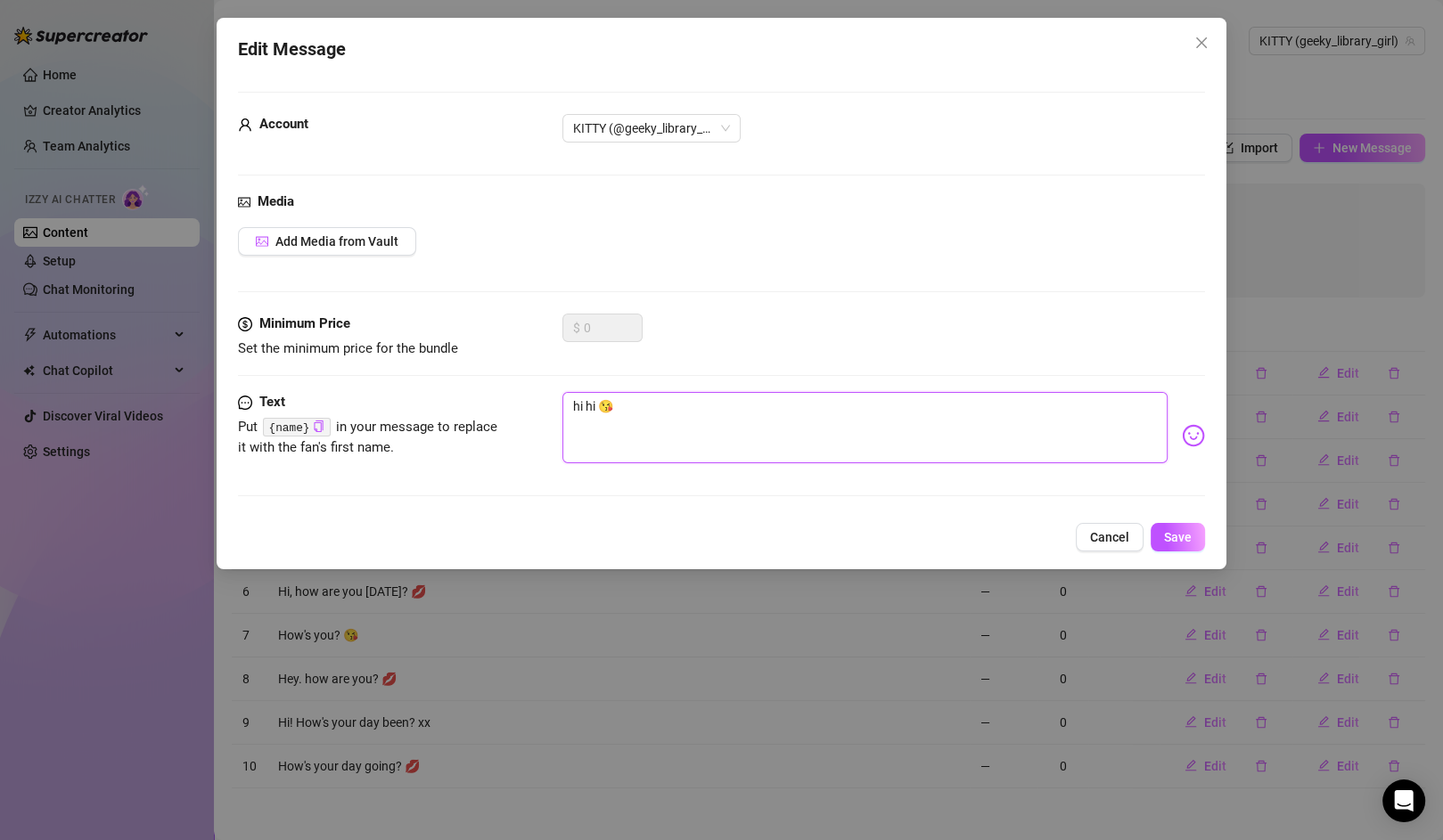
click at [601, 407] on textarea "hi hi 😘" at bounding box center [865, 427] width 605 height 71
type textarea "hi hi😘"
type textarea "hi h😘"
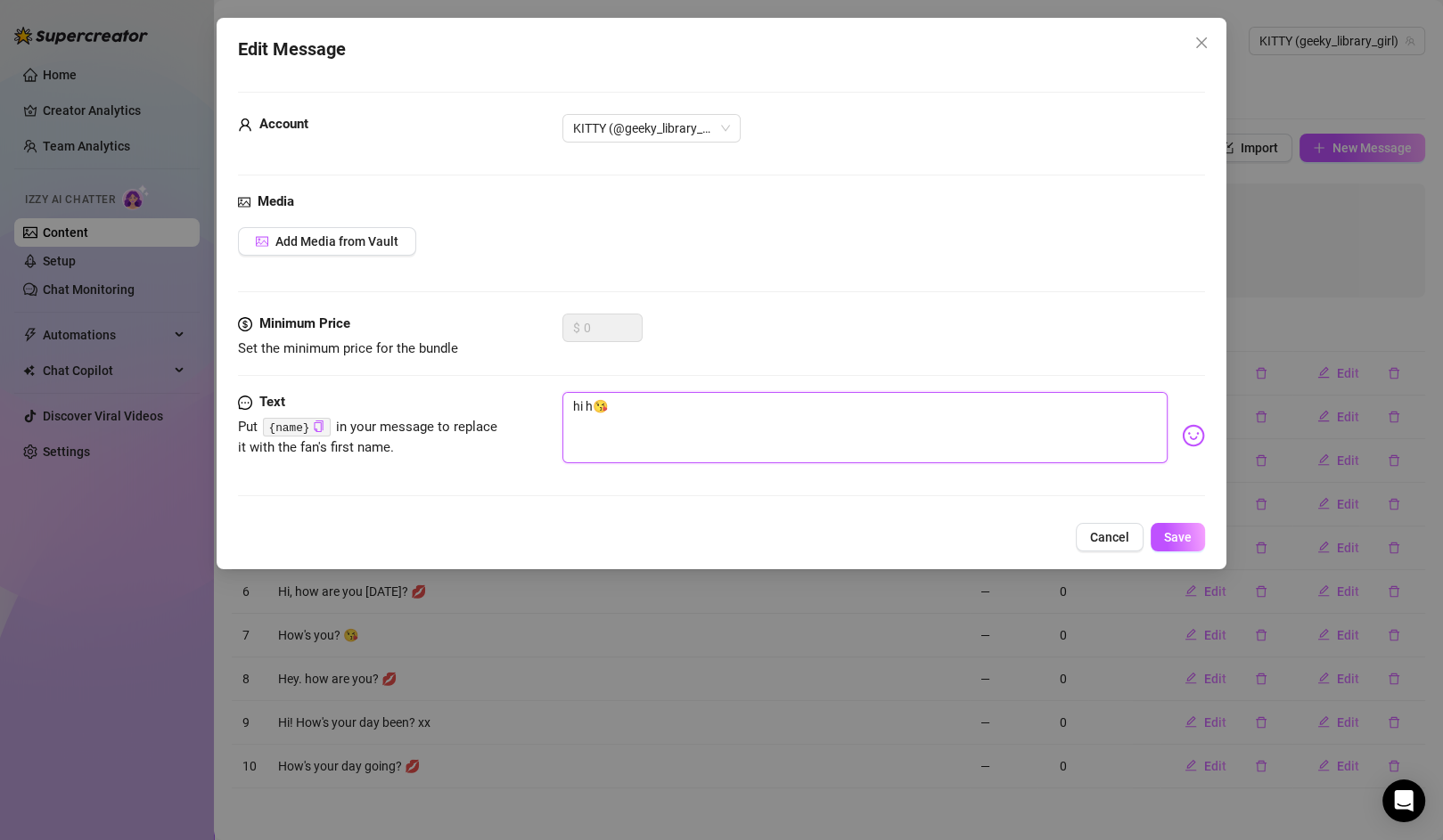
type textarea "hi 😘"
type textarea "hi 😘 h"
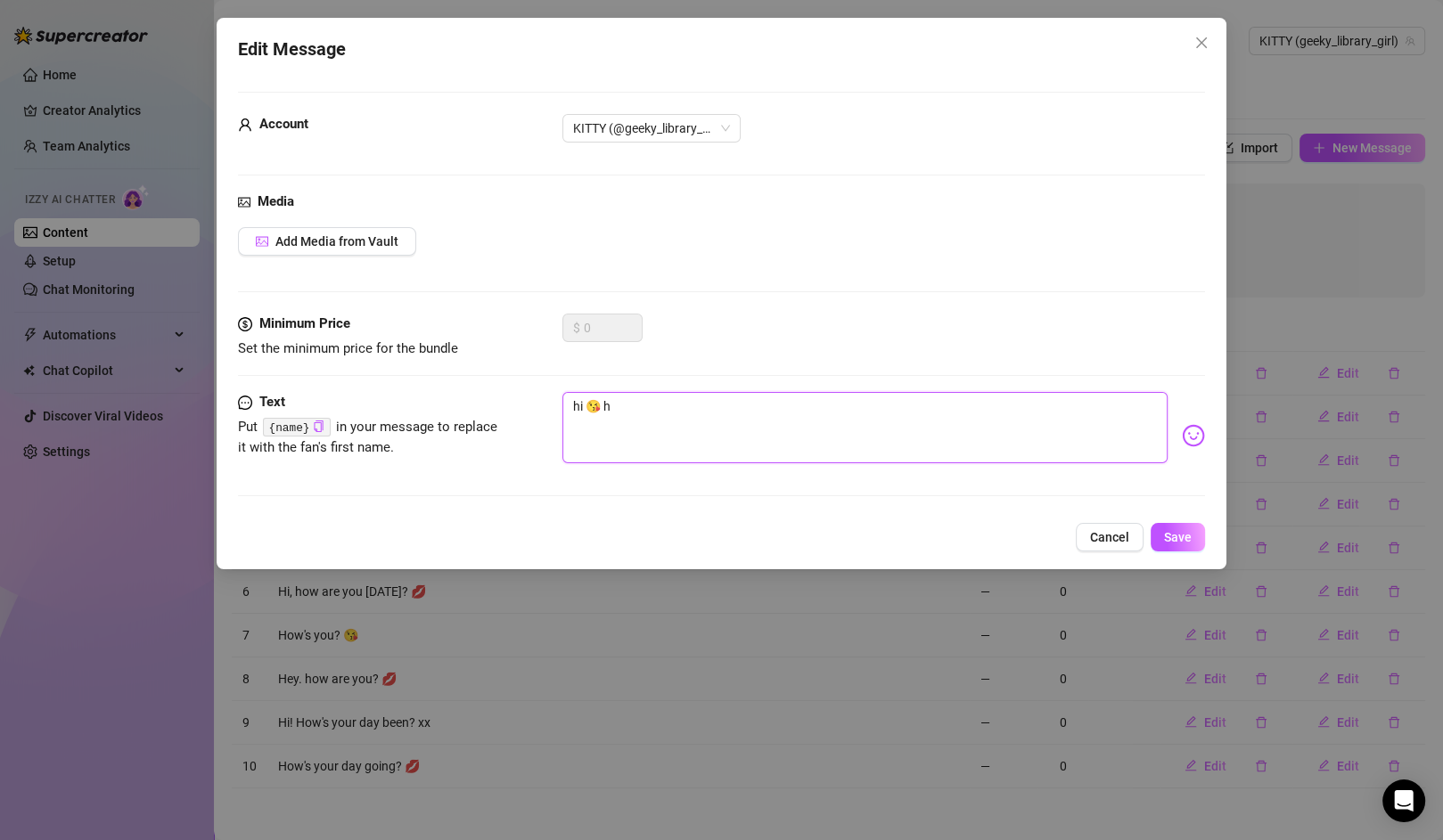
type textarea "hi 😘 ho"
type textarea "hi 😘 how"
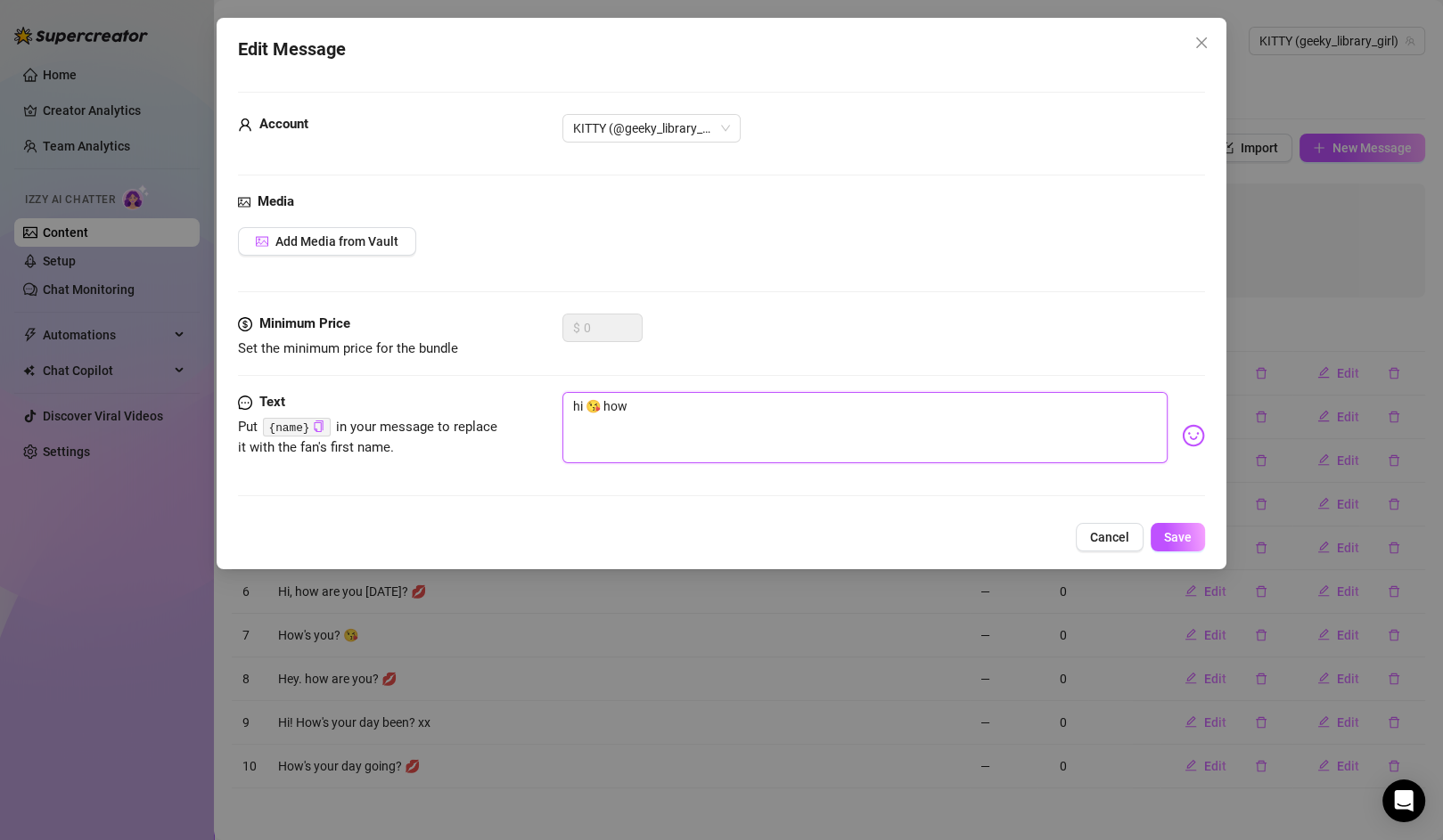
type textarea "hi 😘 how a"
type textarea "hi 😘 how ar"
type textarea "hi 😘 how are"
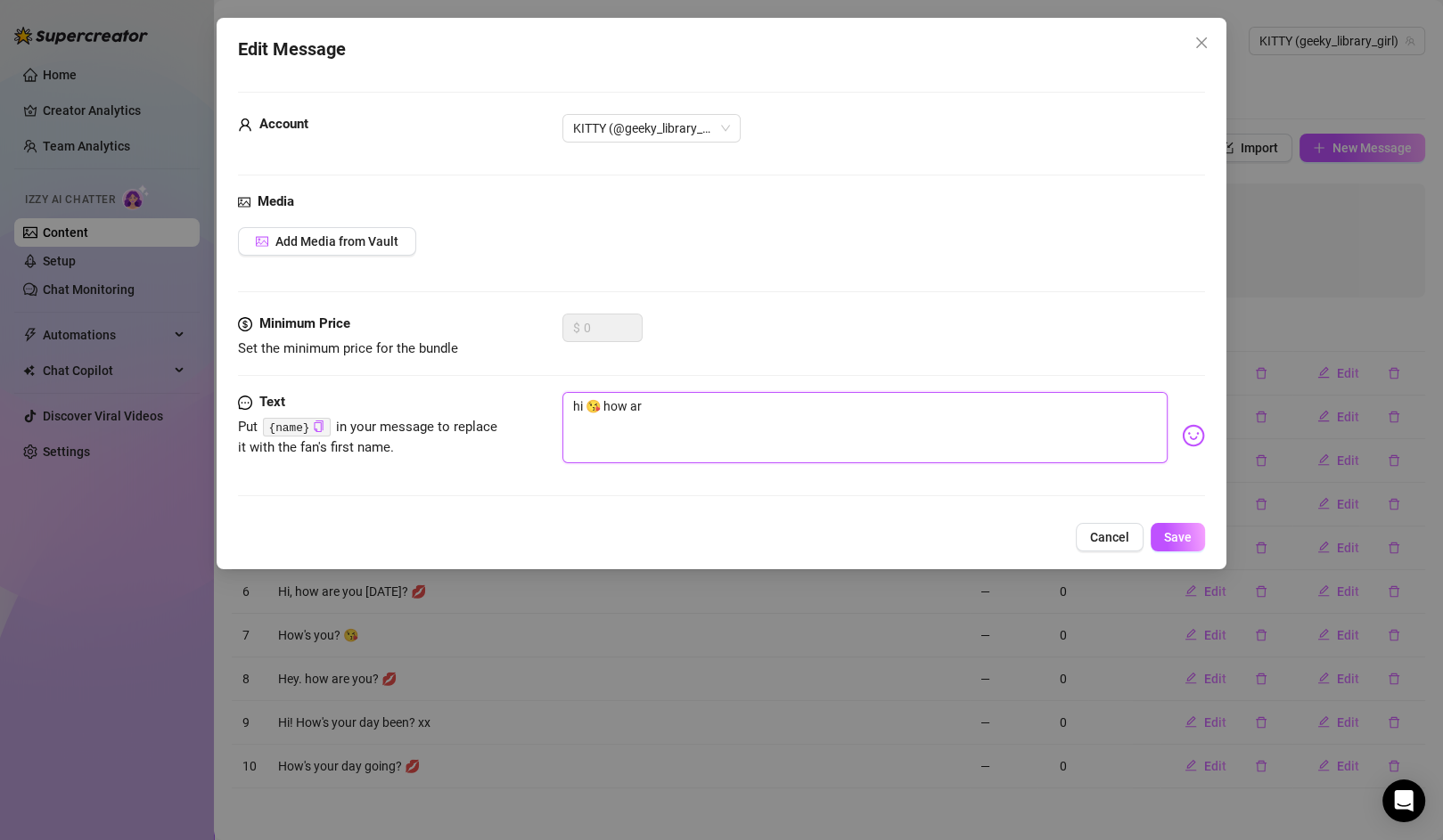
type textarea "hi 😘 how are"
type textarea "hi 😘 how are y"
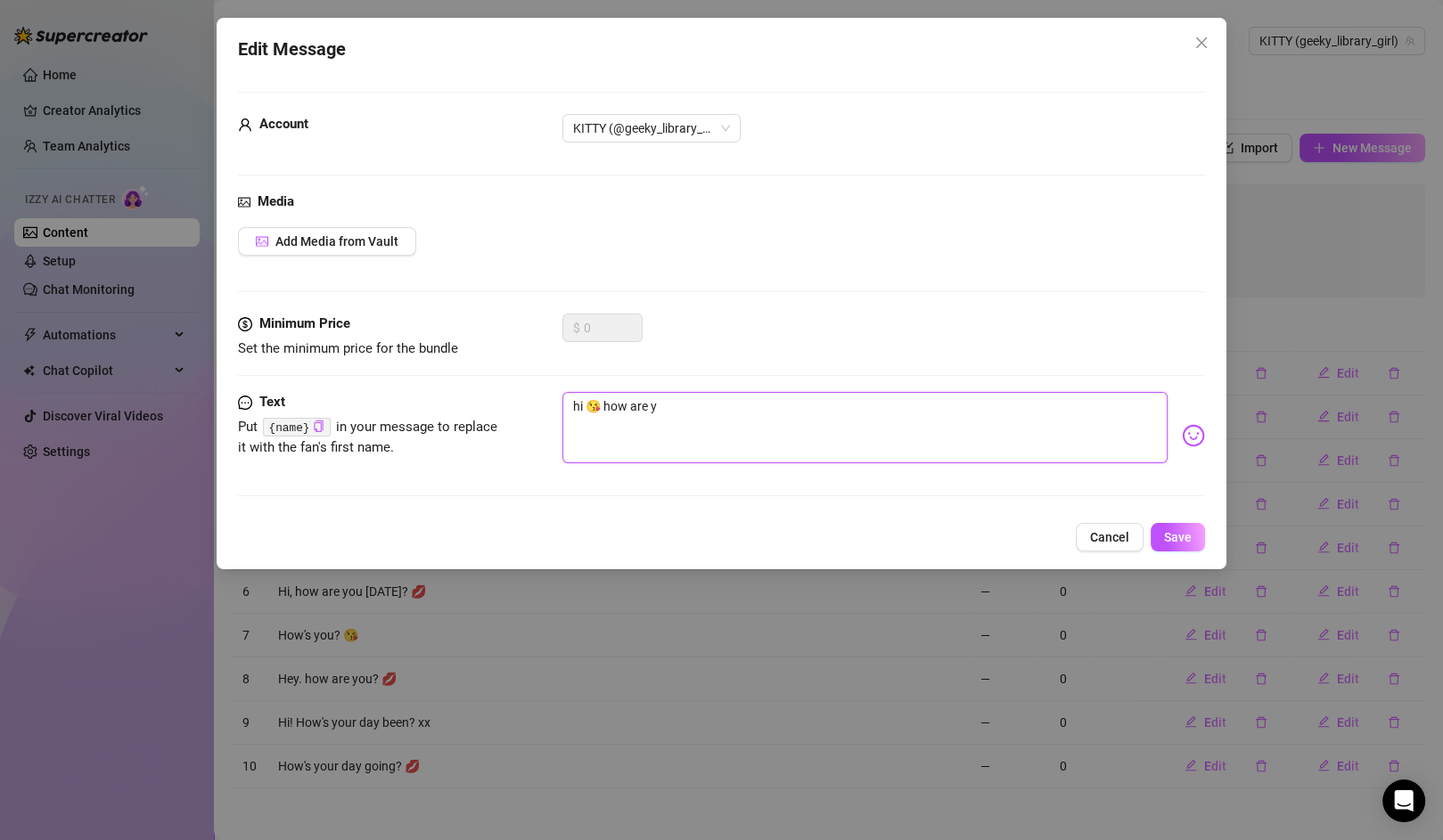
type textarea "hi 😘 how are yo"
type textarea "hi 😘 how are you"
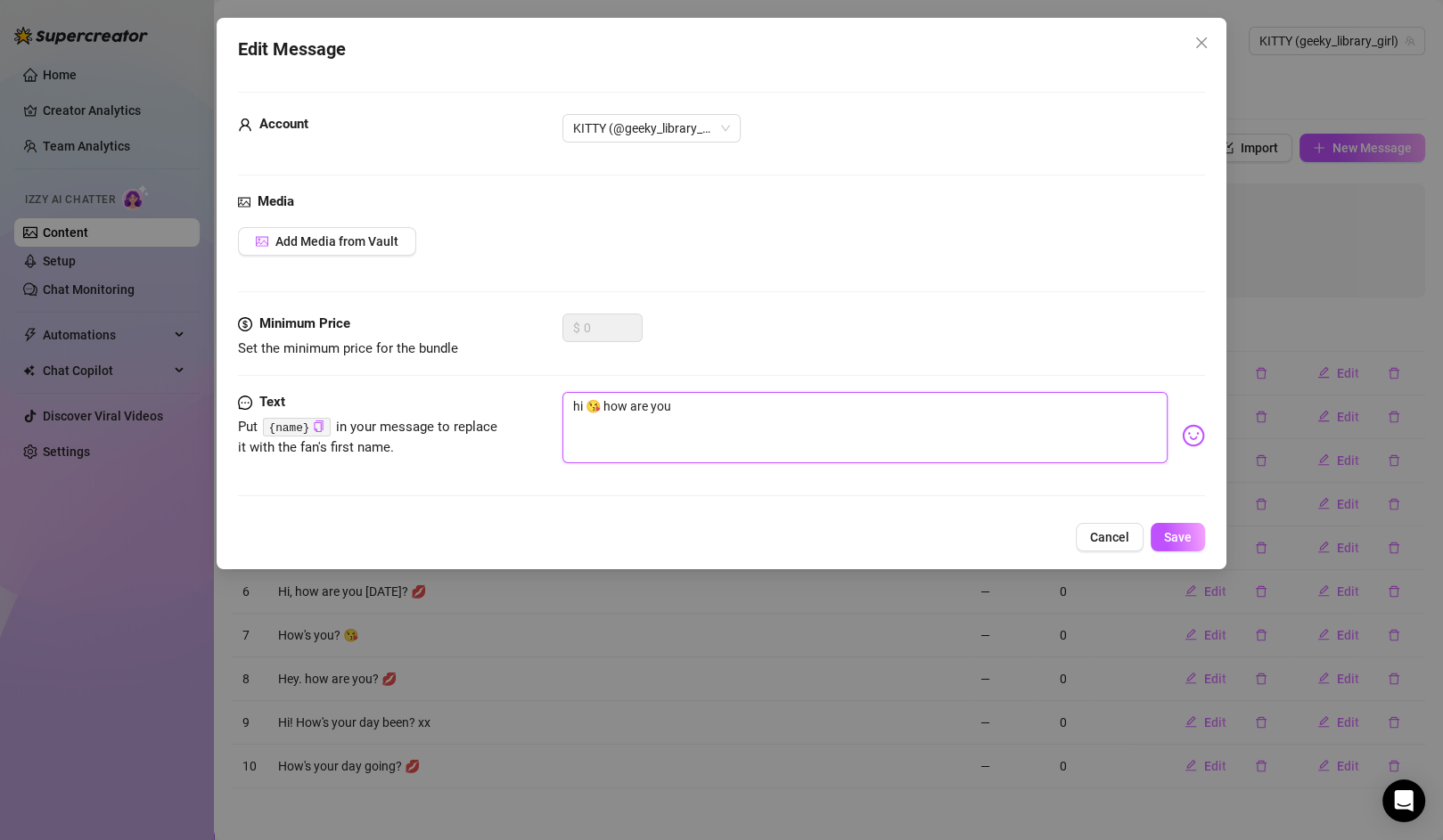
type textarea "hi 😘 how are you"
type textarea "hi 😘 how are you d"
type textarea "hi 😘 how are you do"
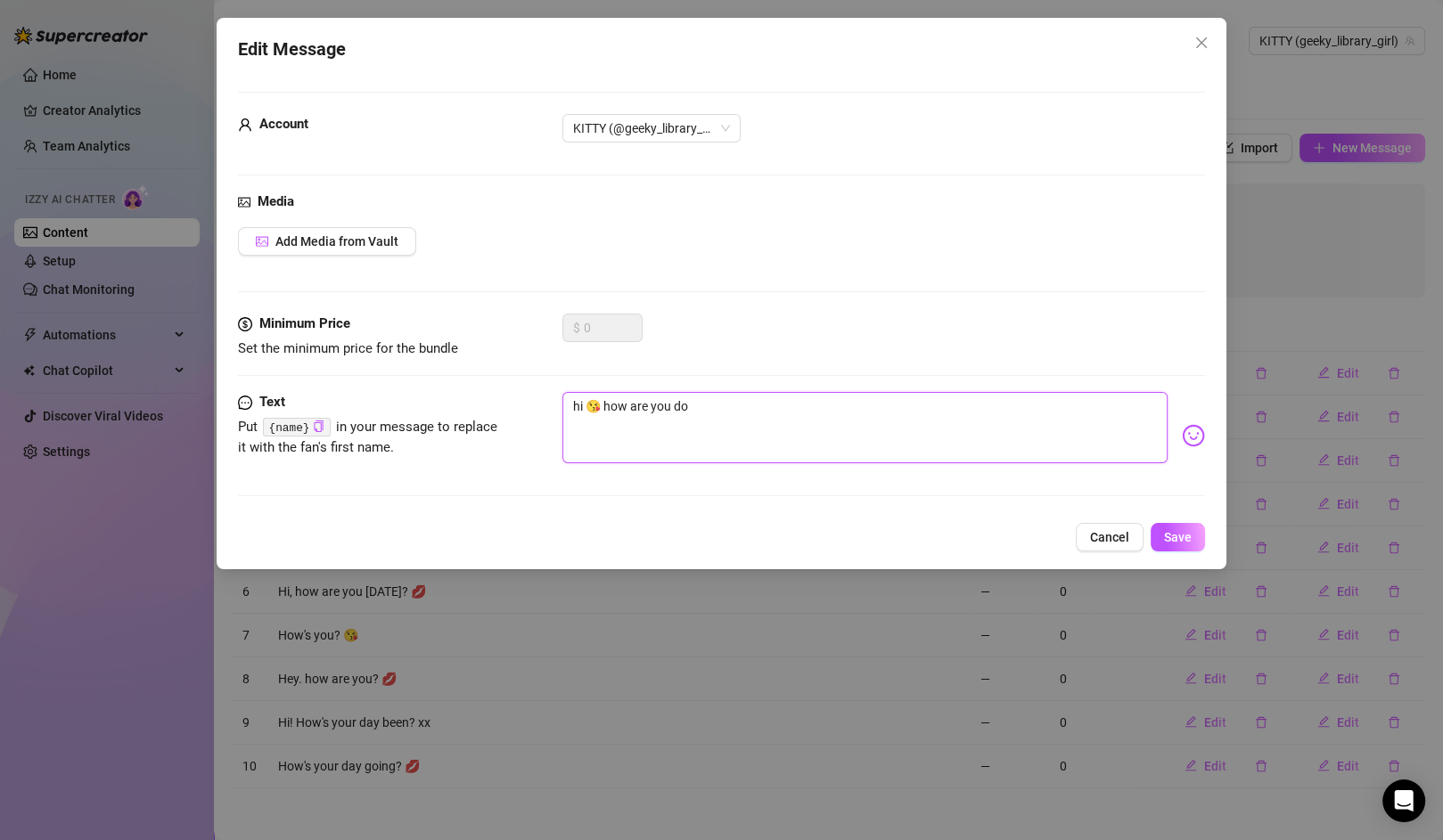
type textarea "hi 😘 how are you doi"
type textarea "hi 😘 how are you doin"
type textarea "hi 😘 how are you doing"
type textarea "hi 😘 how are you doing?"
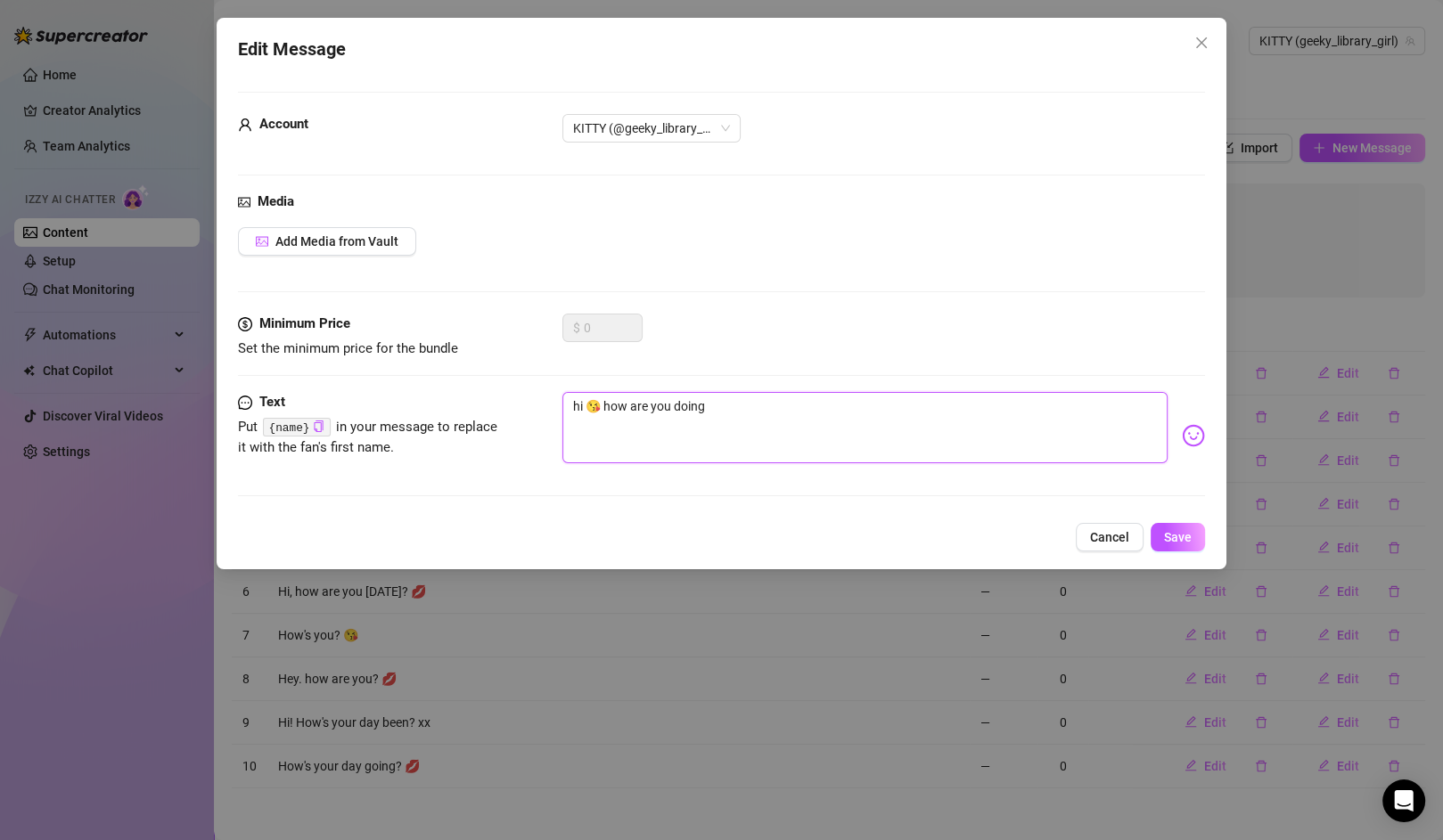
type textarea "hi 😘 how are you doing?"
click at [1184, 544] on button "Save" at bounding box center [1178, 538] width 55 height 29
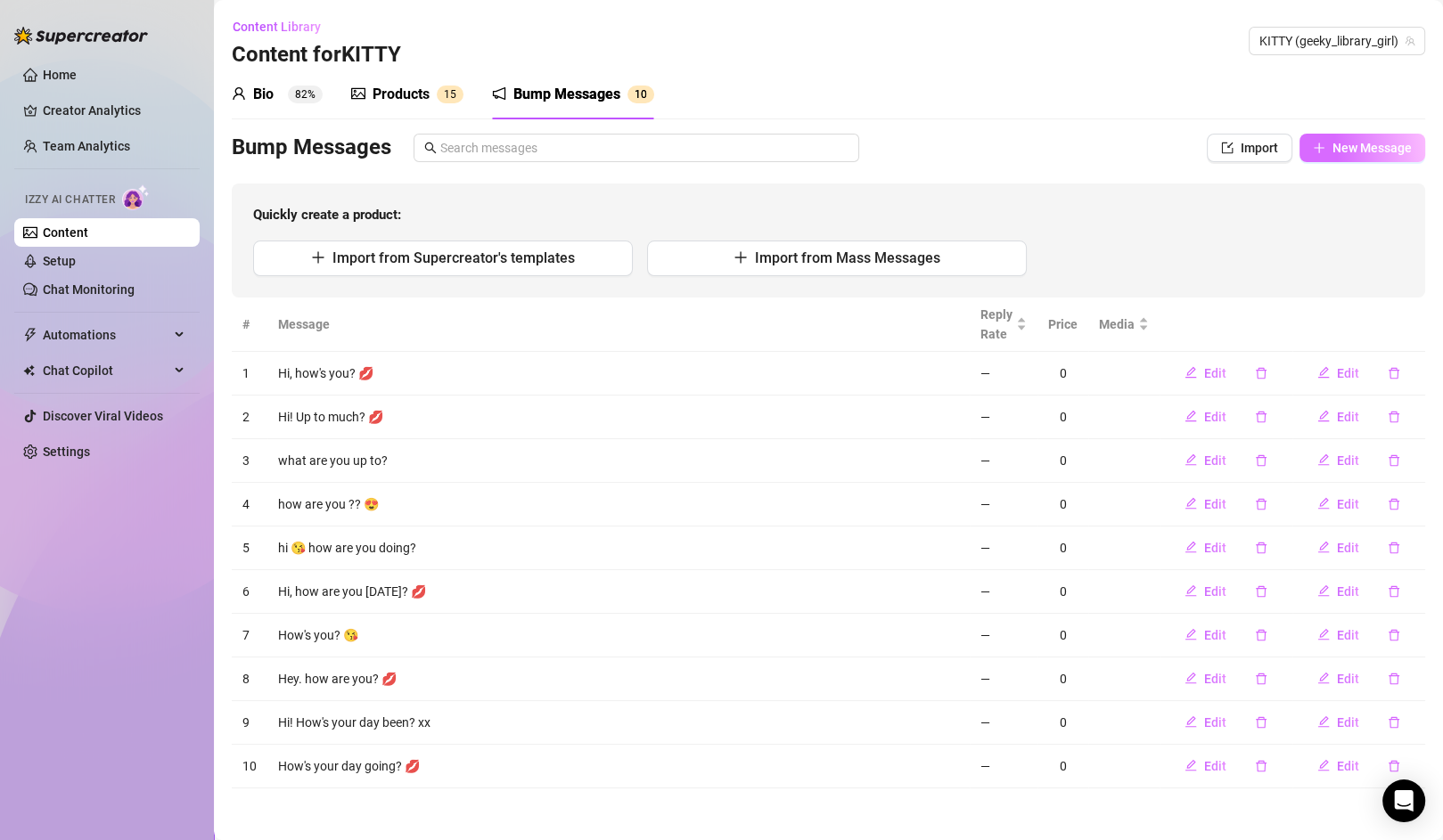
click at [1343, 150] on span "New Message" at bounding box center [1372, 148] width 79 height 14
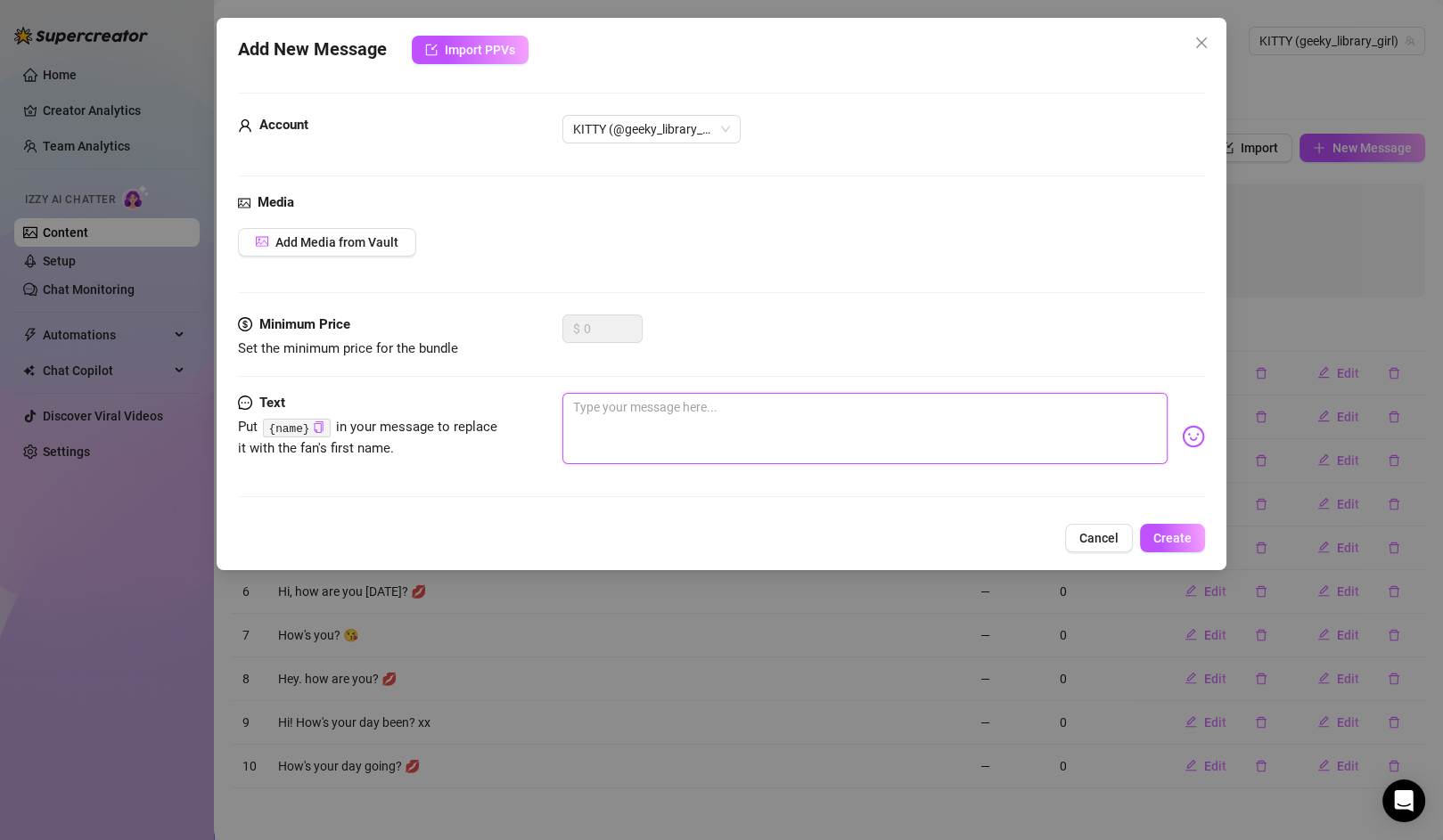
click at [667, 439] on textarea at bounding box center [865, 428] width 605 height 71
type textarea "h"
type textarea "ho"
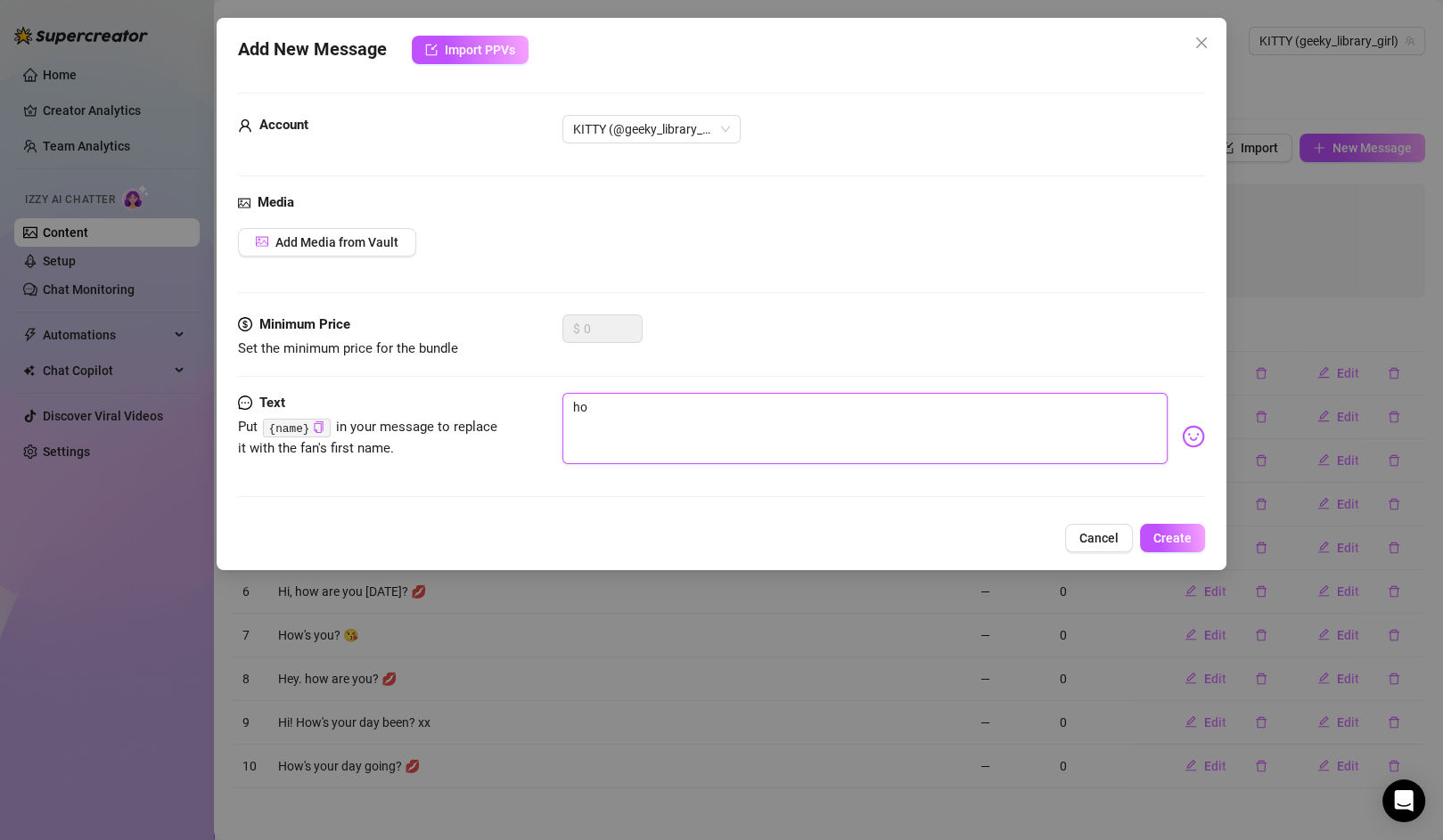
type textarea "how"
type textarea "how'"
type textarea "how's"
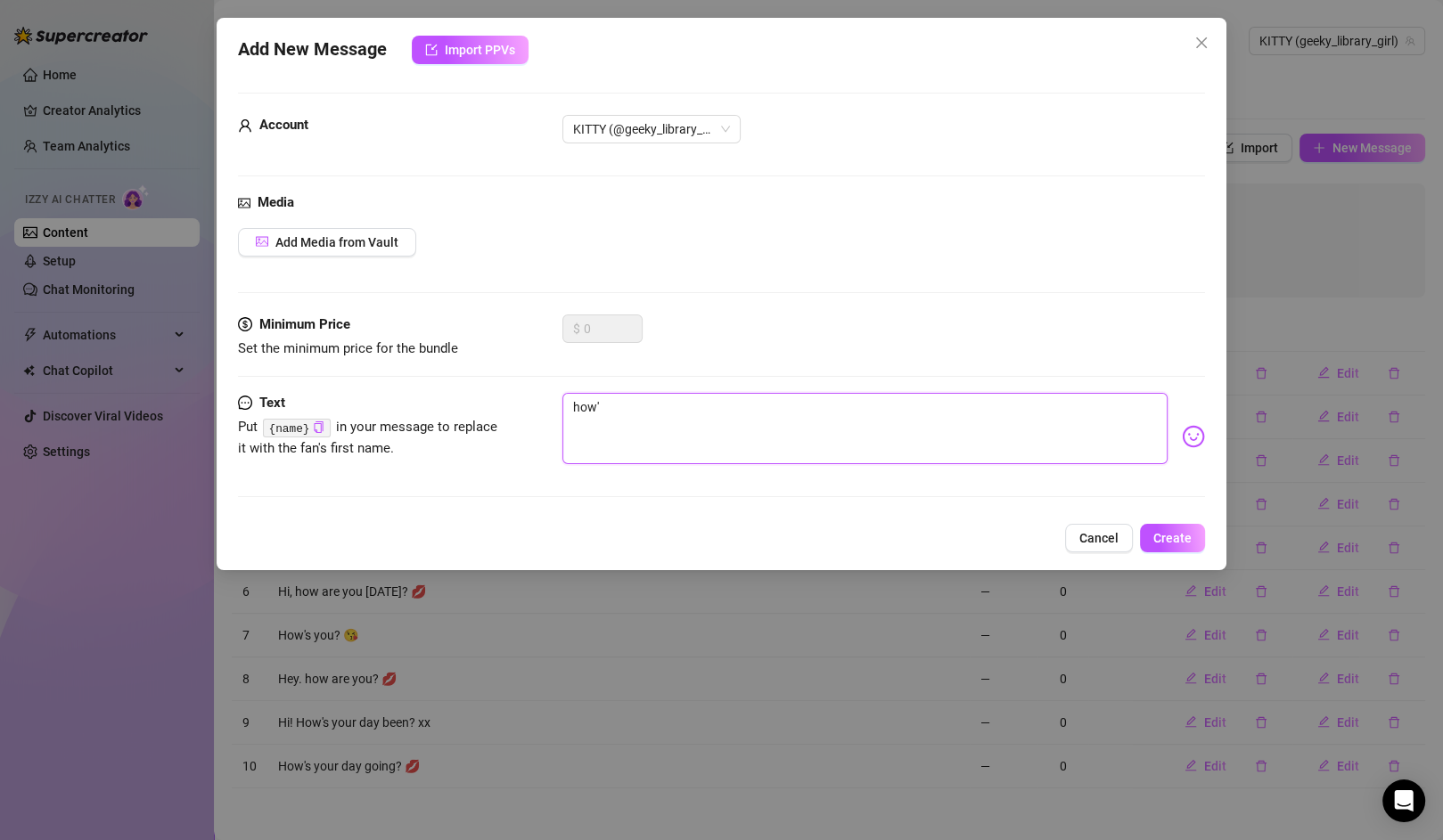
type textarea "how's"
type textarea "how'sy"
type textarea "how'syo"
type textarea "how'syou"
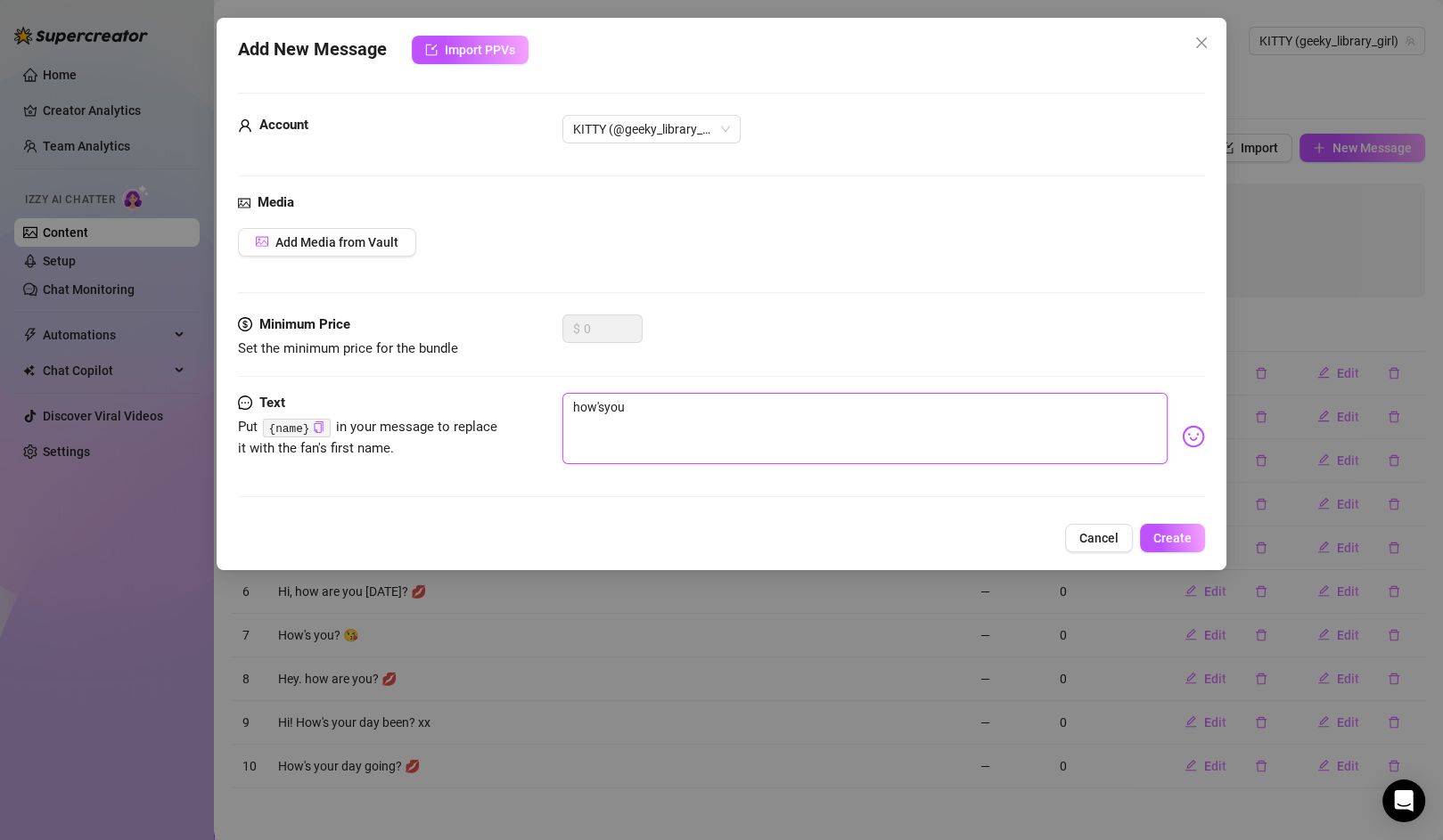
type textarea "how'syour"
type textarea "how'syour d"
type textarea "how'syour da"
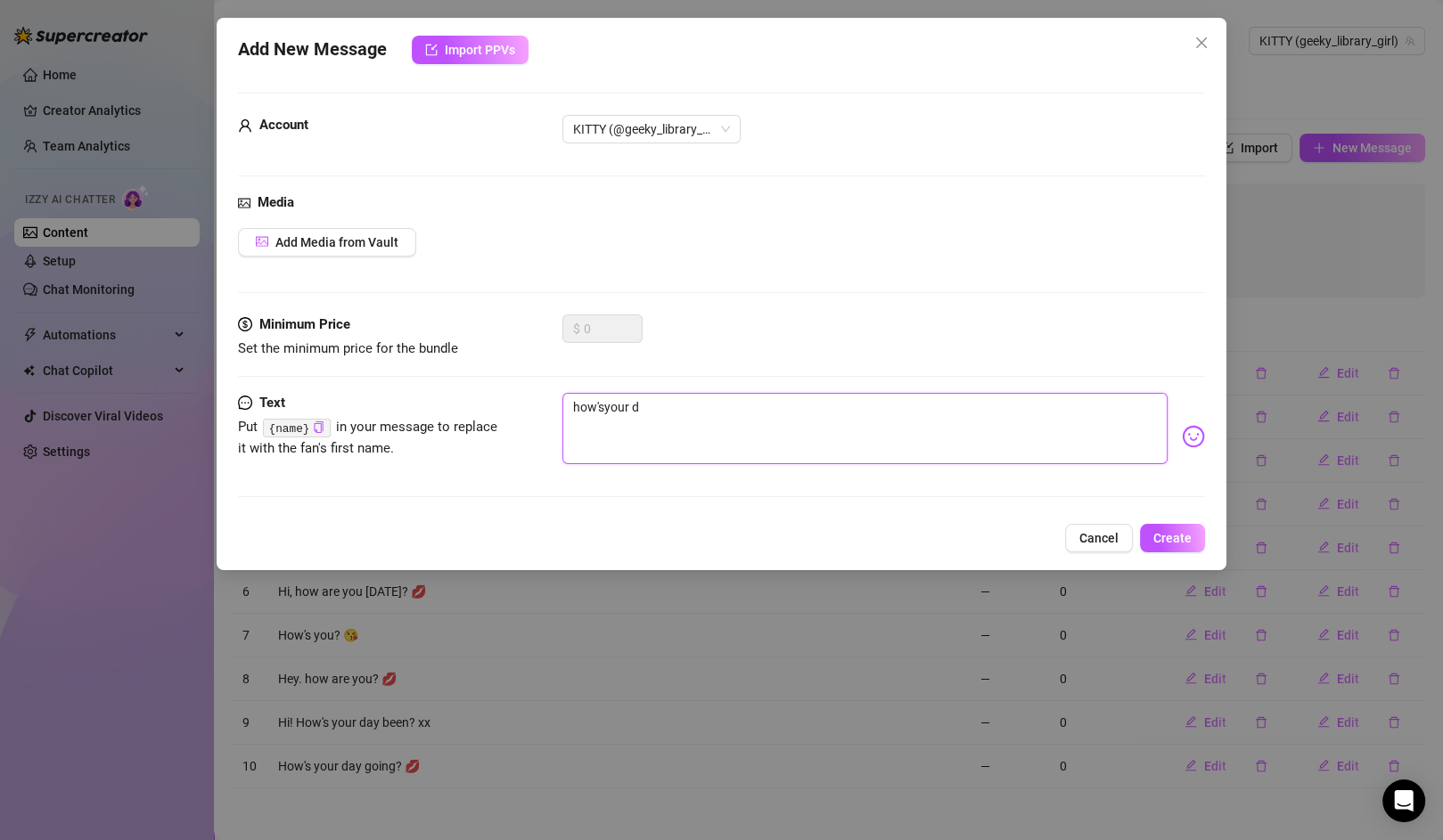
type textarea "how'syour da"
type textarea "how'syour day"
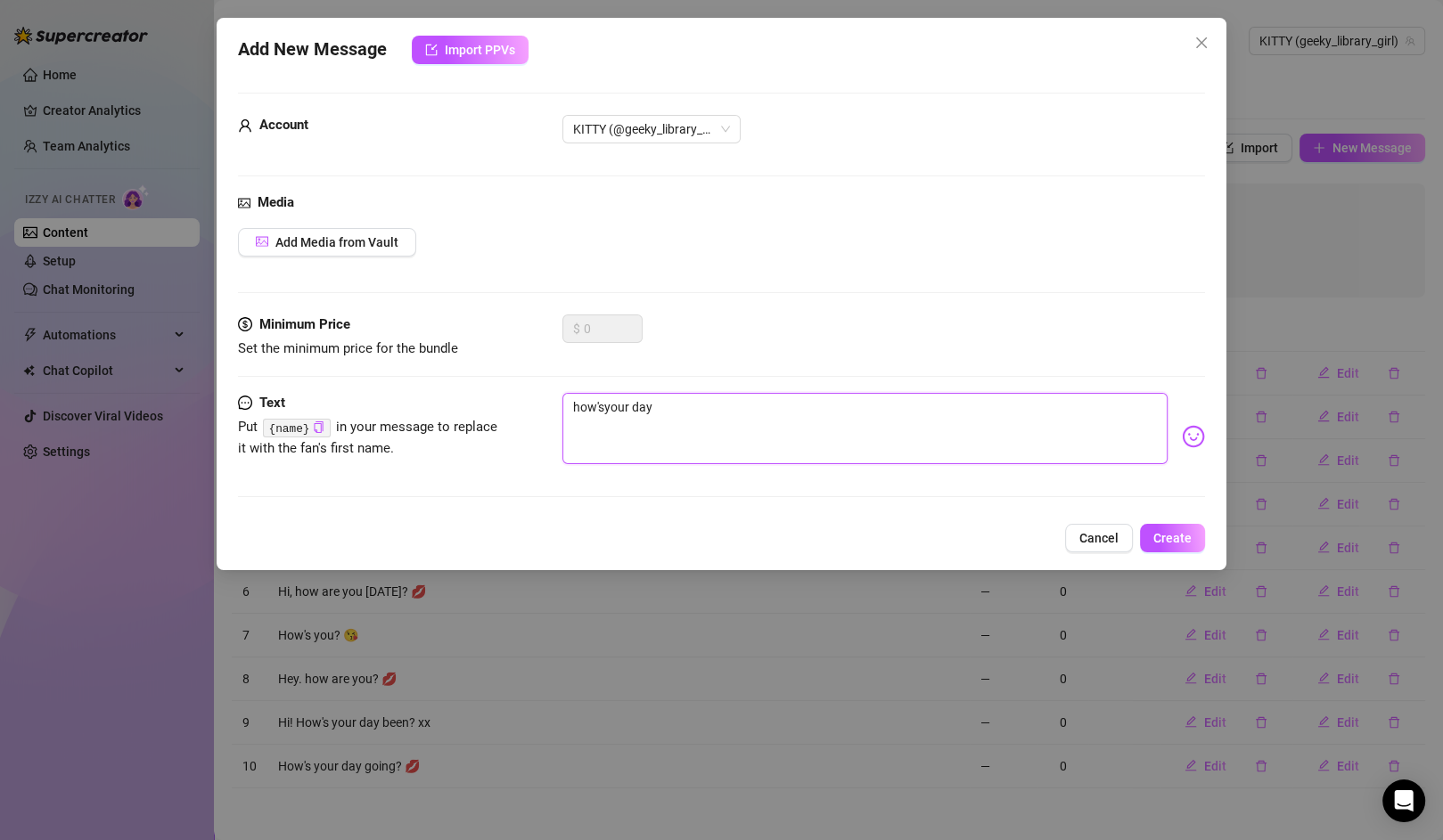
type textarea "how'syour day b"
click at [1175, 448] on div "how's your day been?" at bounding box center [884, 436] width 643 height 87
click at [1182, 442] on img at bounding box center [1193, 437] width 23 height 23
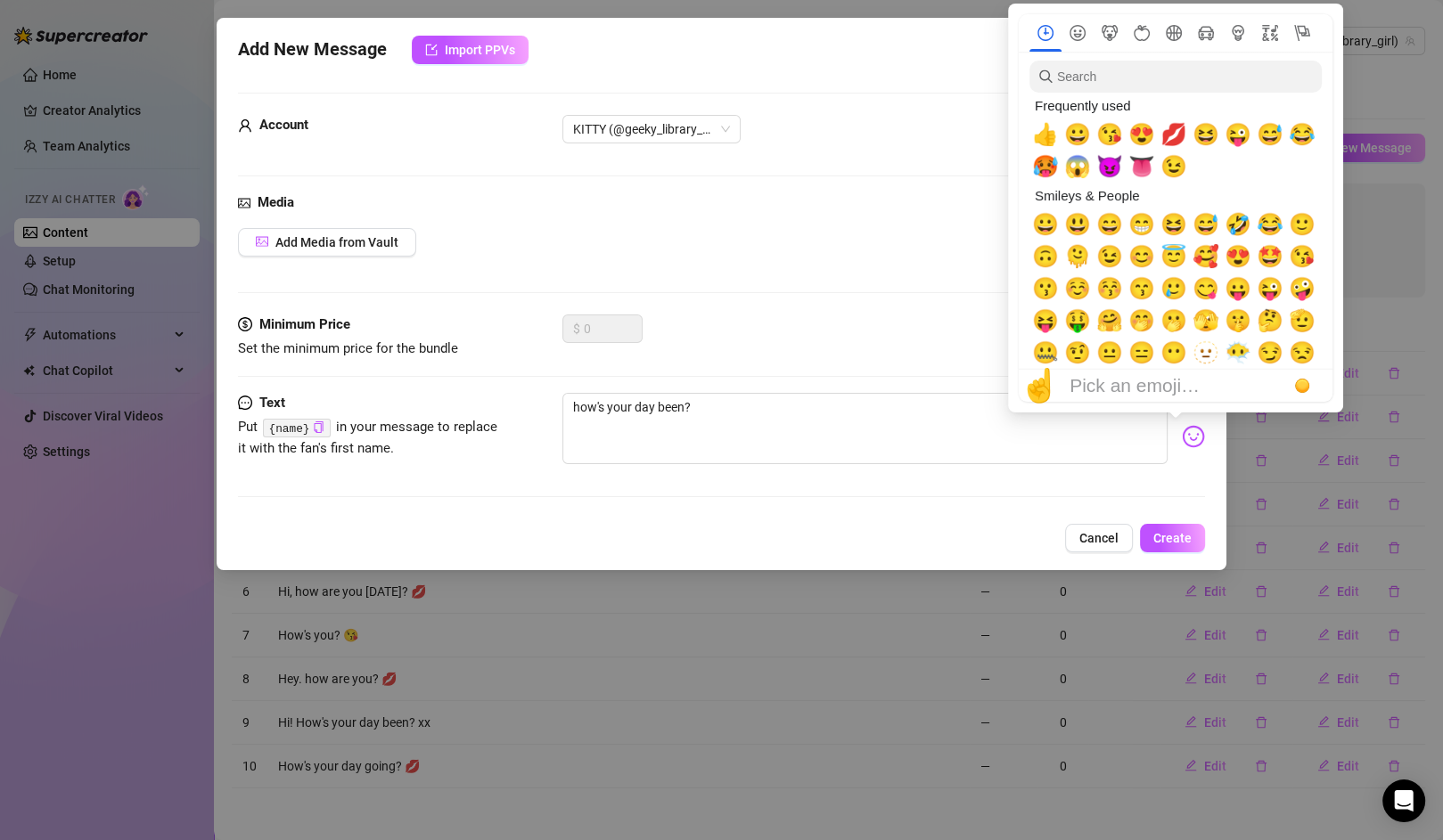
click at [1174, 135] on span "💋" at bounding box center [1175, 135] width 27 height 25
click at [1175, 536] on span "Create" at bounding box center [1173, 538] width 39 height 14
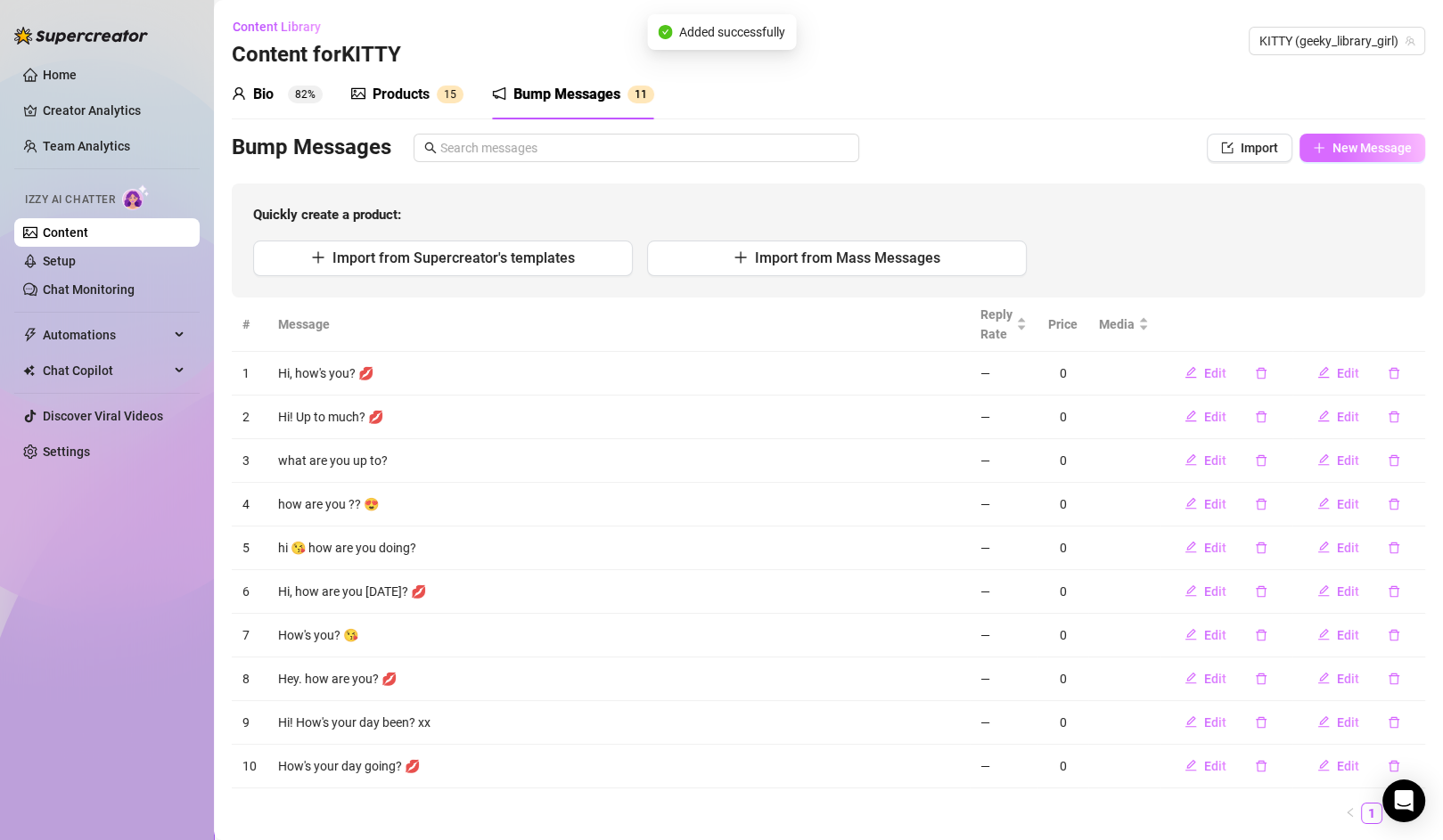
click at [1351, 150] on span "New Message" at bounding box center [1372, 148] width 79 height 14
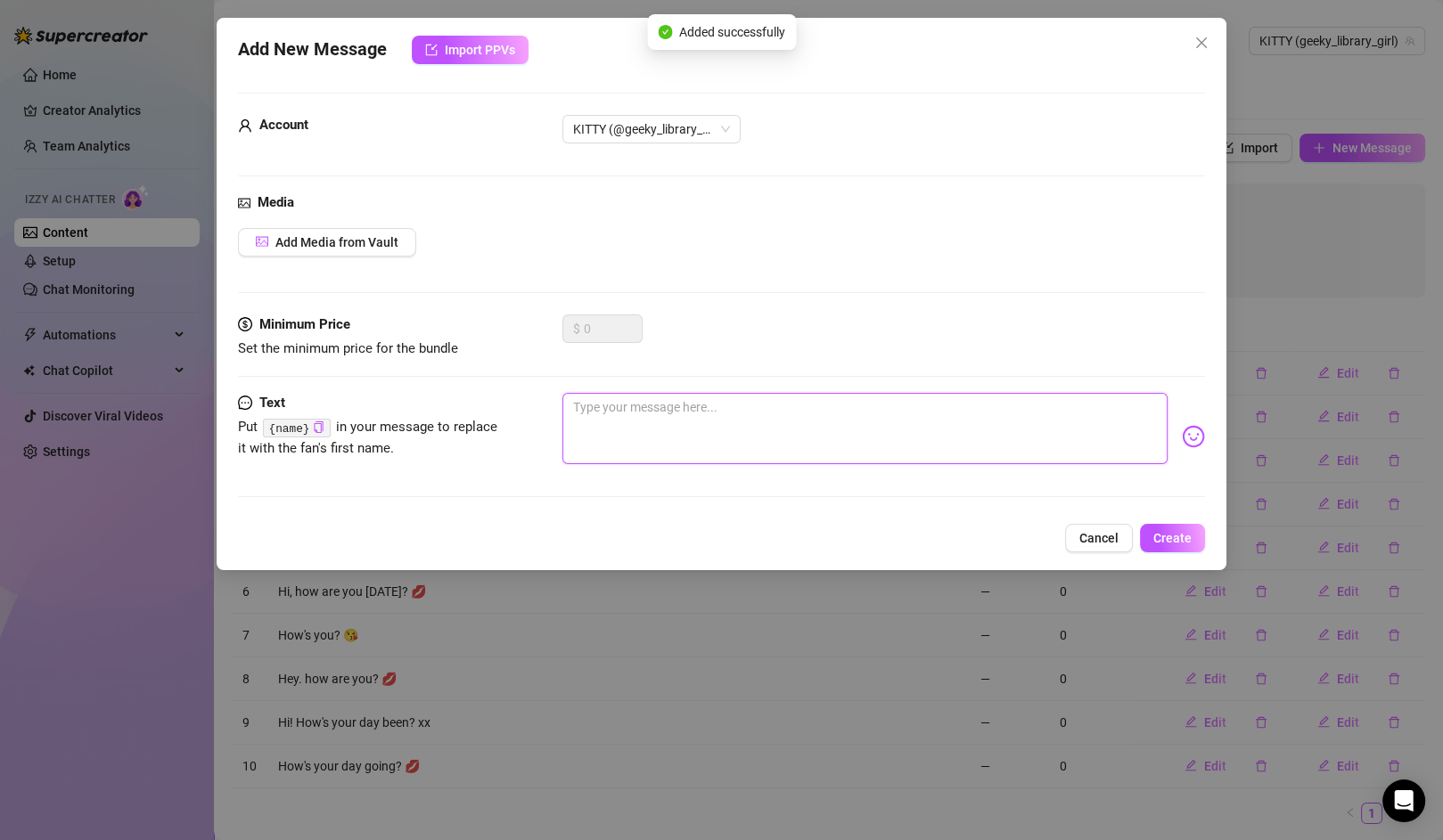
click at [784, 412] on textarea at bounding box center [865, 428] width 605 height 71
click at [575, 415] on textarea "any plans this evening?" at bounding box center [865, 428] width 605 height 71
click at [1182, 535] on span "Create" at bounding box center [1173, 538] width 39 height 14
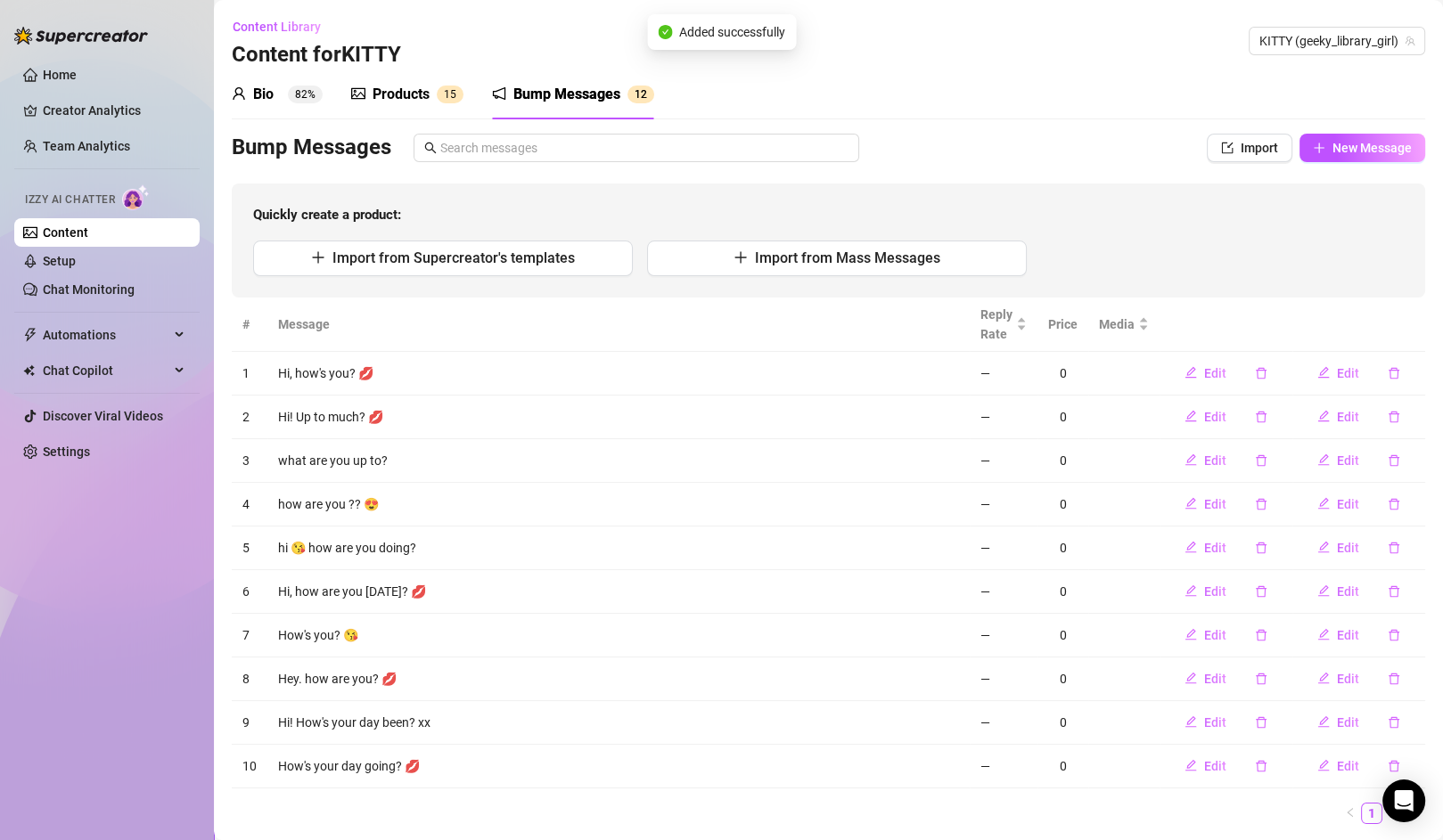
scroll to position [47, 0]
